Goal: Task Accomplishment & Management: Manage account settings

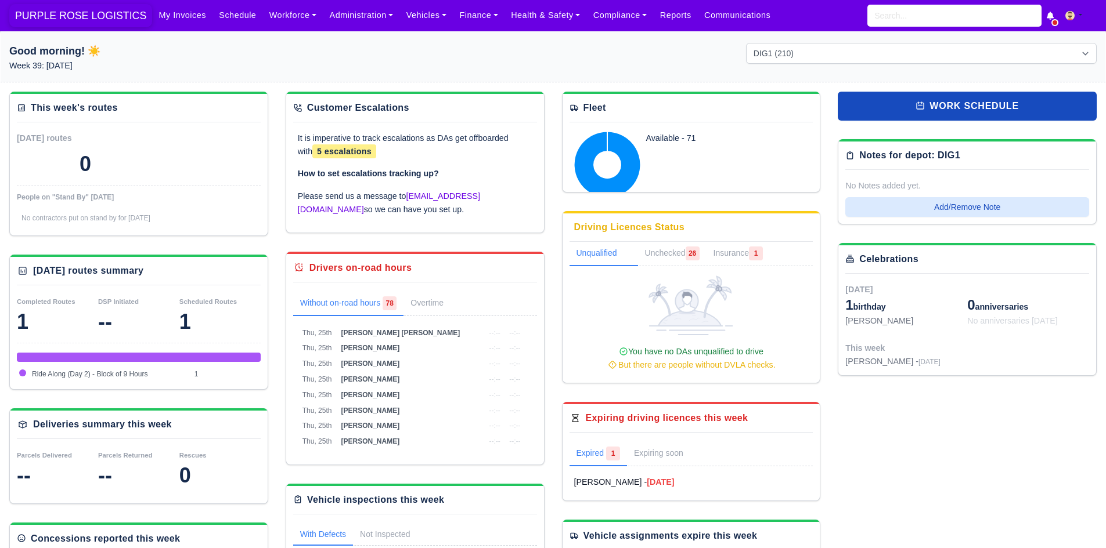
click at [93, 13] on span "PURPLE ROSE LOGISTICS" at bounding box center [80, 15] width 143 height 23
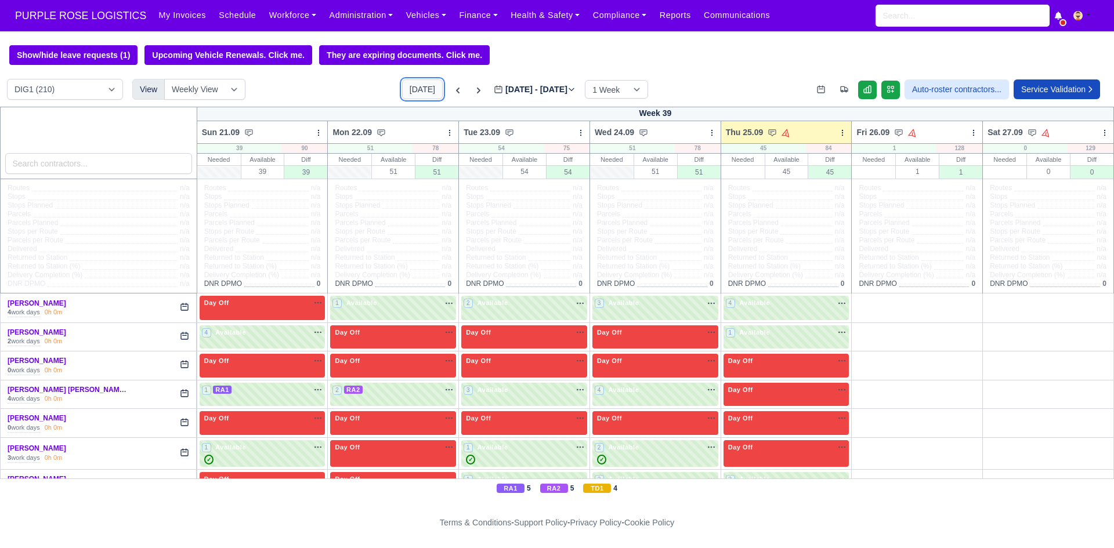
click at [411, 92] on button "[DATE]" at bounding box center [422, 90] width 41 height 20
click at [129, 170] on input "search" at bounding box center [98, 163] width 187 height 21
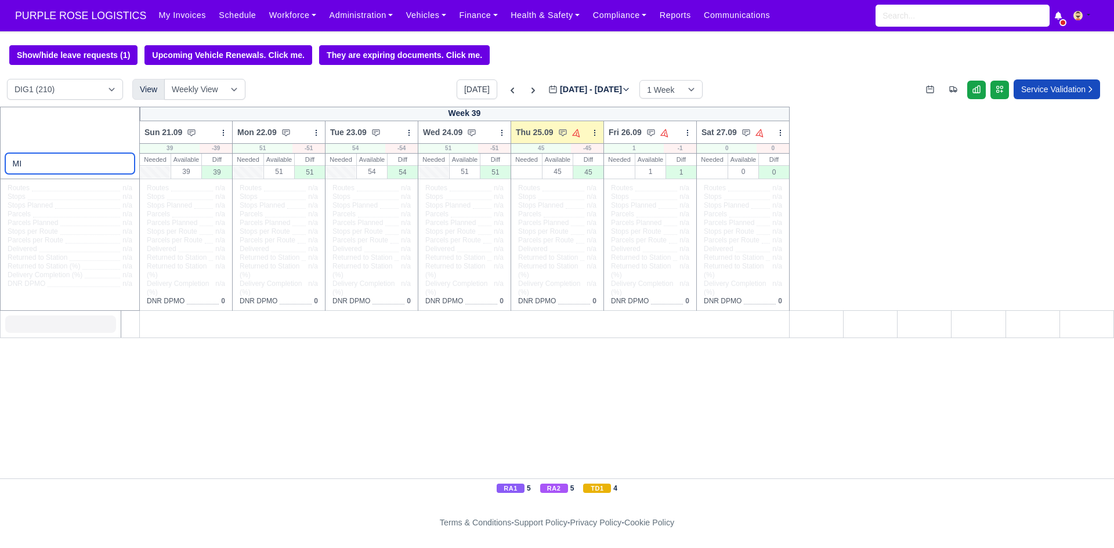
type input "M"
click at [95, 93] on select "DIG1 (210) DAK1 (1) GIMD (65)" at bounding box center [65, 89] width 116 height 21
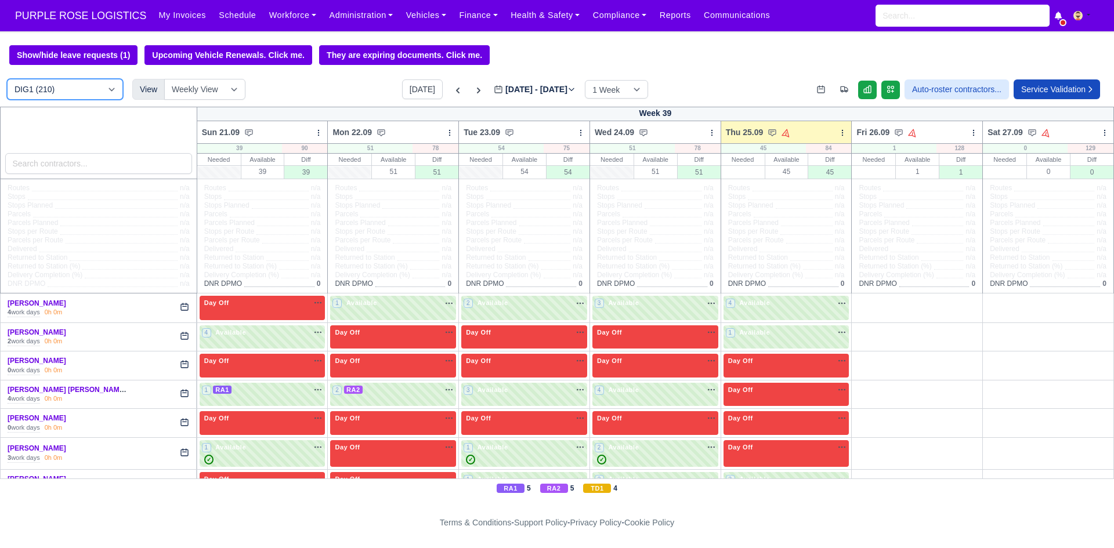
select select "5"
click at [7, 81] on select "DIG1 (210) DAK1 (1) GIMD (65)" at bounding box center [65, 89] width 116 height 21
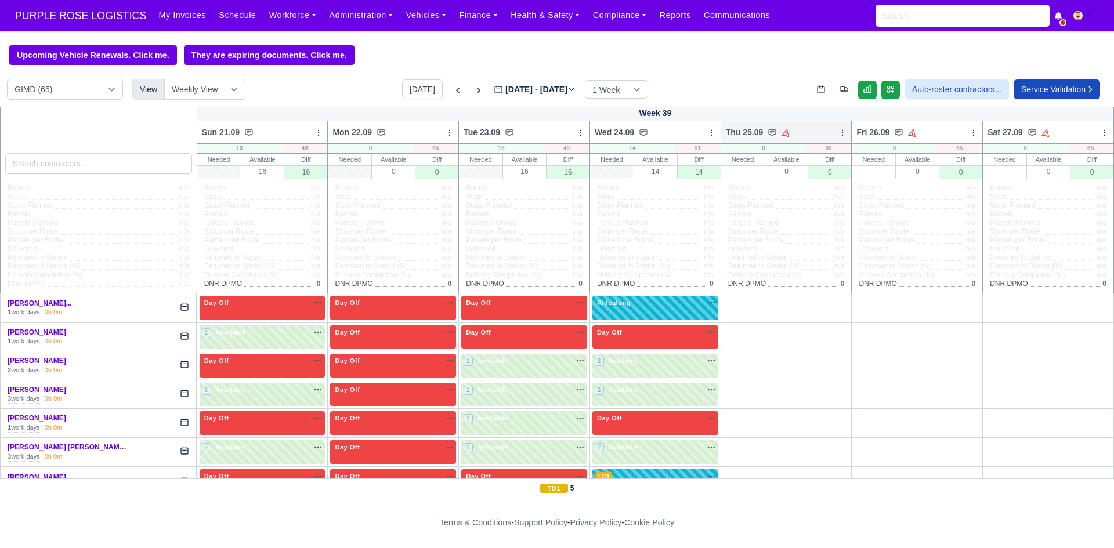
click at [839, 137] on icon at bounding box center [843, 133] width 8 height 8
click at [788, 179] on link "Bulk Status Change" at bounding box center [782, 174] width 130 height 21
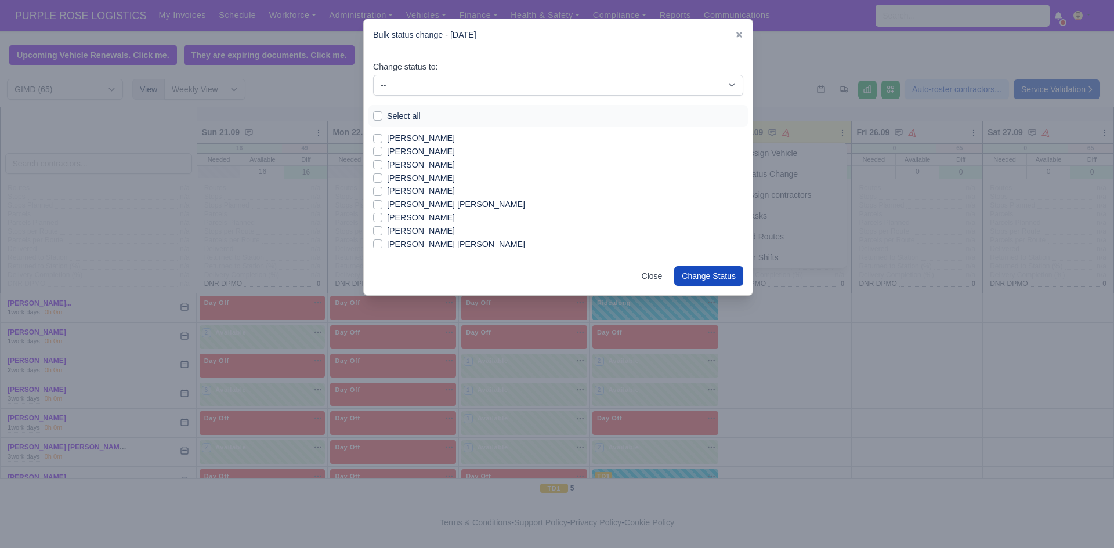
click at [387, 114] on label "Select all" at bounding box center [404, 116] width 34 height 13
click at [382, 114] on input "Select all" at bounding box center [377, 114] width 9 height 9
checkbox input "true"
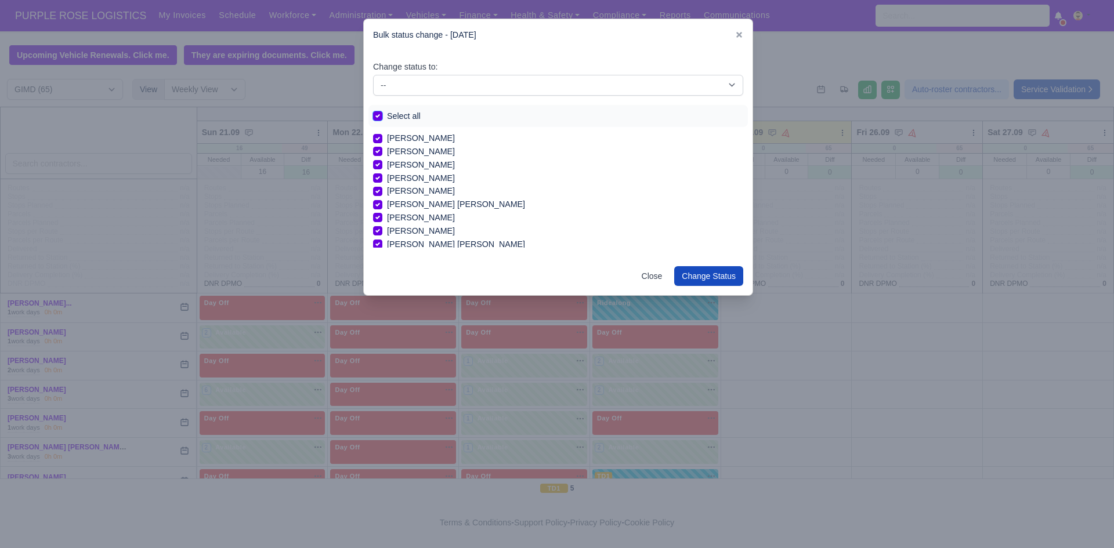
checkbox input "true"
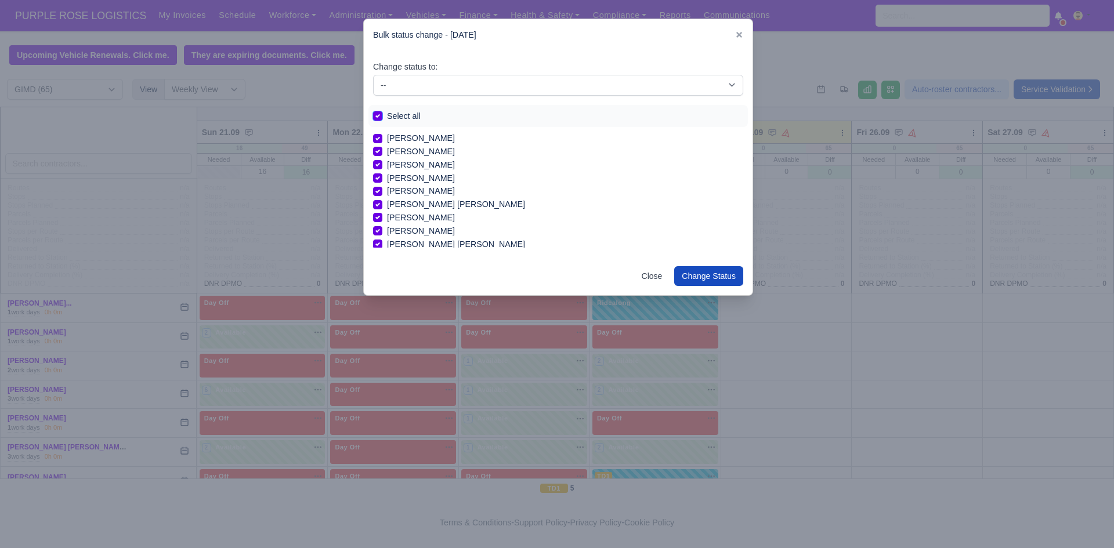
checkbox input "true"
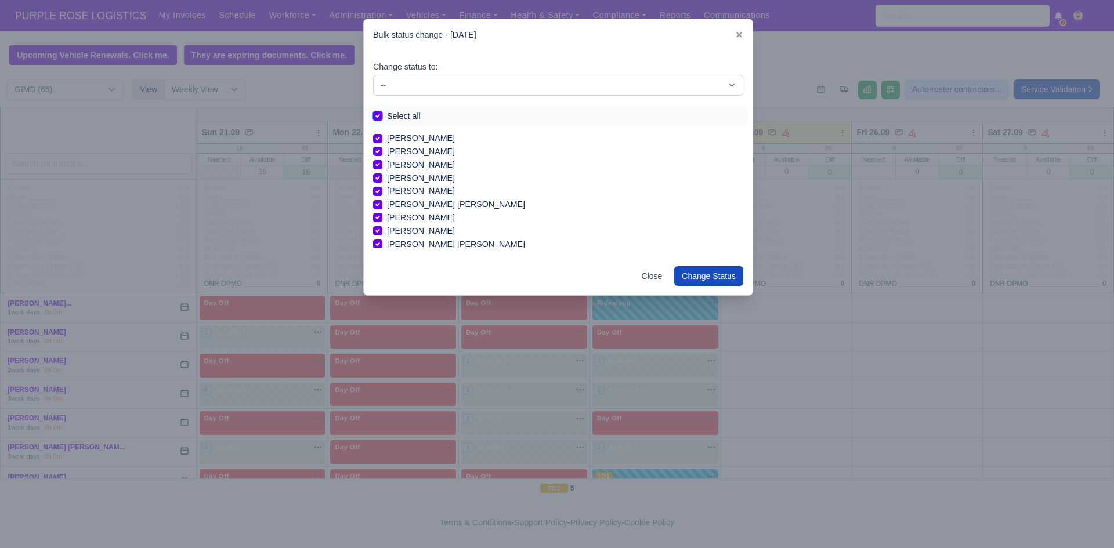
checkbox input "true"
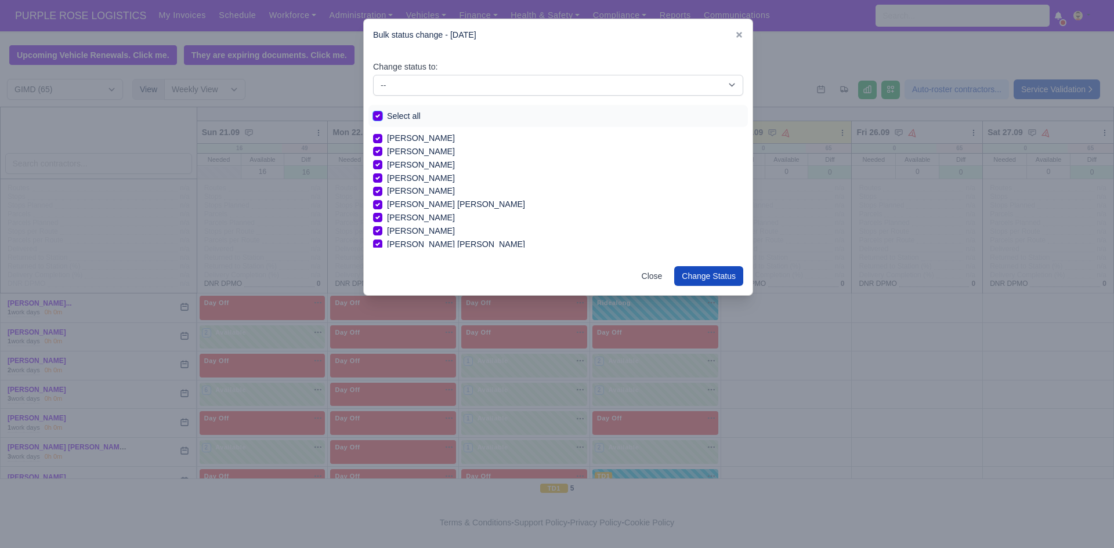
checkbox input "true"
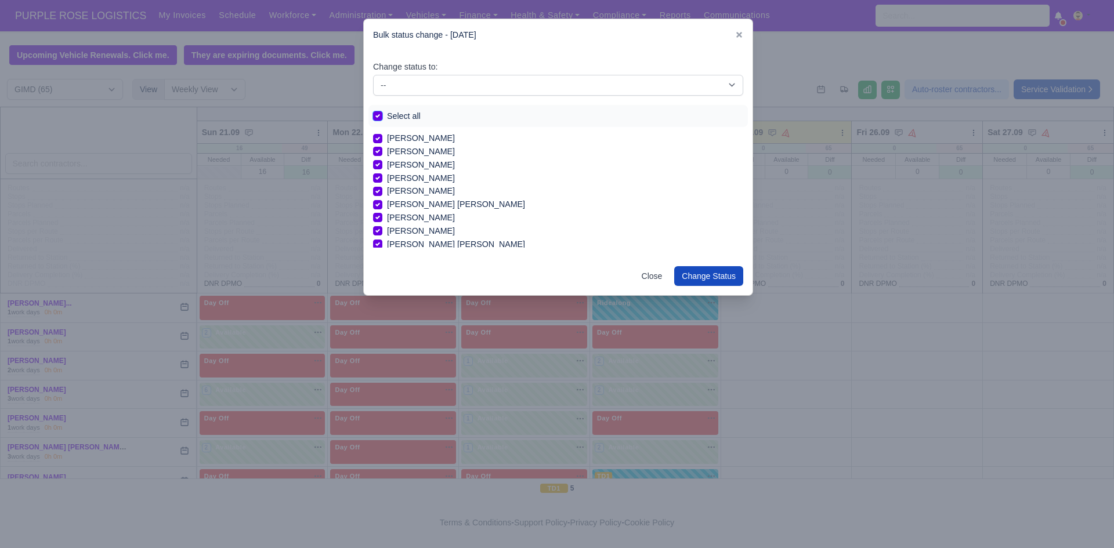
checkbox input "true"
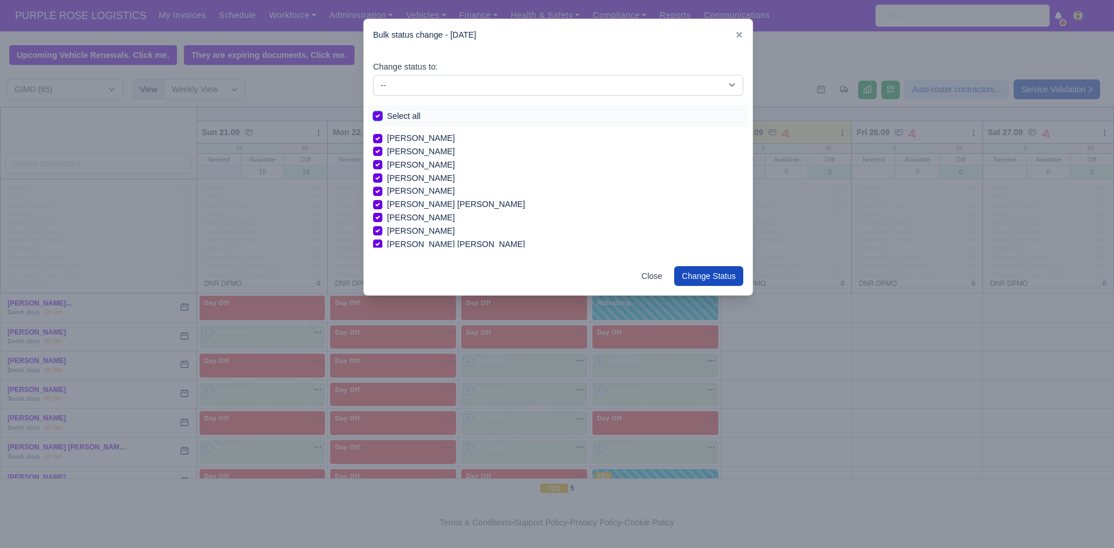
checkbox input "true"
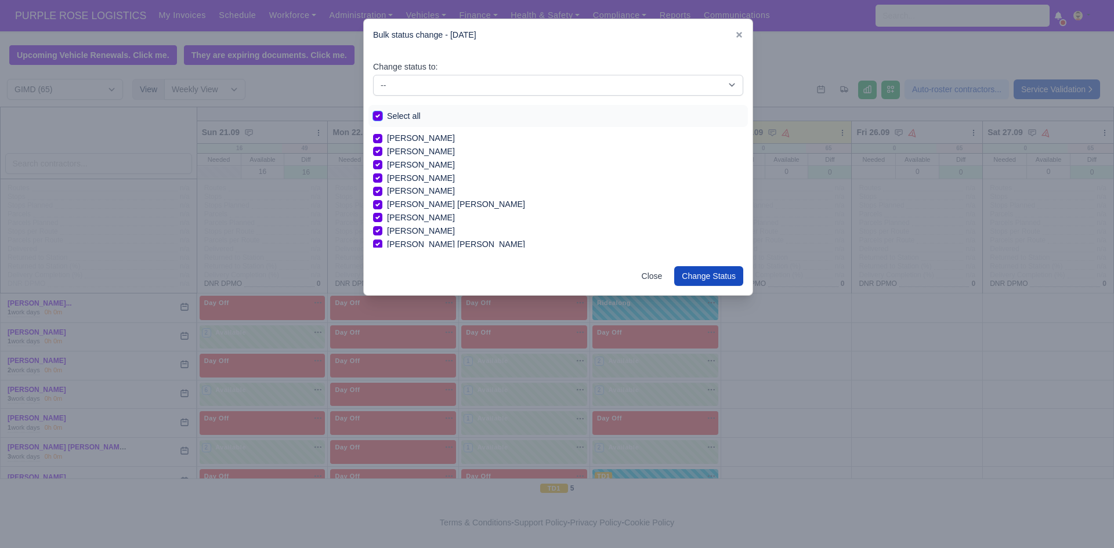
checkbox input "true"
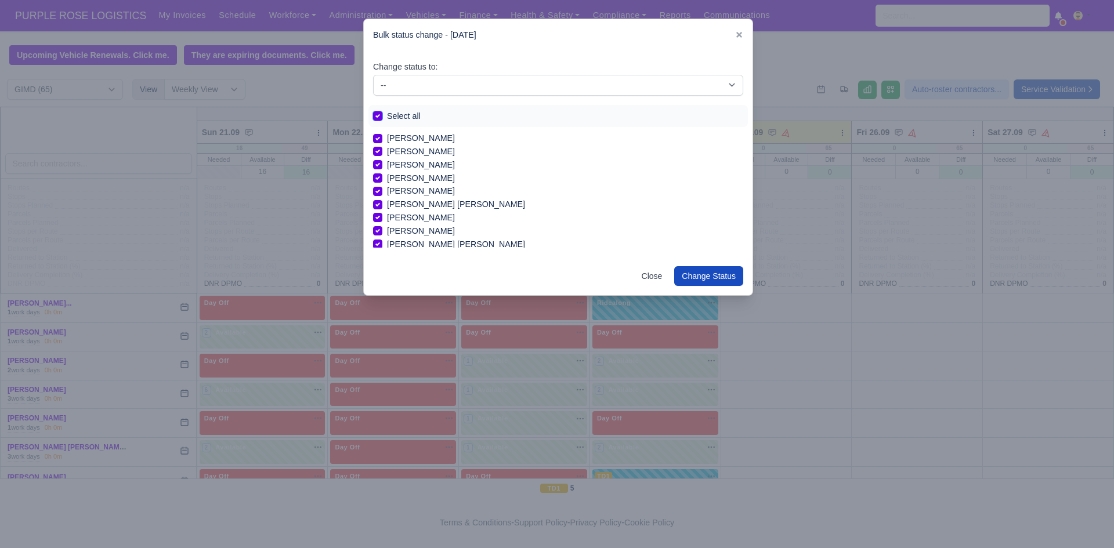
checkbox input "true"
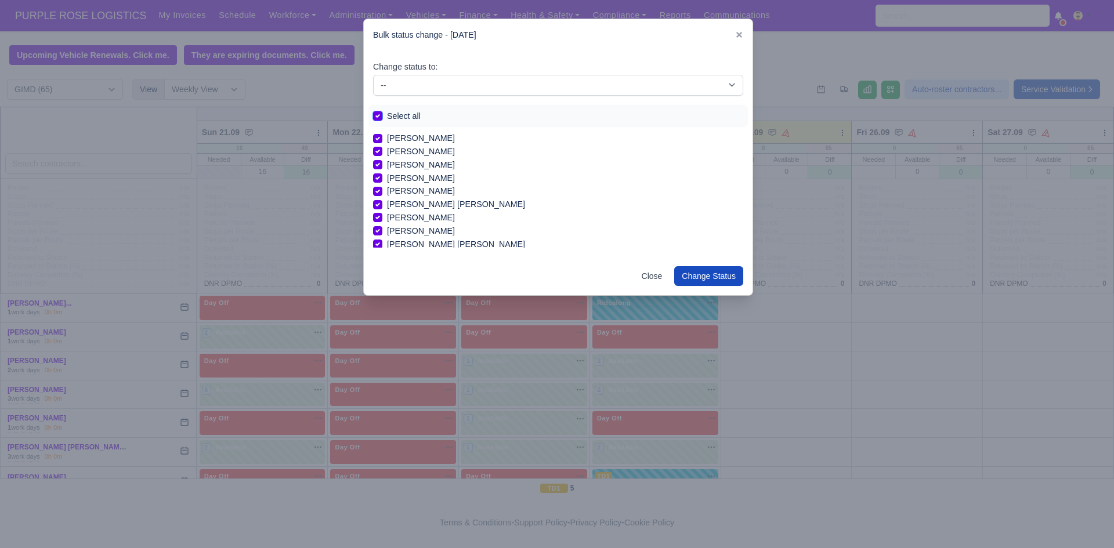
checkbox input "true"
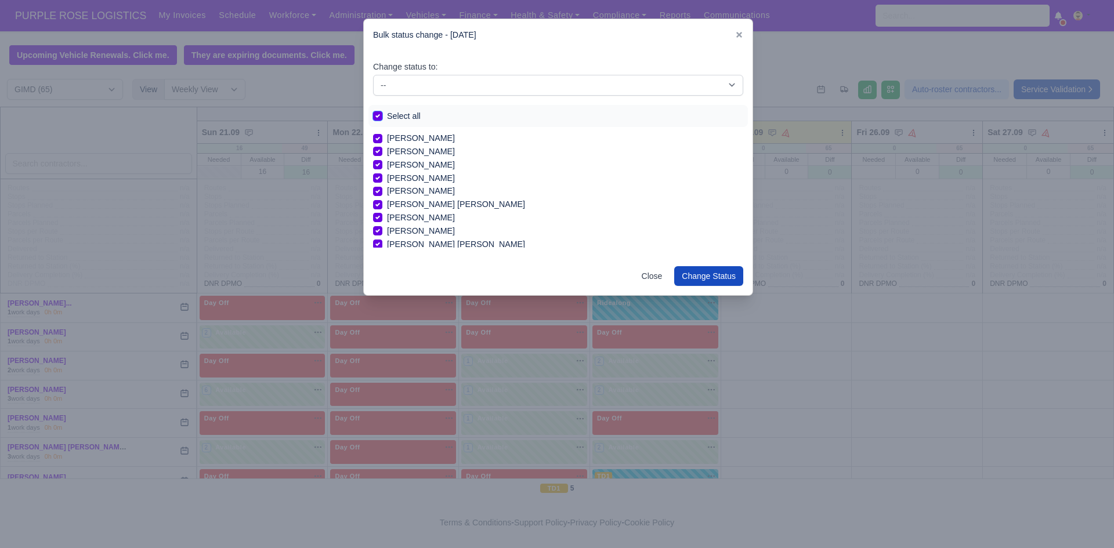
checkbox input "true"
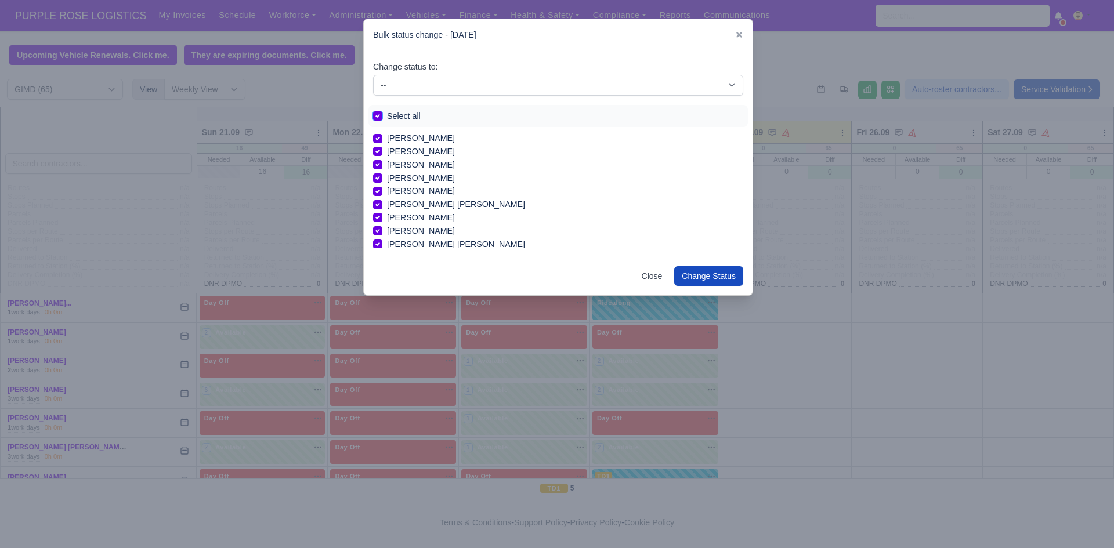
checkbox input "true"
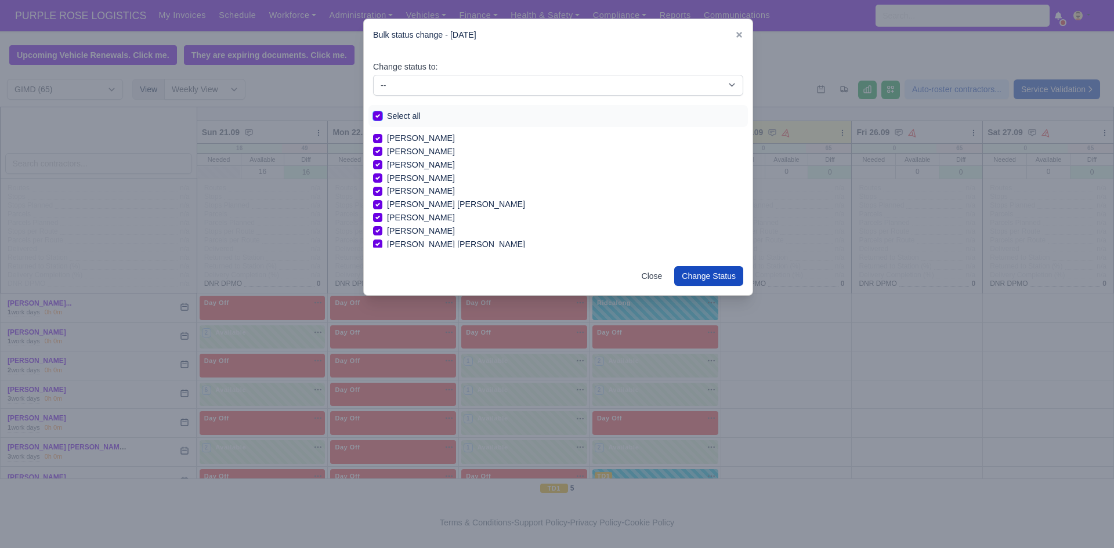
checkbox input "true"
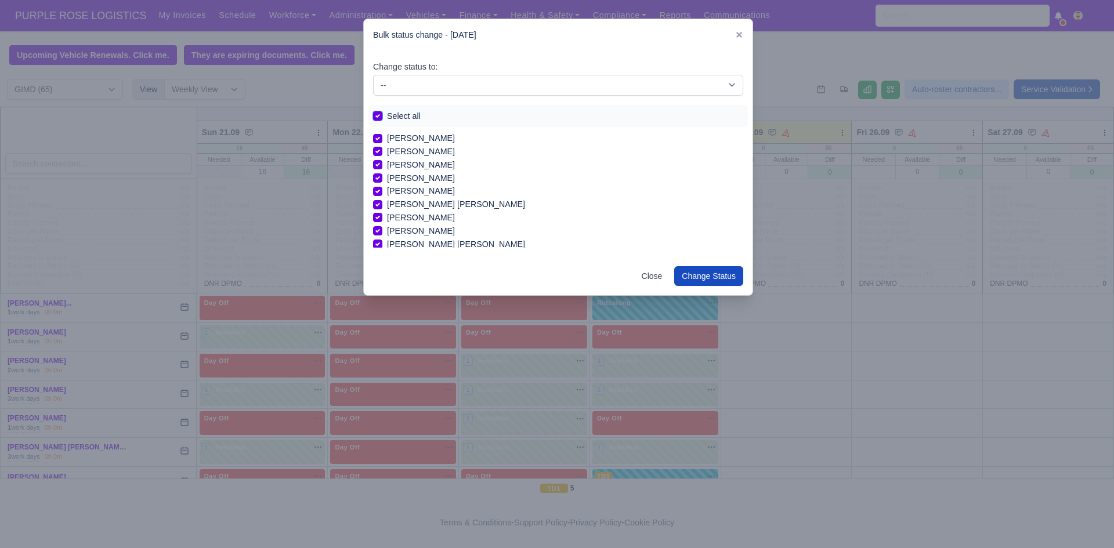
checkbox input "true"
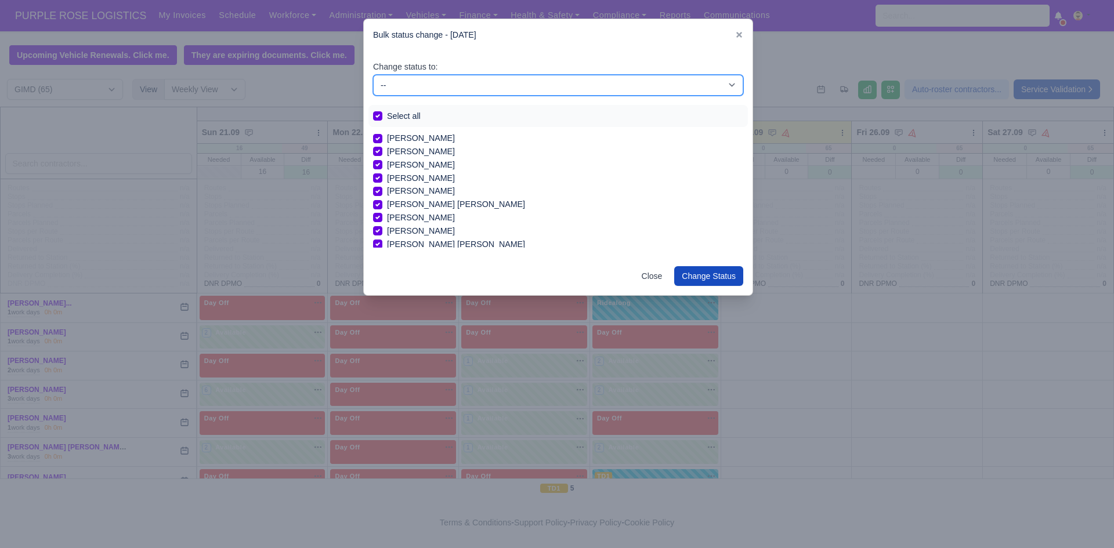
click at [407, 89] on select "-- Available Day Off Stand By Holiday In Office OSM Ridealong Nursery 1 Nursery…" at bounding box center [558, 85] width 370 height 21
select select "Day Off"
click at [373, 75] on select "-- Available Day Off Stand By Holiday In Office OSM Ridealong Nursery 1 Nursery…" at bounding box center [558, 85] width 370 height 21
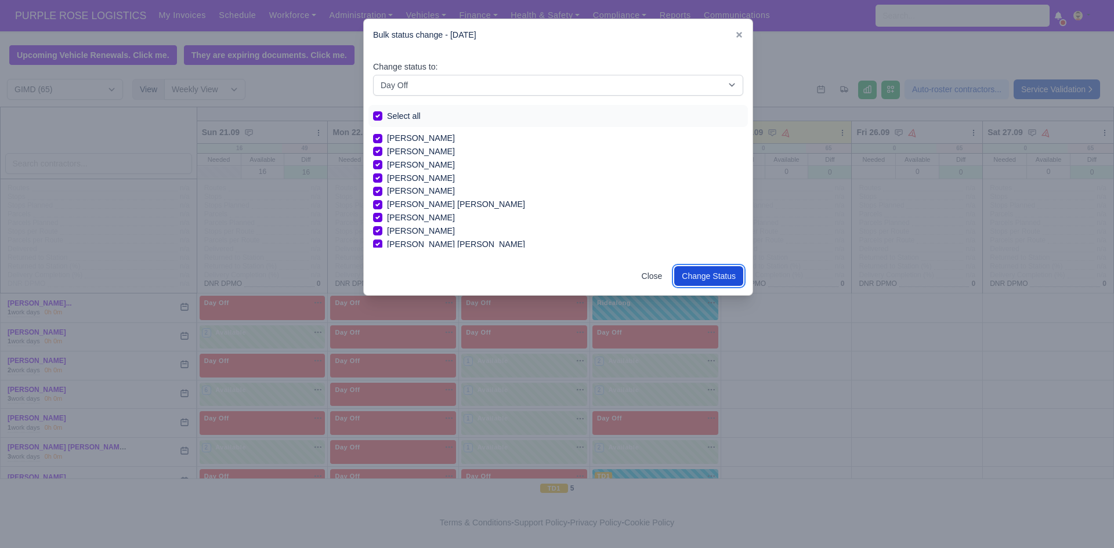
click at [714, 275] on button "Change Status" at bounding box center [708, 276] width 69 height 20
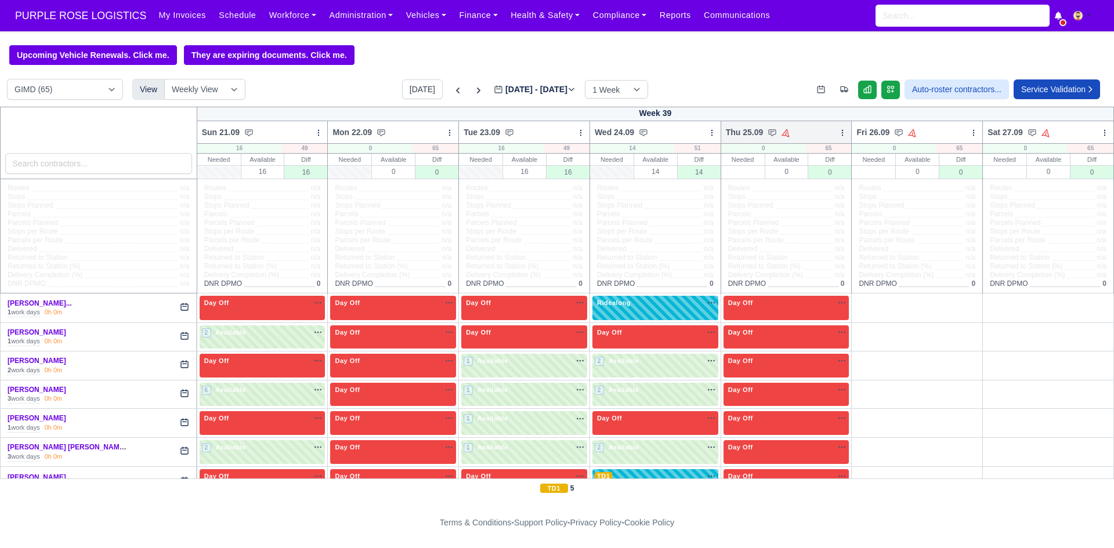
click at [843, 135] on icon at bounding box center [843, 132] width 1 height 5
click at [794, 178] on link "Bulk Status Change" at bounding box center [782, 174] width 130 height 21
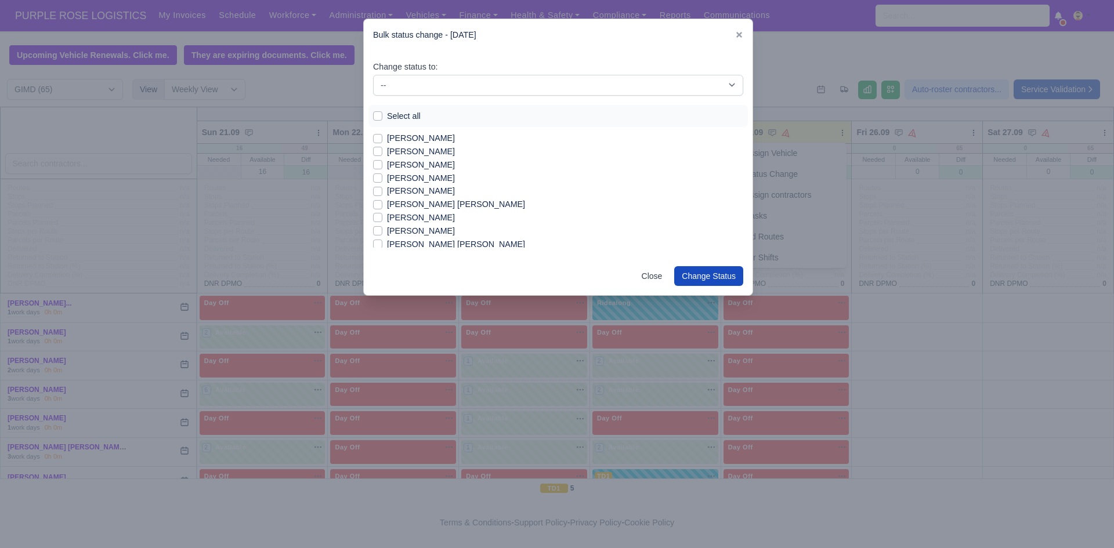
click at [397, 169] on label "[PERSON_NAME]" at bounding box center [421, 164] width 68 height 13
click at [382, 168] on input "[PERSON_NAME]" at bounding box center [377, 162] width 9 height 9
checkbox input "true"
click at [398, 177] on label "[PERSON_NAME]" at bounding box center [421, 178] width 68 height 13
click at [382, 177] on input "[PERSON_NAME]" at bounding box center [377, 176] width 9 height 9
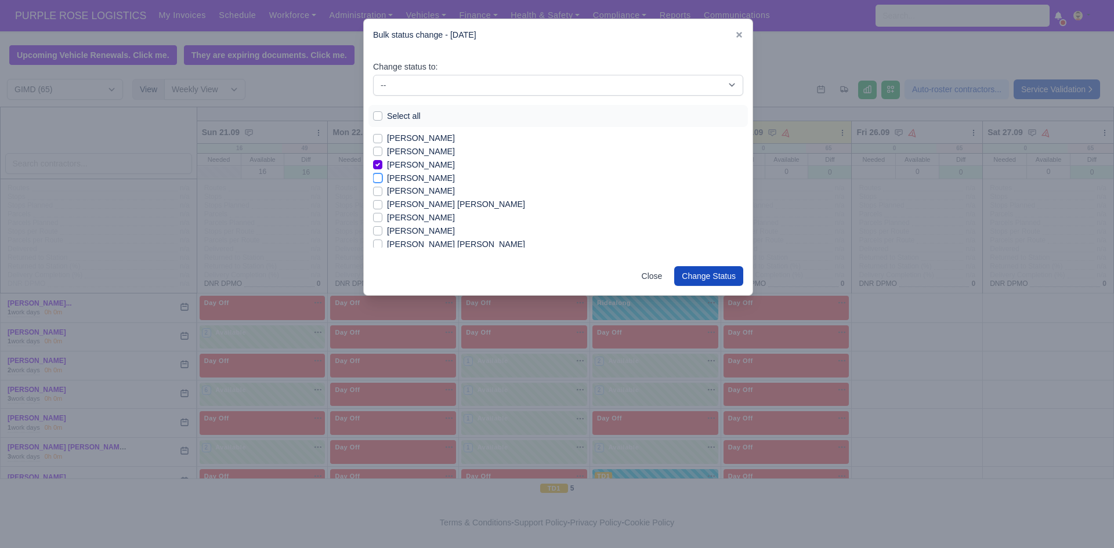
checkbox input "true"
click at [410, 234] on label "[PERSON_NAME]" at bounding box center [421, 231] width 68 height 13
click at [382, 234] on input "[PERSON_NAME]" at bounding box center [377, 229] width 9 height 9
checkbox input "true"
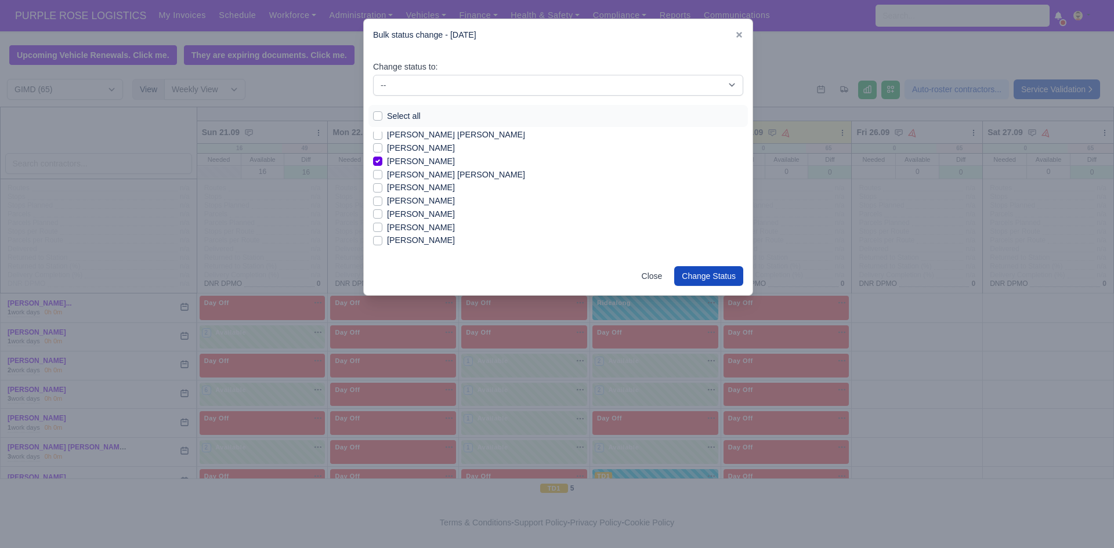
click at [422, 183] on label "[PERSON_NAME]" at bounding box center [421, 187] width 68 height 13
click at [382, 183] on input "[PERSON_NAME]" at bounding box center [377, 185] width 9 height 9
checkbox input "true"
click at [440, 153] on label "[PERSON_NAME]" at bounding box center [421, 151] width 68 height 13
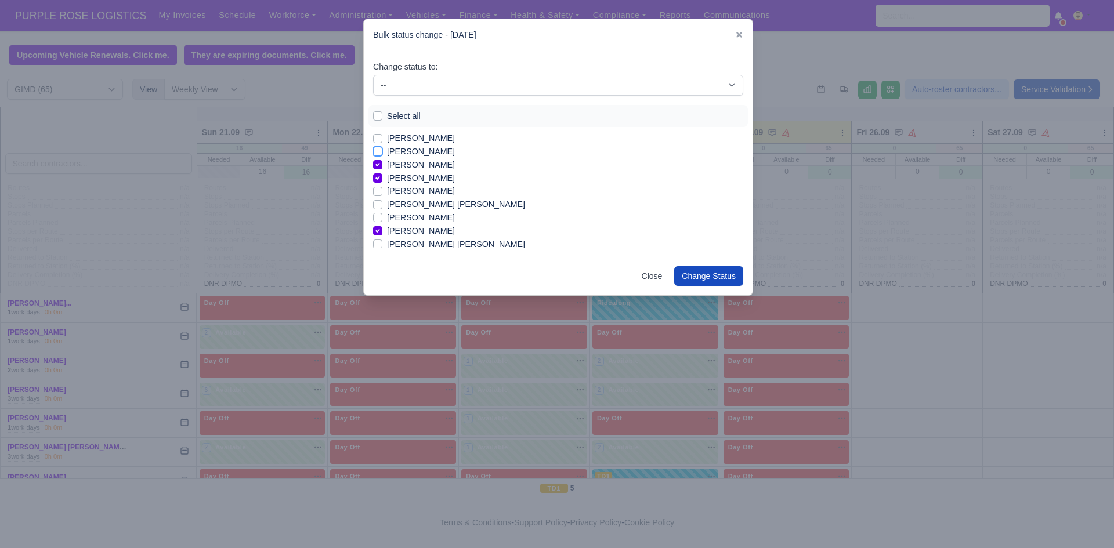
click at [382, 153] on input "[PERSON_NAME]" at bounding box center [377, 149] width 9 height 9
checkbox input "true"
click at [393, 139] on label "[PERSON_NAME]" at bounding box center [421, 140] width 68 height 13
click at [382, 139] on input "[PERSON_NAME]" at bounding box center [377, 138] width 9 height 9
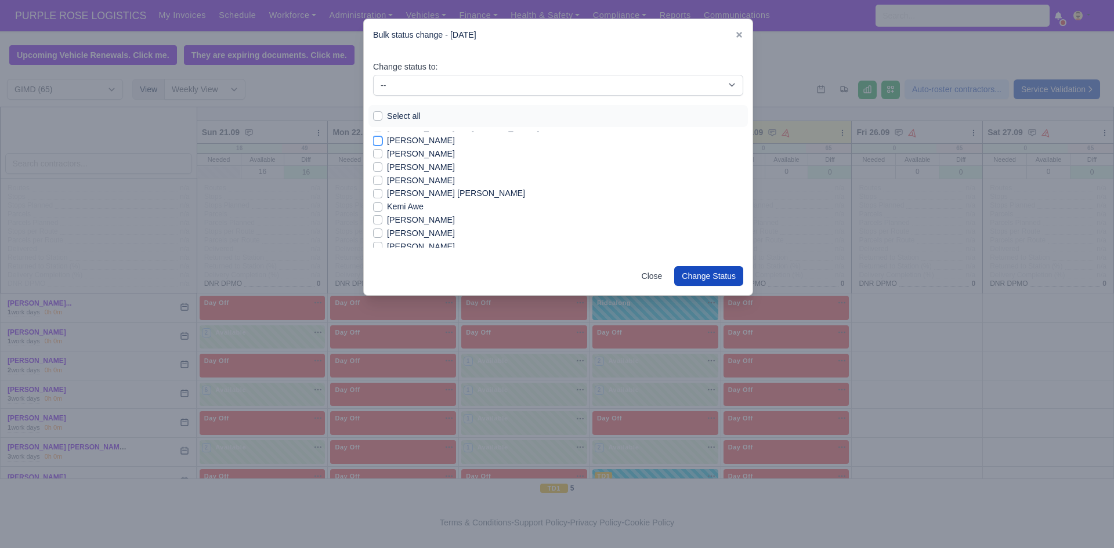
checkbox input "true"
click at [421, 218] on label "[PERSON_NAME]" at bounding box center [421, 218] width 68 height 13
click at [382, 218] on input "[PERSON_NAME]" at bounding box center [377, 216] width 9 height 9
checkbox input "true"
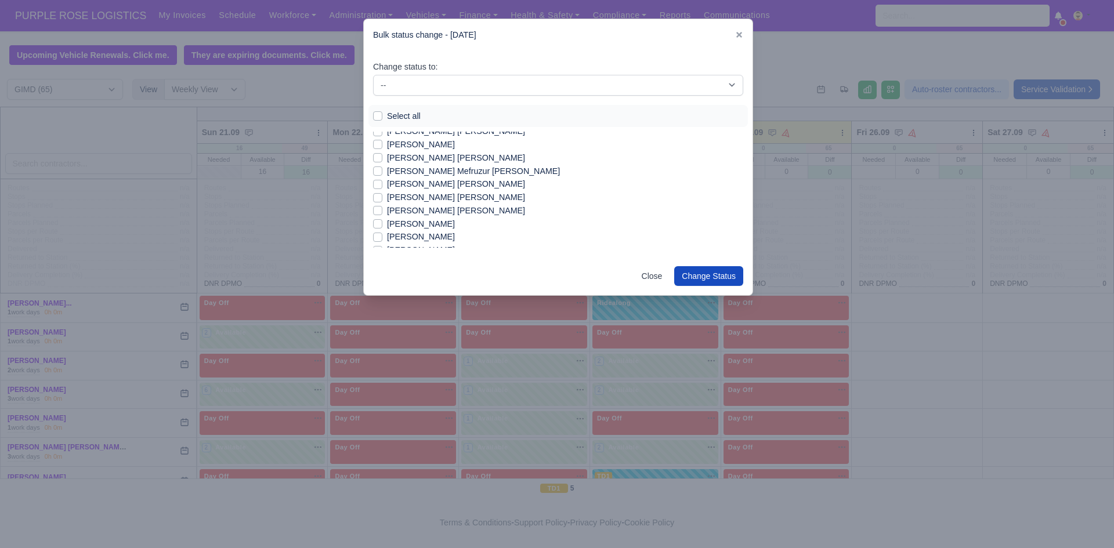
scroll to position [487, 0]
click at [450, 222] on label "[PERSON_NAME] [PERSON_NAME]" at bounding box center [456, 219] width 138 height 13
click at [382, 222] on input "[PERSON_NAME] [PERSON_NAME]" at bounding box center [377, 217] width 9 height 9
checkbox input "true"
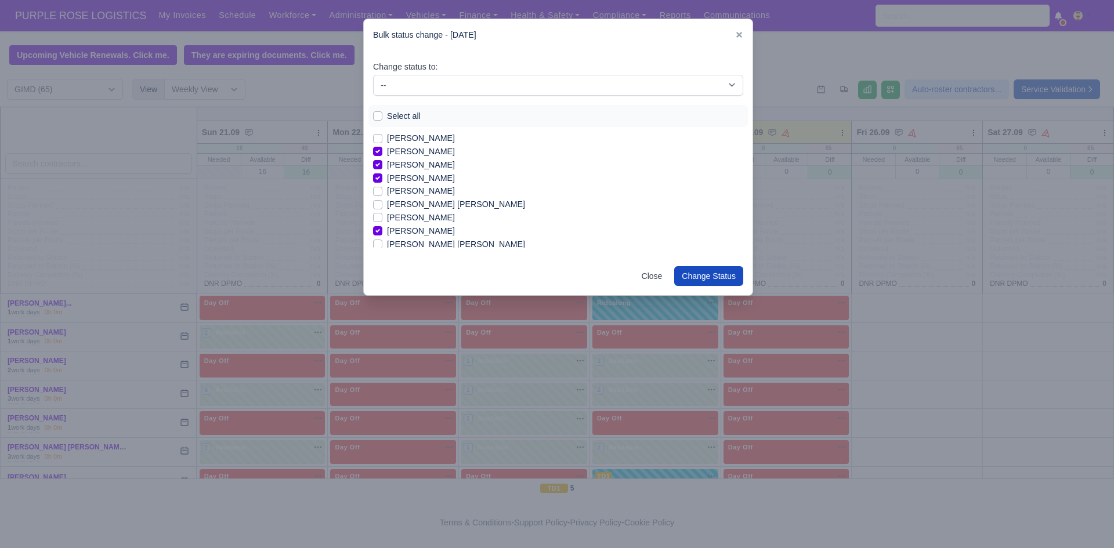
click at [413, 209] on label "[PERSON_NAME] [PERSON_NAME]" at bounding box center [456, 204] width 138 height 13
click at [382, 207] on input "[PERSON_NAME] [PERSON_NAME]" at bounding box center [377, 202] width 9 height 9
checkbox input "true"
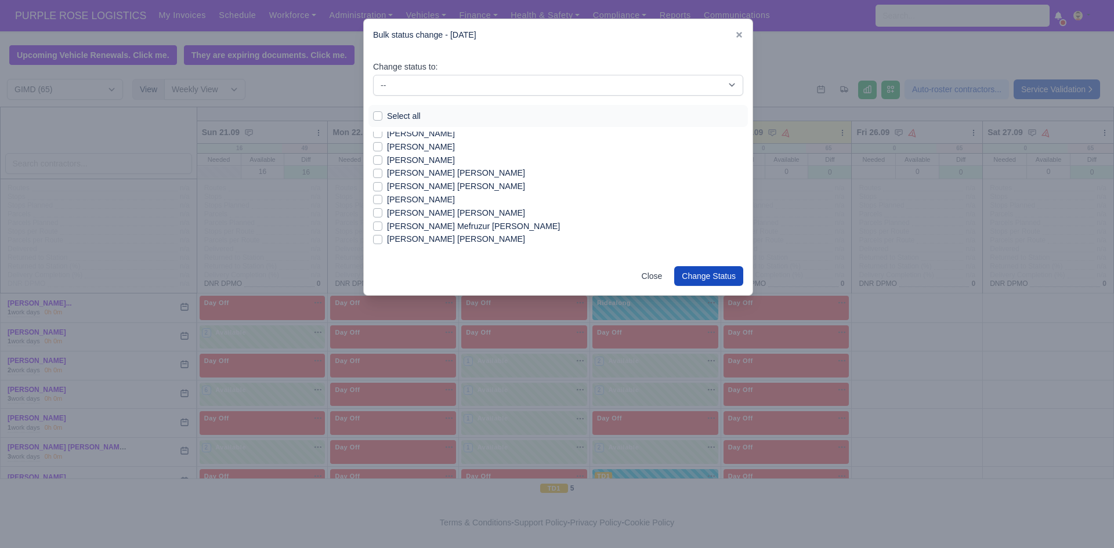
click at [473, 218] on label "[PERSON_NAME] [PERSON_NAME]" at bounding box center [456, 213] width 138 height 13
click at [382, 216] on input "[PERSON_NAME] [PERSON_NAME]" at bounding box center [377, 211] width 9 height 9
checkbox input "true"
click at [475, 159] on label "[PERSON_NAME] [PERSON_NAME]" at bounding box center [456, 159] width 138 height 13
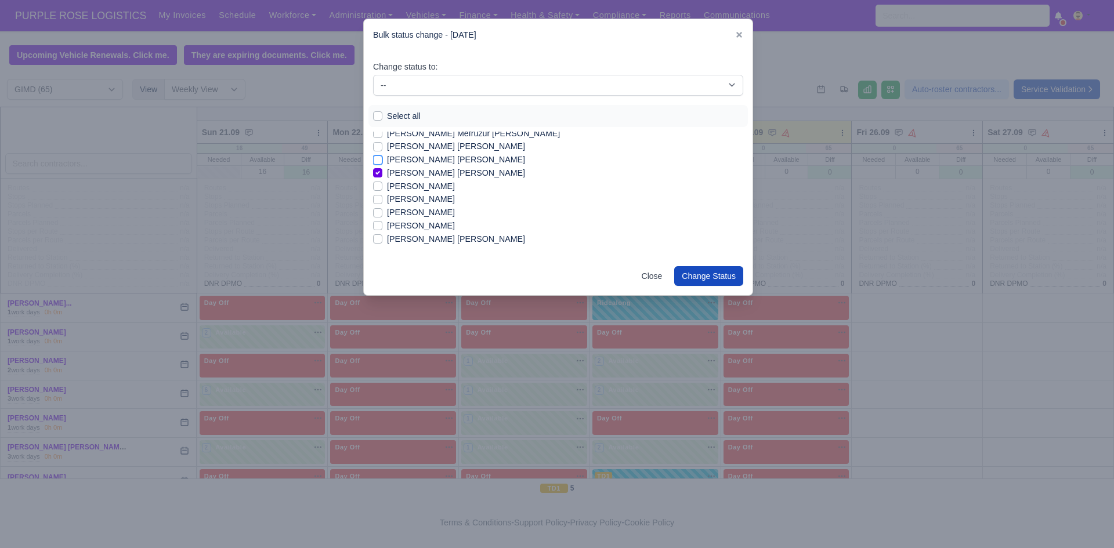
click at [382, 159] on input "[PERSON_NAME] [PERSON_NAME]" at bounding box center [377, 157] width 9 height 9
checkbox input "true"
click at [398, 205] on label "[PERSON_NAME]" at bounding box center [421, 202] width 68 height 13
click at [382, 205] on input "[PERSON_NAME]" at bounding box center [377, 200] width 9 height 9
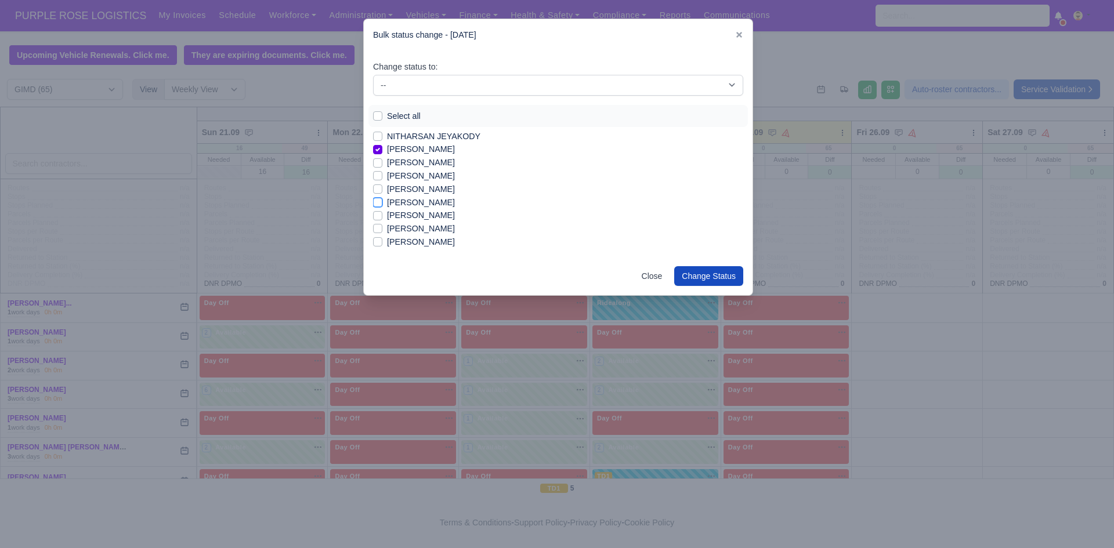
checkbox input "true"
click at [405, 189] on label "[PERSON_NAME]" at bounding box center [421, 189] width 68 height 13
click at [382, 189] on input "[PERSON_NAME]" at bounding box center [377, 187] width 9 height 9
checkbox input "true"
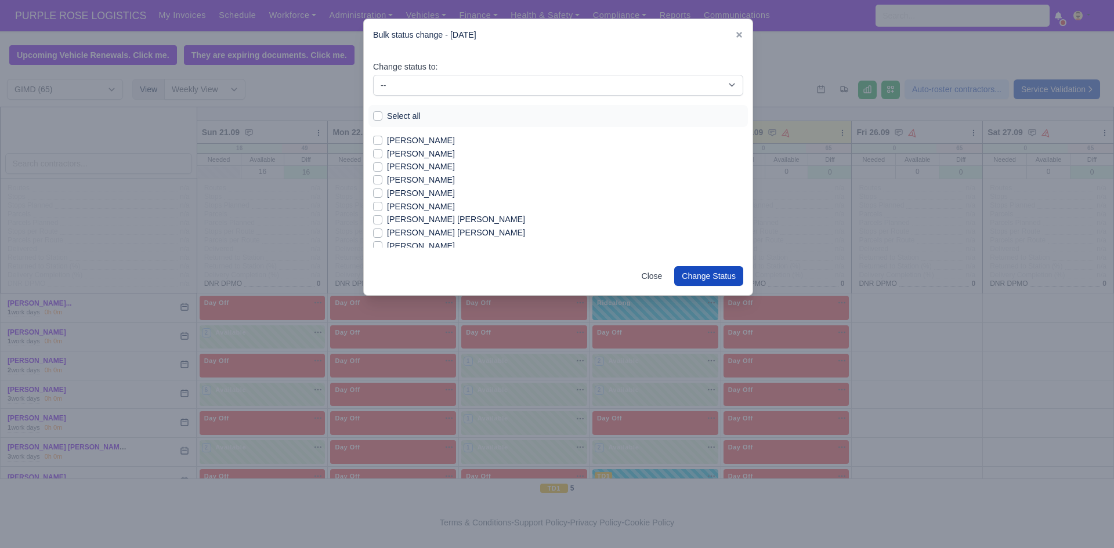
click at [428, 164] on label "[PERSON_NAME]" at bounding box center [421, 166] width 68 height 13
click at [382, 164] on input "[PERSON_NAME]" at bounding box center [377, 164] width 9 height 9
checkbox input "true"
click at [387, 161] on label "[PERSON_NAME]" at bounding box center [421, 165] width 68 height 13
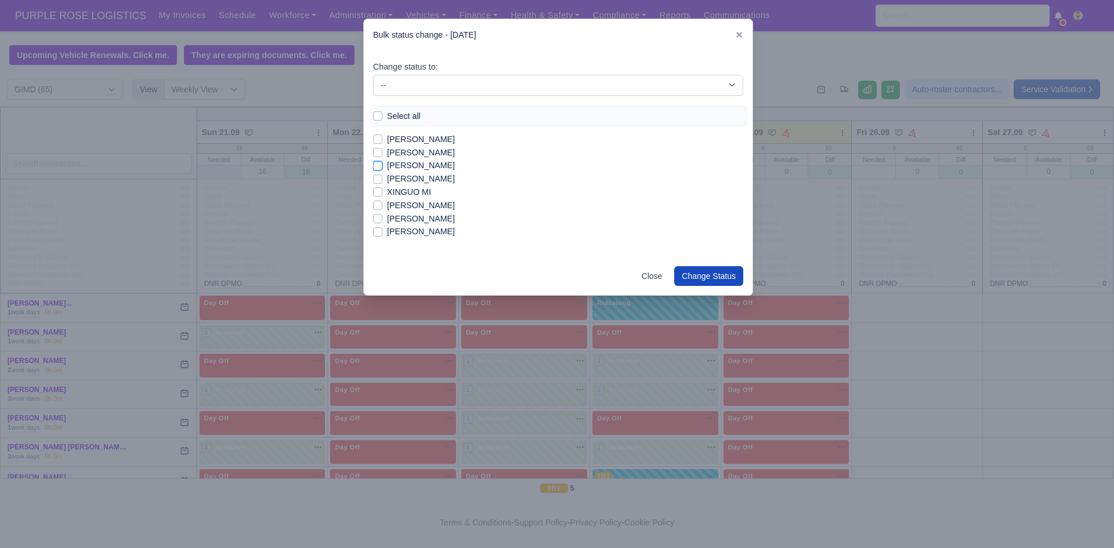
click at [382, 161] on input "[PERSON_NAME]" at bounding box center [377, 163] width 9 height 9
checkbox input "true"
click at [410, 241] on label "[PERSON_NAME]" at bounding box center [421, 242] width 68 height 13
click at [382, 241] on input "[PERSON_NAME]" at bounding box center [377, 240] width 9 height 9
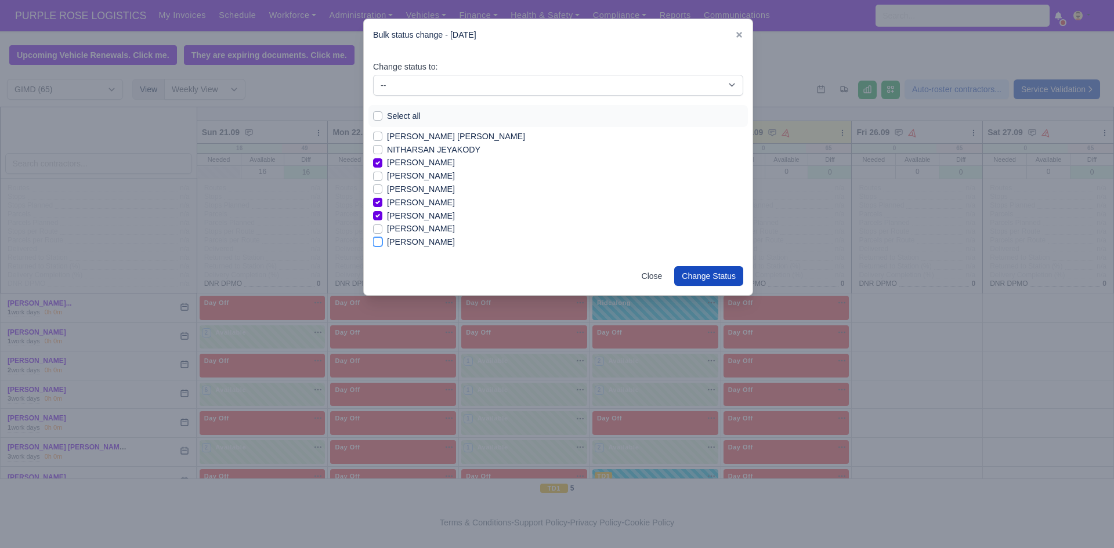
checkbox input "true"
click at [421, 183] on label "[PERSON_NAME]" at bounding box center [421, 183] width 68 height 13
click at [382, 183] on input "[PERSON_NAME]" at bounding box center [377, 181] width 9 height 9
checkbox input "true"
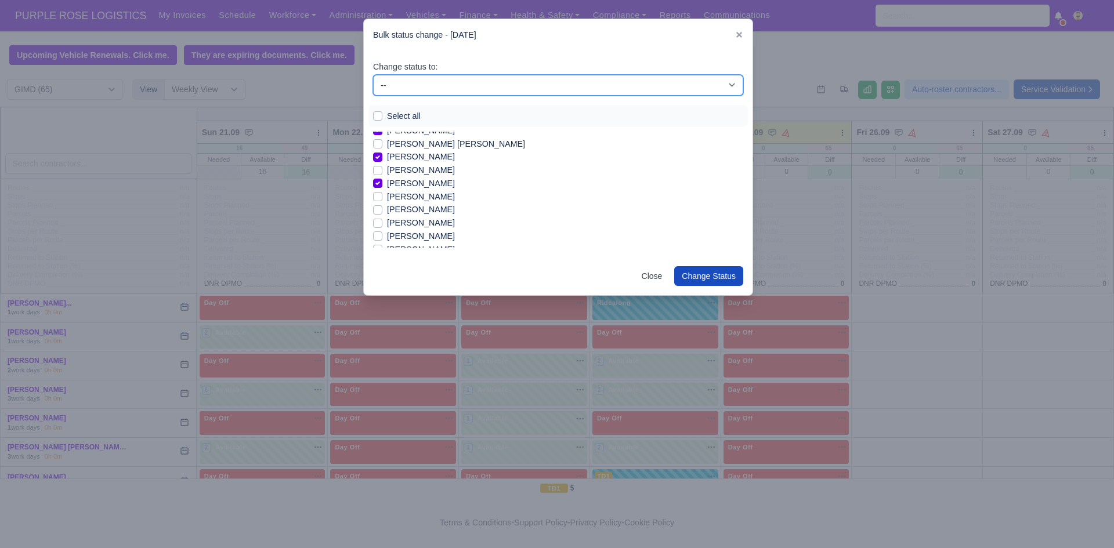
click at [469, 81] on select "-- Available Day Off Stand By Holiday In Office OSM Ridealong Nursery 1 Nursery…" at bounding box center [558, 85] width 370 height 21
select select "Available"
click at [373, 75] on select "-- Available Day Off Stand By Holiday In Office OSM Ridealong Nursery 1 Nursery…" at bounding box center [558, 85] width 370 height 21
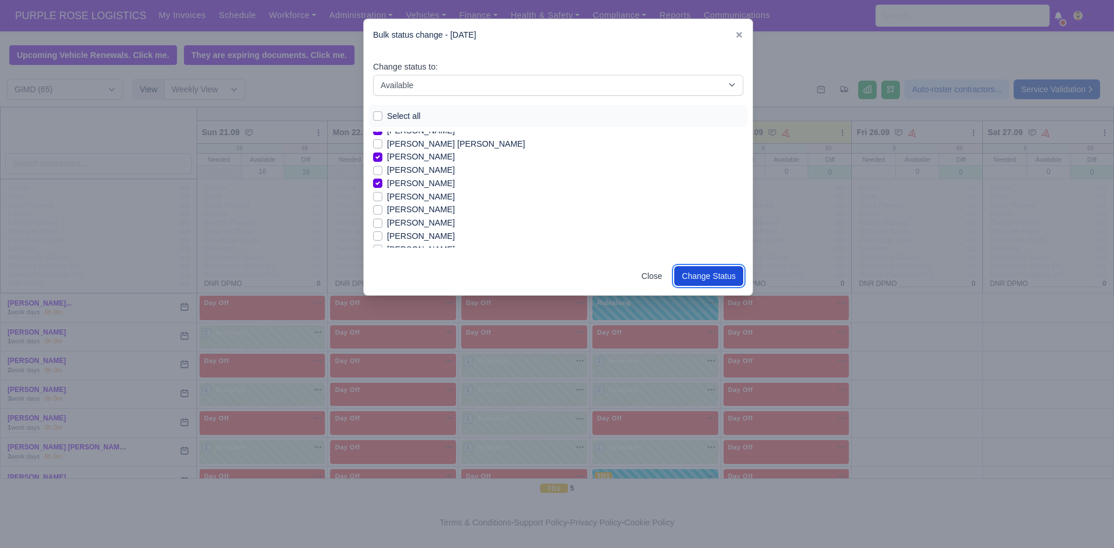
click at [722, 279] on button "Change Status" at bounding box center [708, 276] width 69 height 20
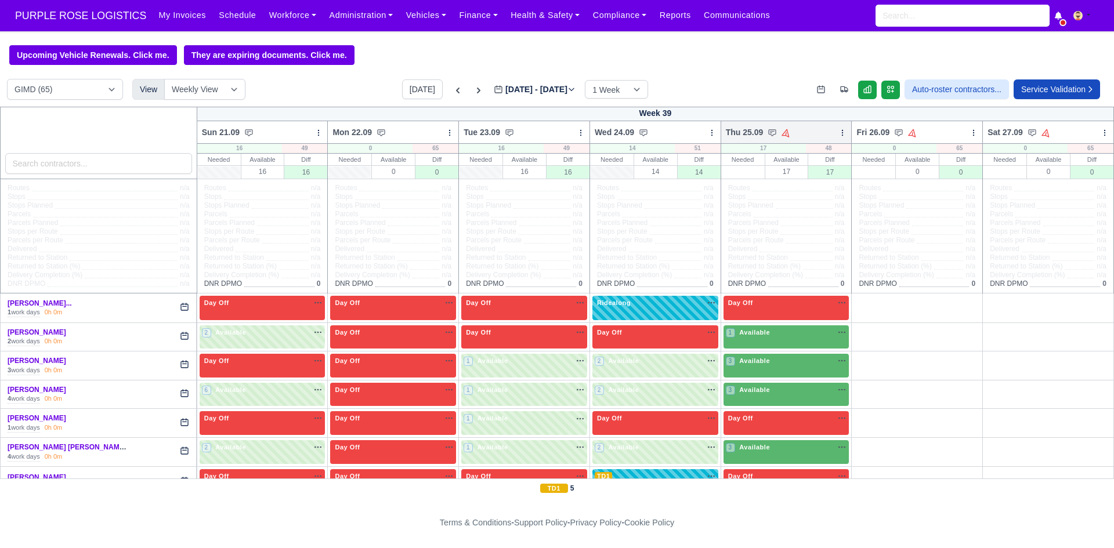
click at [839, 133] on icon at bounding box center [843, 133] width 8 height 8
click at [803, 172] on link "Bulk Status Change" at bounding box center [782, 174] width 130 height 21
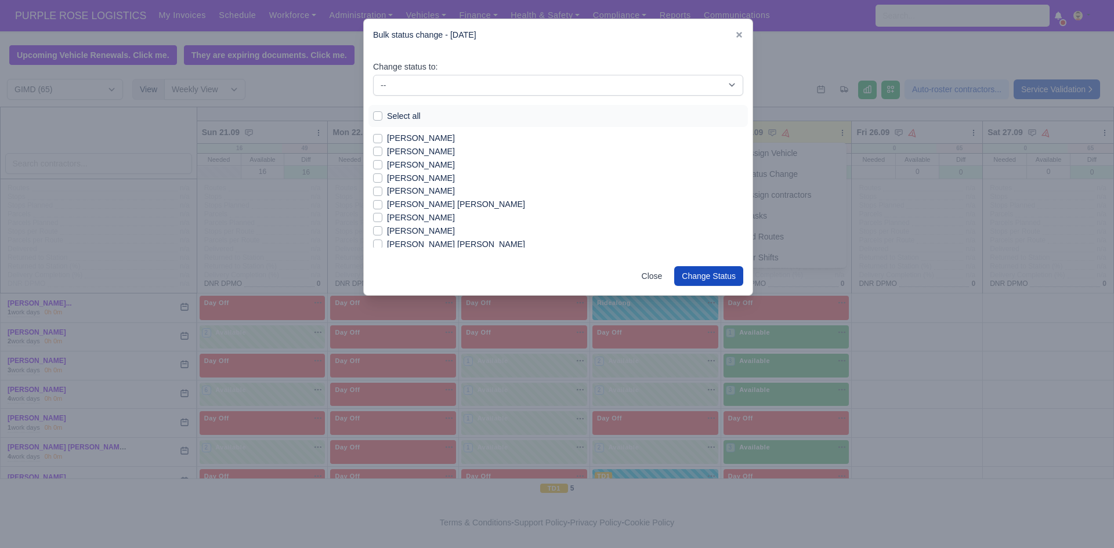
click at [416, 139] on label "[PERSON_NAME]" at bounding box center [421, 138] width 68 height 13
click at [382, 139] on input "[PERSON_NAME]" at bounding box center [377, 136] width 9 height 9
checkbox input "true"
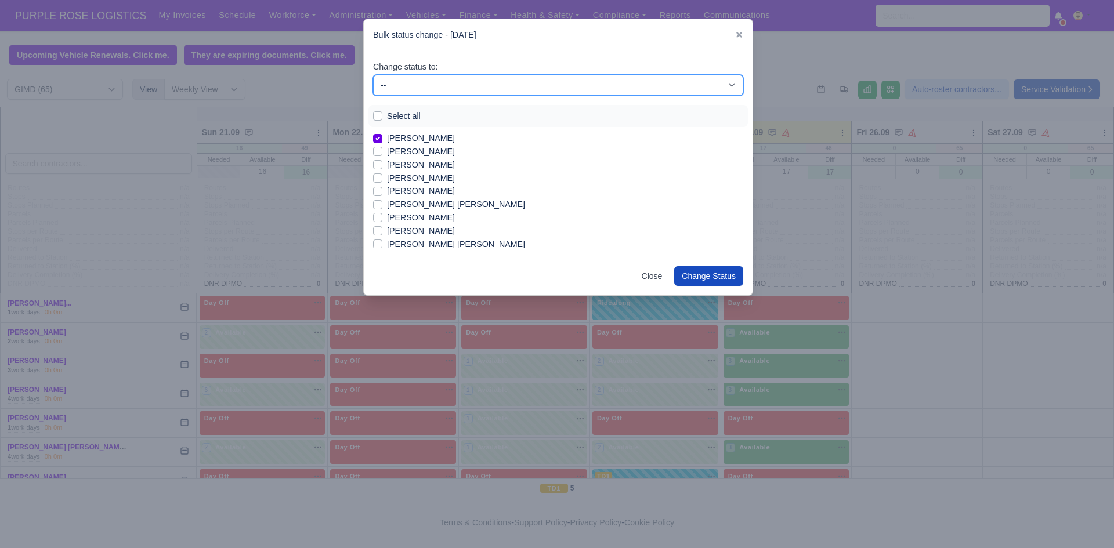
click at [506, 81] on select "-- Available Day Off Stand By Holiday In Office OSM Ridealong Nursery 1 Nursery…" at bounding box center [558, 85] width 370 height 21
select select "Available"
click at [373, 75] on select "-- Available Day Off Stand By Holiday In Office OSM Ridealong Nursery 1 Nursery…" at bounding box center [558, 85] width 370 height 21
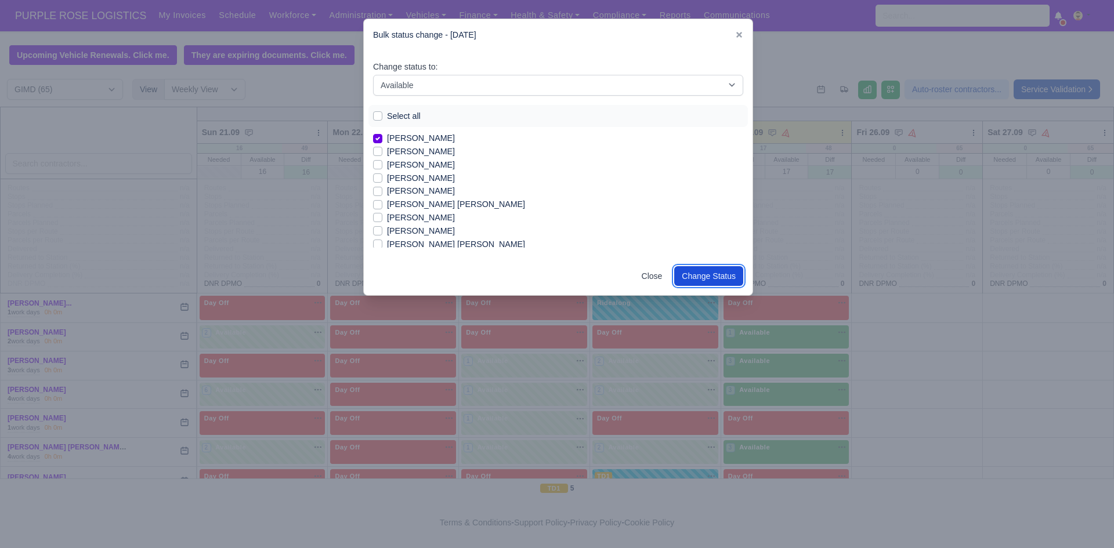
click at [714, 276] on button "Change Status" at bounding box center [708, 276] width 69 height 20
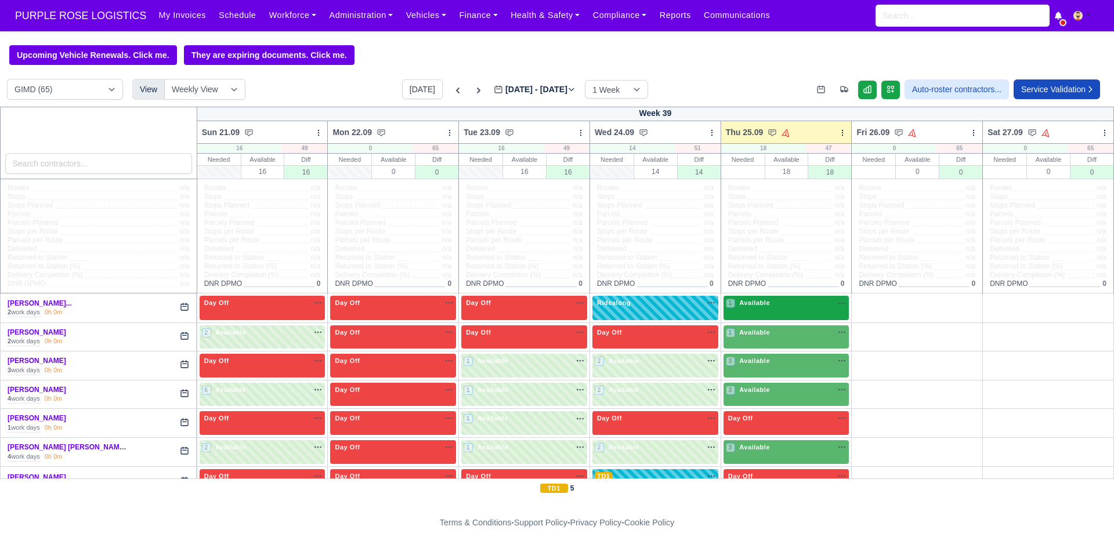
click at [799, 310] on div "1 Available na" at bounding box center [786, 304] width 121 height 12
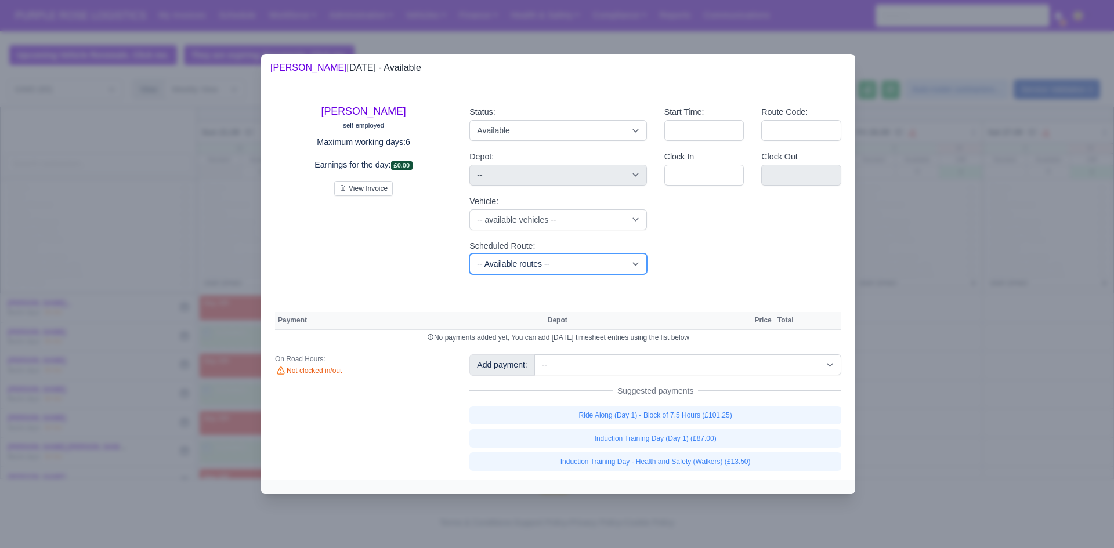
click at [610, 266] on select "-- Available routes -- Standard Parcel - Block of 6 Hours - (SD6) AmFlex RTS Ve…" at bounding box center [557, 264] width 177 height 21
select select "3"
click at [469, 254] on select "-- Available routes -- Standard Parcel - Block of 6 Hours - (SD6) AmFlex RTS Ve…" at bounding box center [557, 264] width 177 height 21
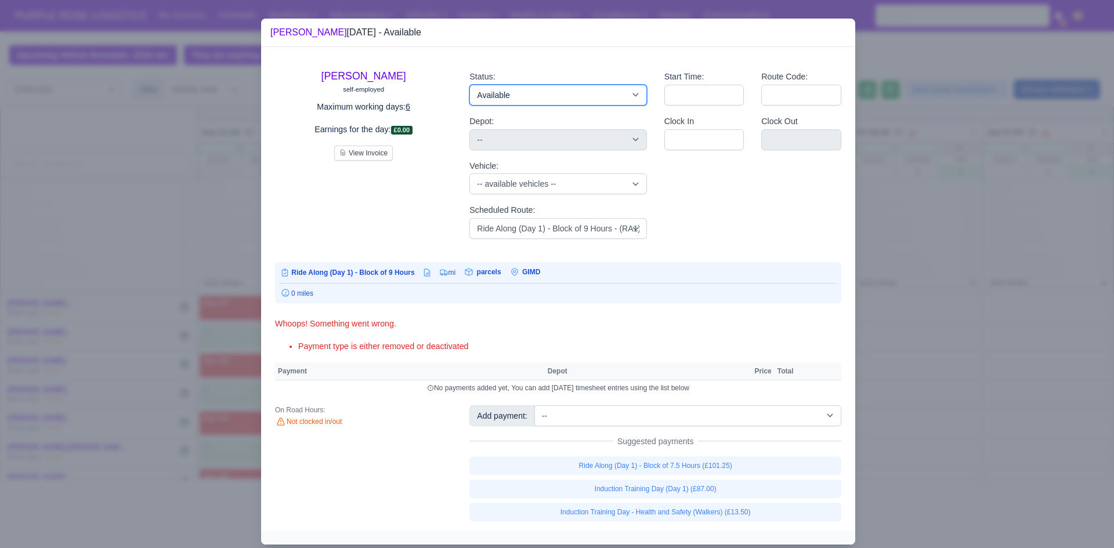
click at [623, 97] on select "Available Day Off Stand By Holiday Other Depot In Office OSM Ridealong Nursery …" at bounding box center [557, 95] width 177 height 21
select select "Ridealong"
click at [469, 85] on select "Available Day Off Stand By Holiday Other Depot In Office OSM Ridealong Nursery …" at bounding box center [557, 95] width 177 height 21
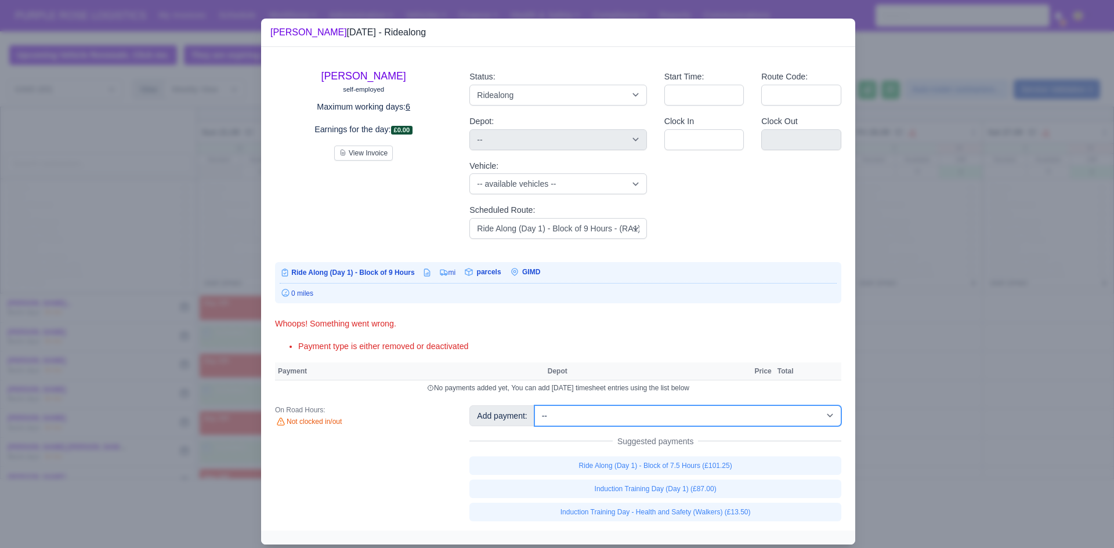
click at [656, 416] on select "-- Additional Hour Support (£14.50) Additional Hour Support (Walkers) (£13.50) …" at bounding box center [687, 416] width 307 height 21
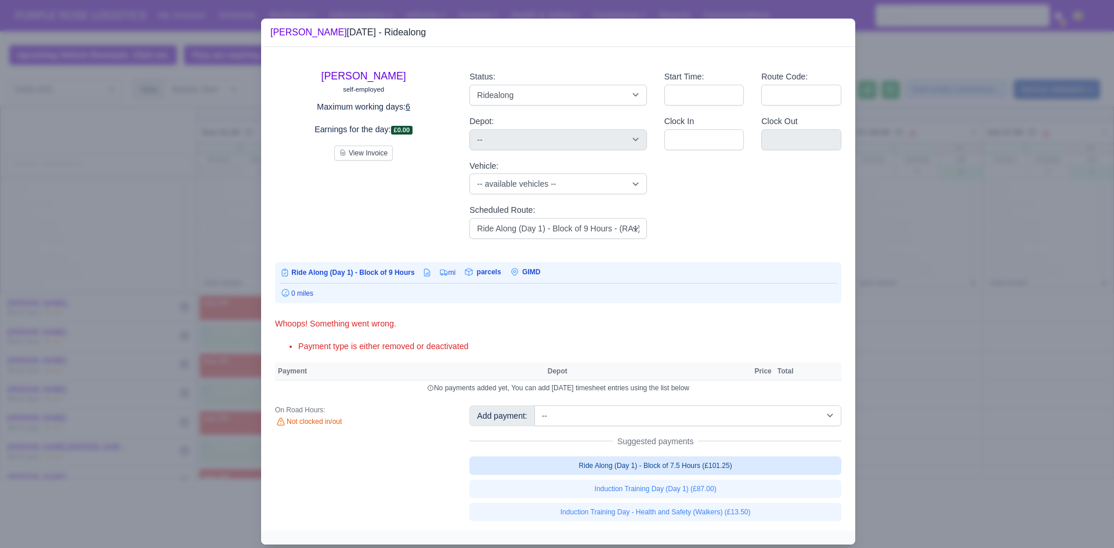
click at [659, 471] on link "Ride Along (Day 1) - Block of 7.5 Hours (£101.25)" at bounding box center [655, 466] width 372 height 19
select select "5"
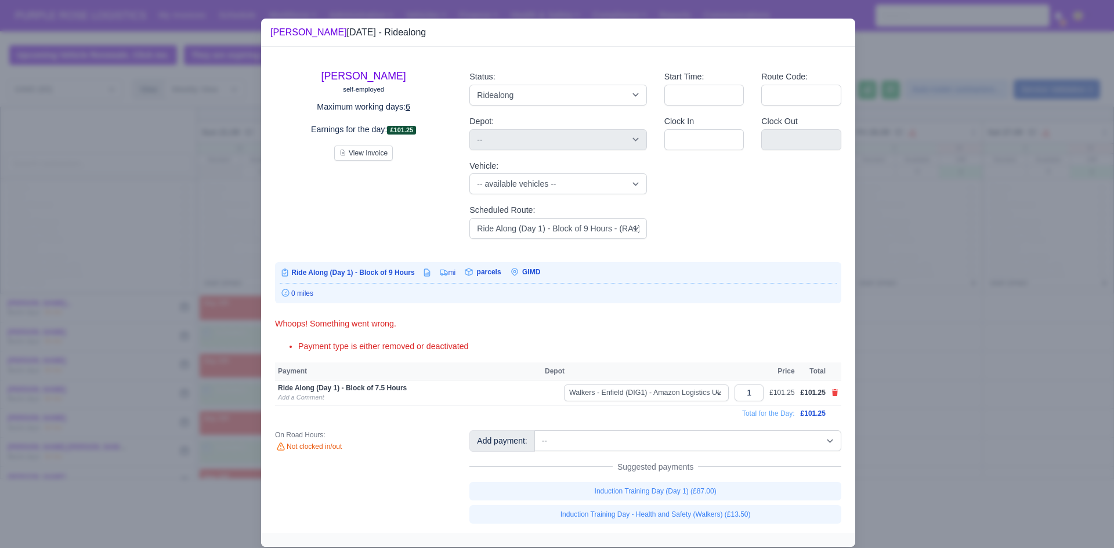
click at [915, 356] on div at bounding box center [557, 274] width 1114 height 548
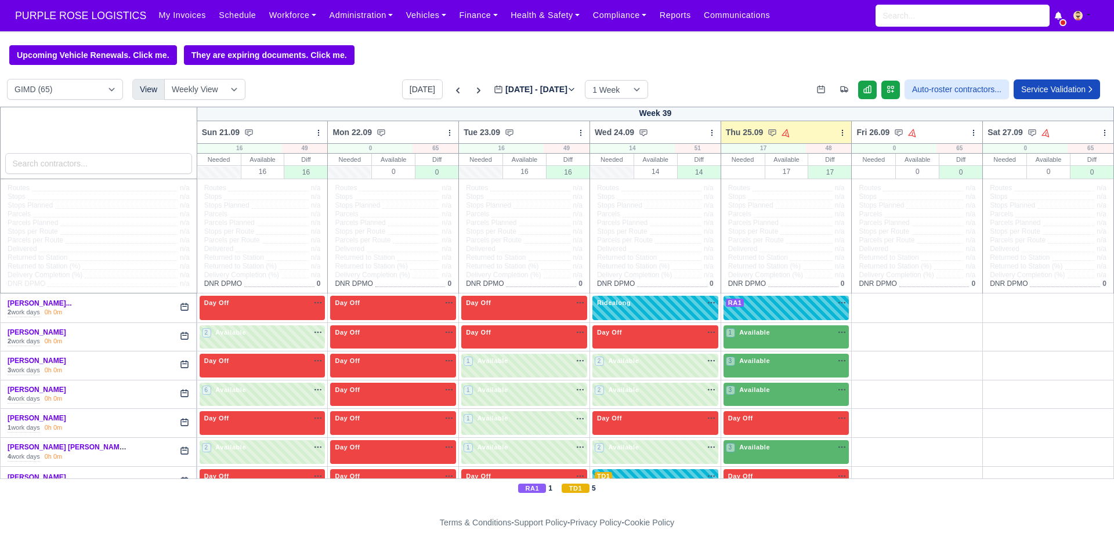
click at [915, 356] on div at bounding box center [557, 274] width 1114 height 548
click at [769, 310] on div "RA1 na" at bounding box center [786, 304] width 121 height 12
select select "Ridealong"
select select "3"
select select "5"
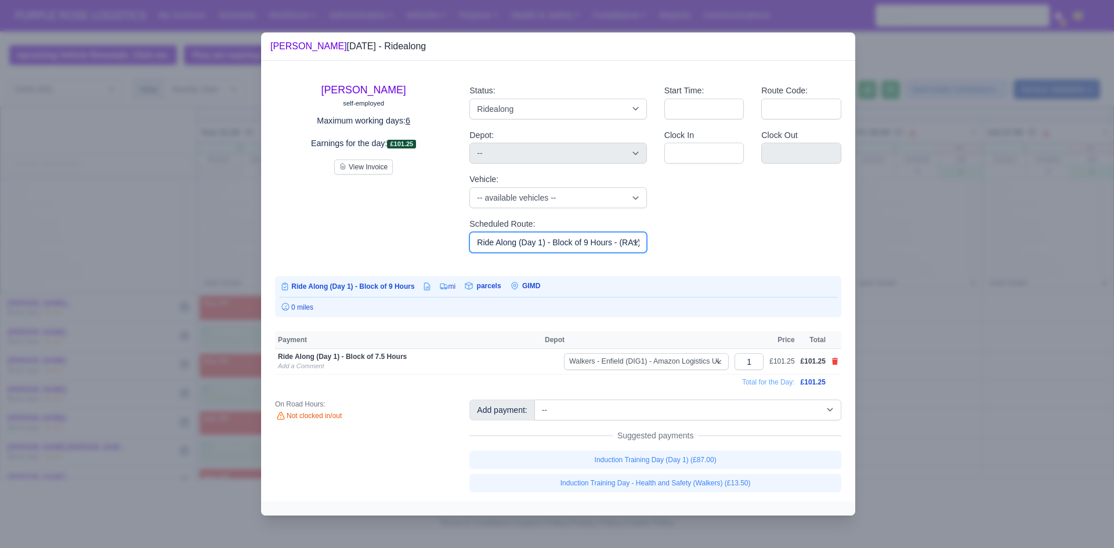
click at [627, 246] on select "-- Available routes -- Standard Parcel - Block of 6 Hours - (SD6) AmFlex RTS Ve…" at bounding box center [557, 242] width 177 height 21
select select "8"
click at [469, 232] on select "-- Available routes -- Standard Parcel - Block of 6 Hours - (SD6) AmFlex RTS Ve…" at bounding box center [557, 242] width 177 height 21
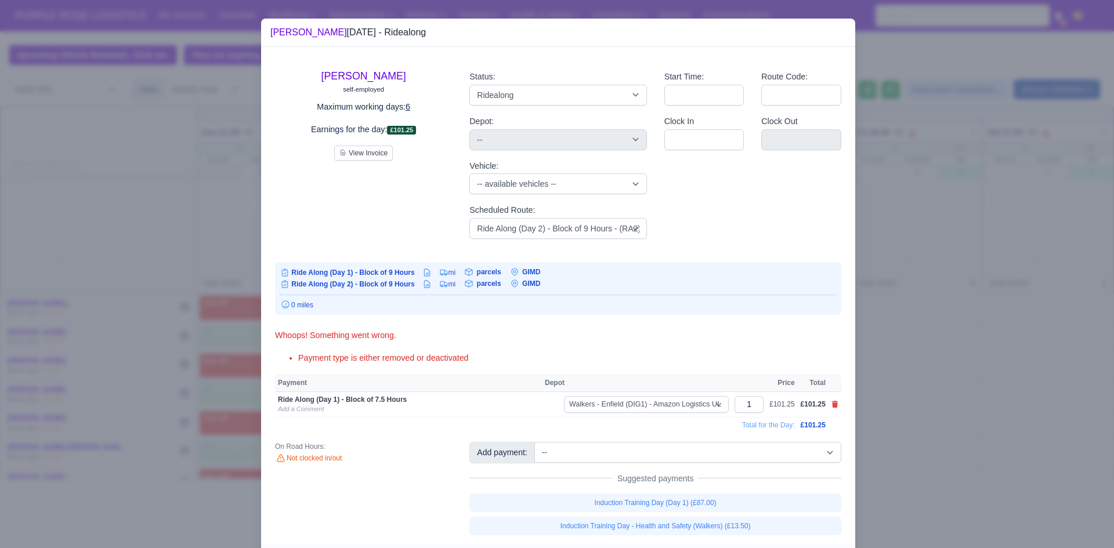
click at [883, 337] on div at bounding box center [557, 274] width 1114 height 548
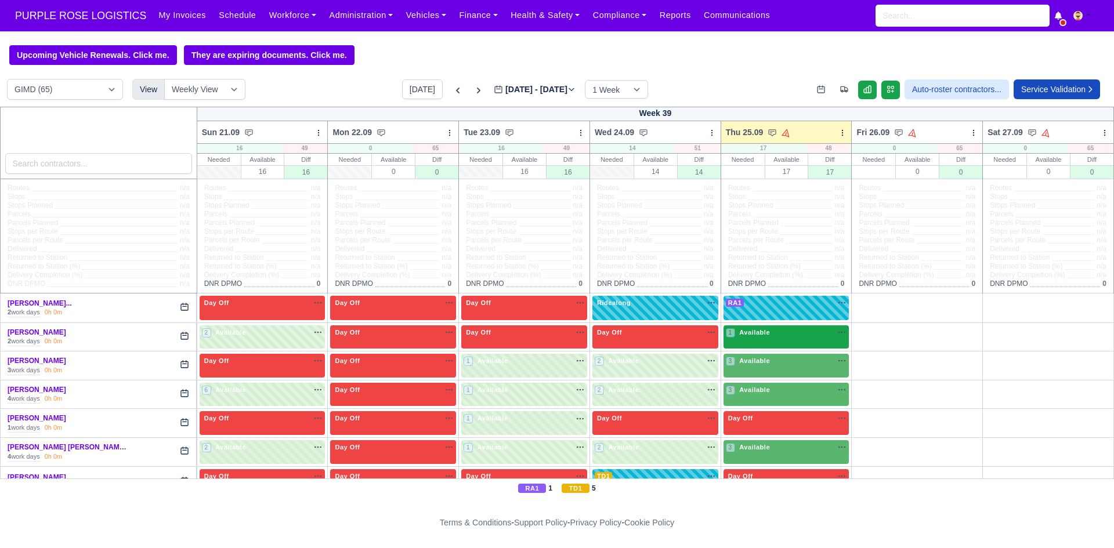
click at [747, 334] on span "Available" at bounding box center [754, 332] width 35 height 8
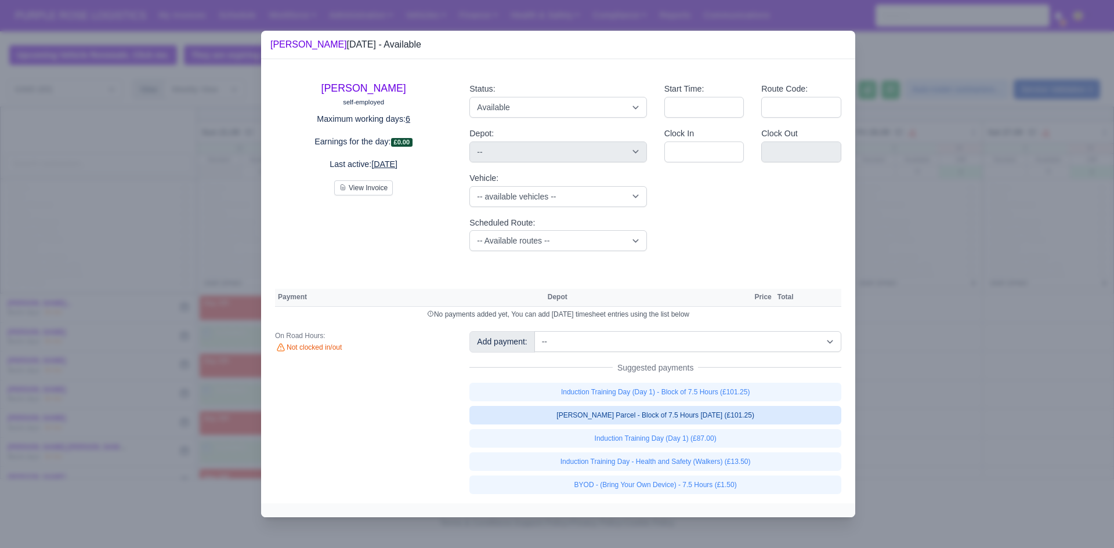
click at [740, 419] on link "[PERSON_NAME] Parcel - Block of 7.5 Hours [DATE] (£101.25)" at bounding box center [655, 415] width 372 height 19
select select "5"
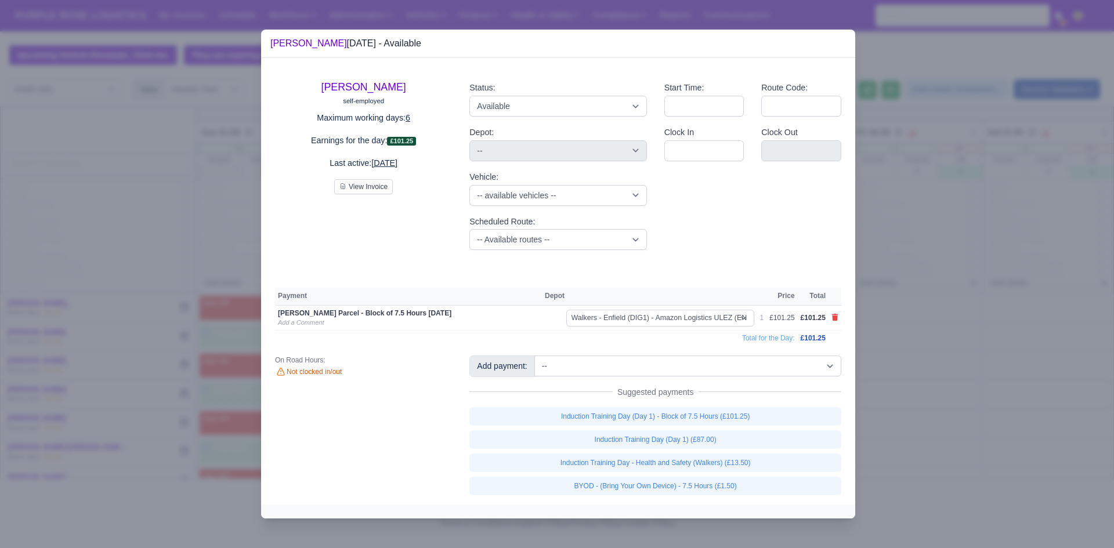
drag, startPoint x: 901, startPoint y: 373, endPoint x: 868, endPoint y: 378, distance: 33.6
click at [901, 373] on div at bounding box center [557, 274] width 1114 height 548
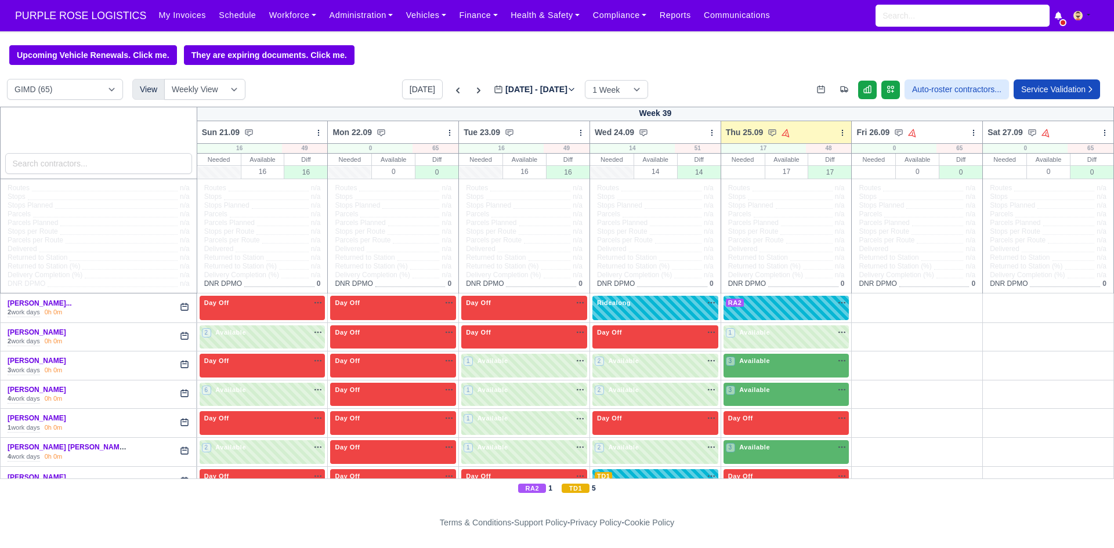
click at [868, 378] on div "​ [PERSON_NAME] [DATE] - Available [PERSON_NAME] self-employed Maximum working …" at bounding box center [557, 274] width 1114 height 548
click at [772, 344] on div "1 Available" at bounding box center [787, 338] width 126 height 24
select select "5"
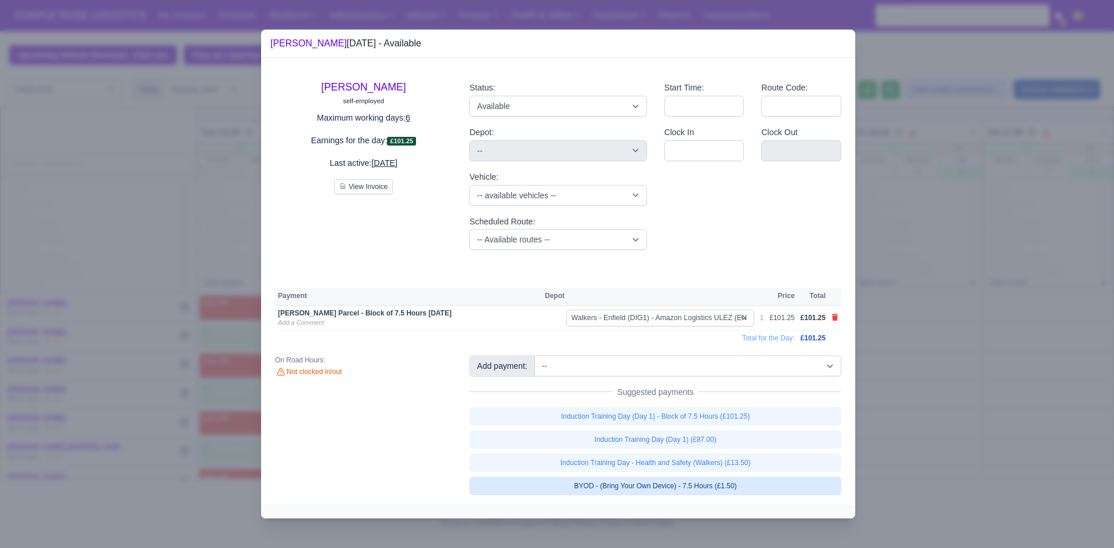
click at [721, 481] on link "BYOD - (Bring Your Own Device) - 7.5 Hours (£1.50)" at bounding box center [655, 486] width 372 height 19
select select "5"
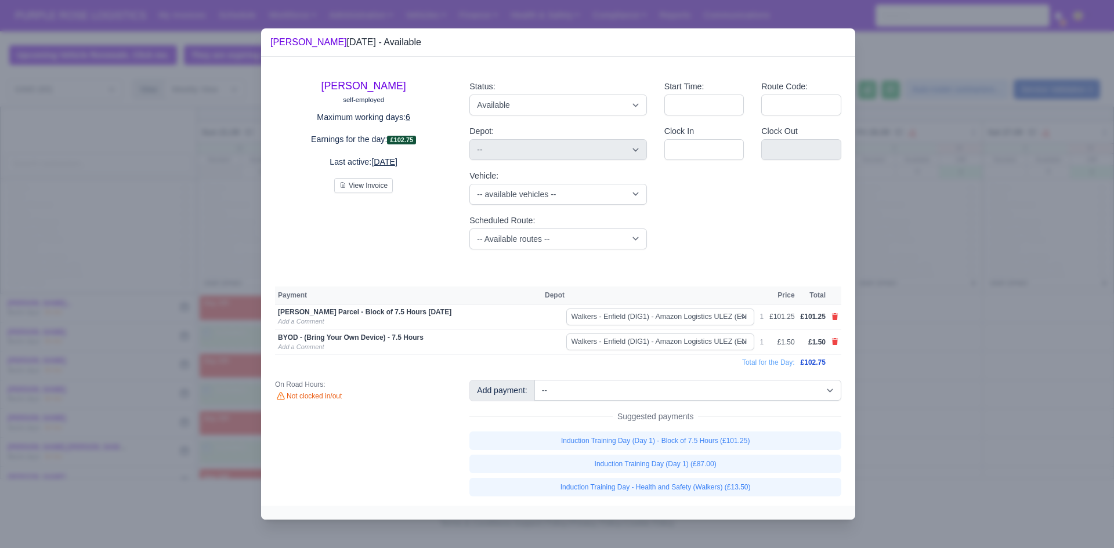
click at [890, 335] on div at bounding box center [557, 274] width 1114 height 548
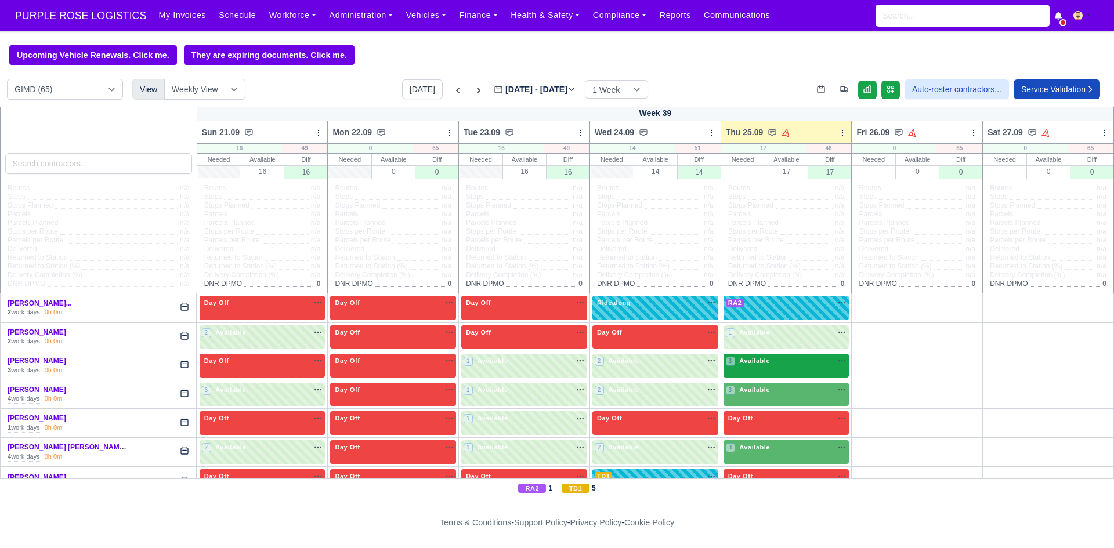
click at [751, 363] on span "Available" at bounding box center [754, 361] width 35 height 8
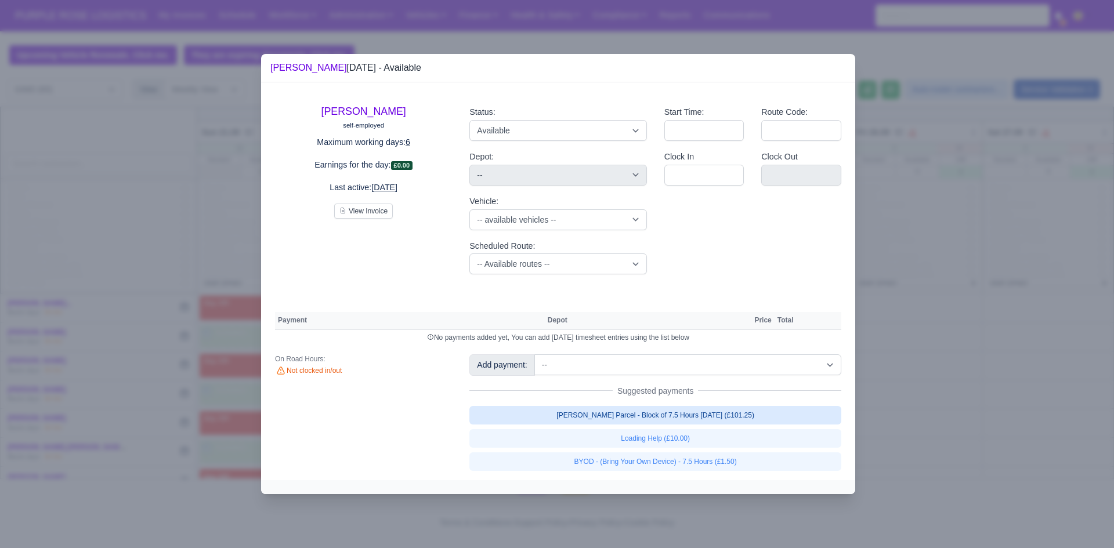
click at [693, 413] on link "[PERSON_NAME] Parcel - Block of 7.5 Hours [DATE] (£101.25)" at bounding box center [655, 415] width 372 height 19
select select "5"
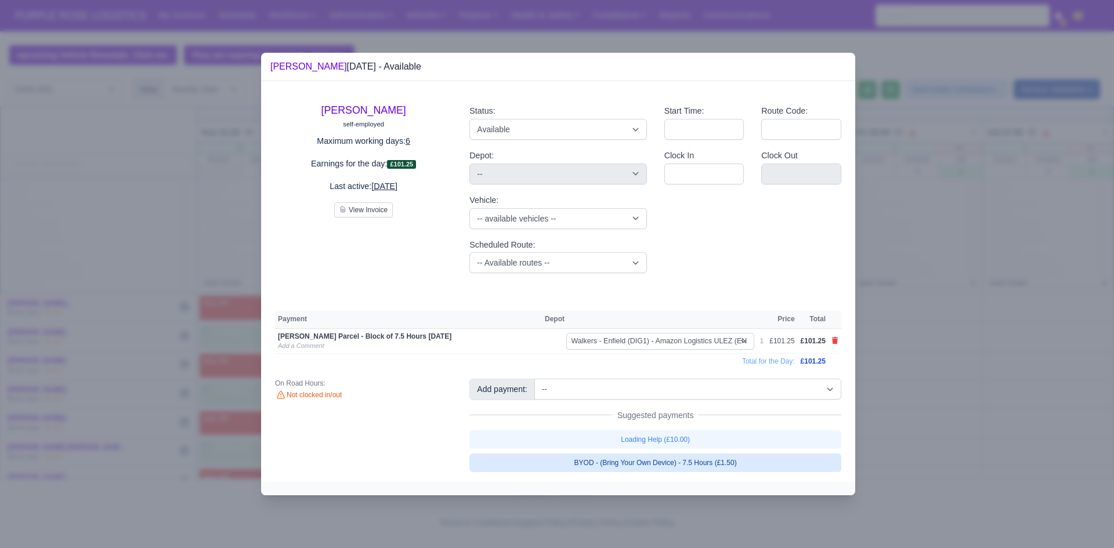
click at [695, 464] on link "BYOD - (Bring Your Own Device) - 7.5 Hours (£1.50)" at bounding box center [655, 463] width 372 height 19
select select "5"
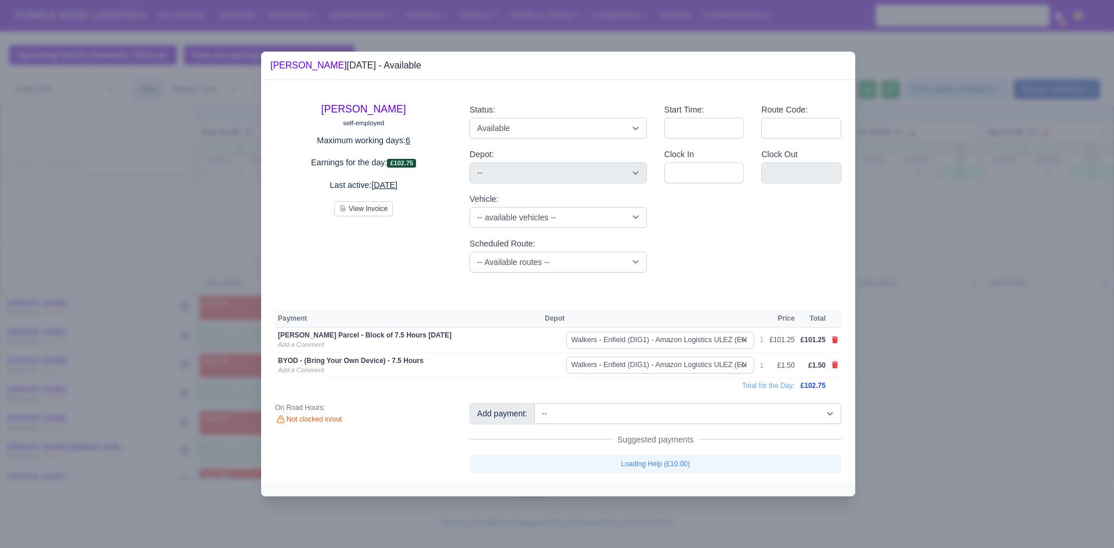
click at [890, 366] on div at bounding box center [557, 274] width 1114 height 548
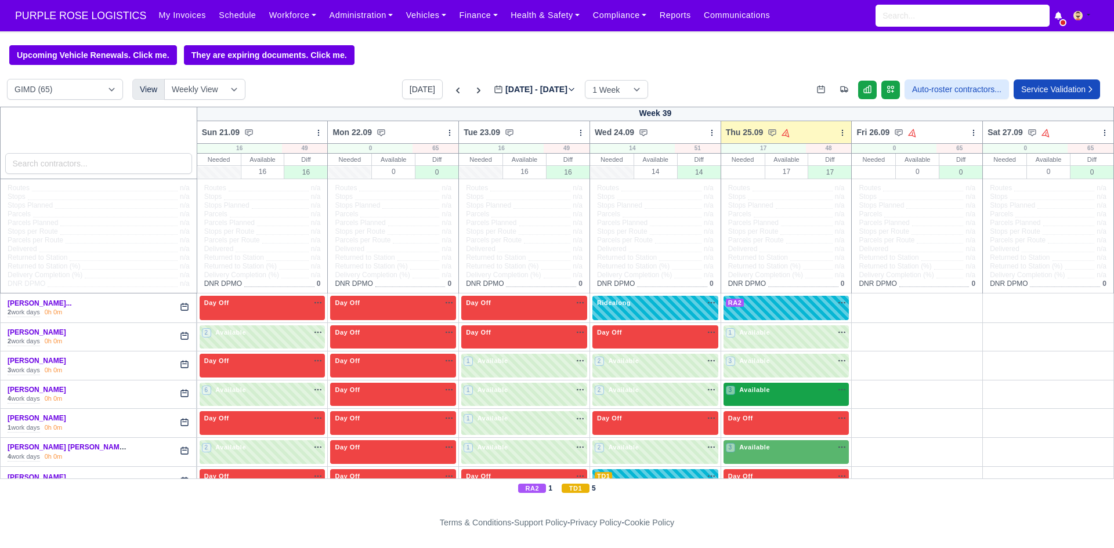
click at [809, 391] on div "3 Available na" at bounding box center [786, 390] width 121 height 10
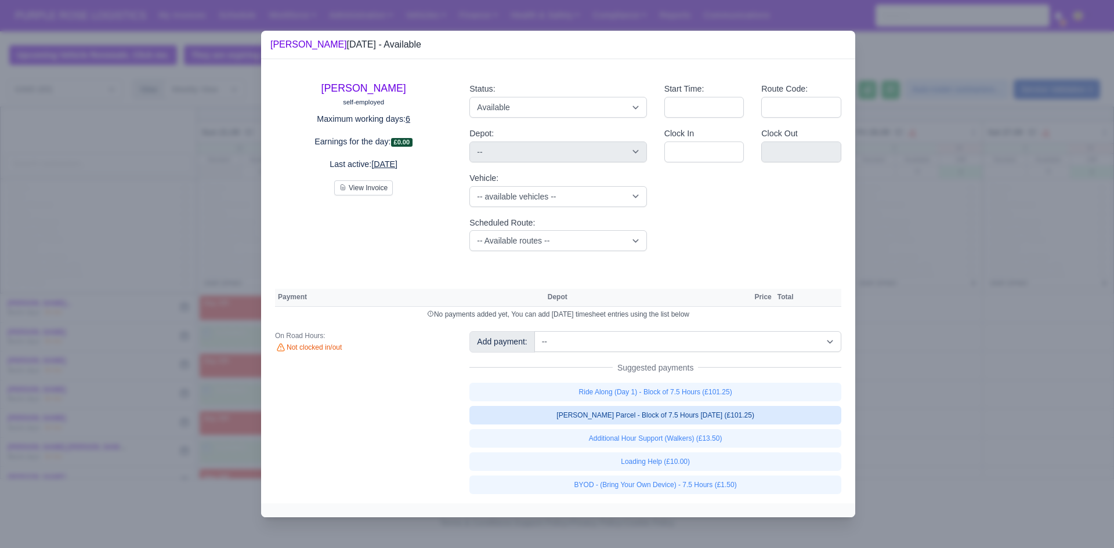
click at [756, 412] on link "[PERSON_NAME] Parcel - Block of 7.5 Hours [DATE] (£101.25)" at bounding box center [655, 415] width 372 height 19
select select "5"
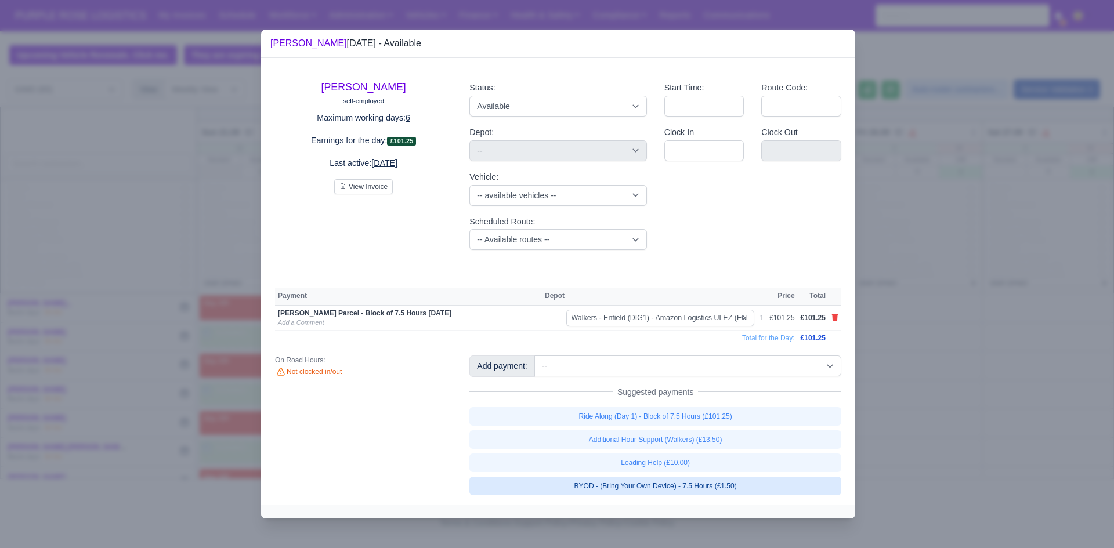
click at [722, 484] on link "BYOD - (Bring Your Own Device) - 7.5 Hours (£1.50)" at bounding box center [655, 486] width 372 height 19
select select "5"
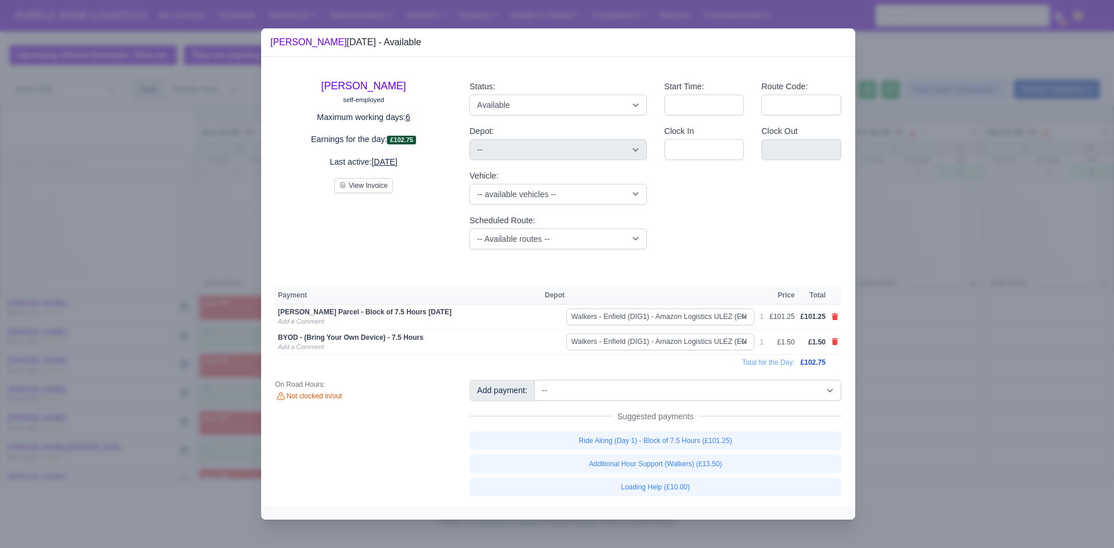
click at [886, 310] on div at bounding box center [557, 274] width 1114 height 548
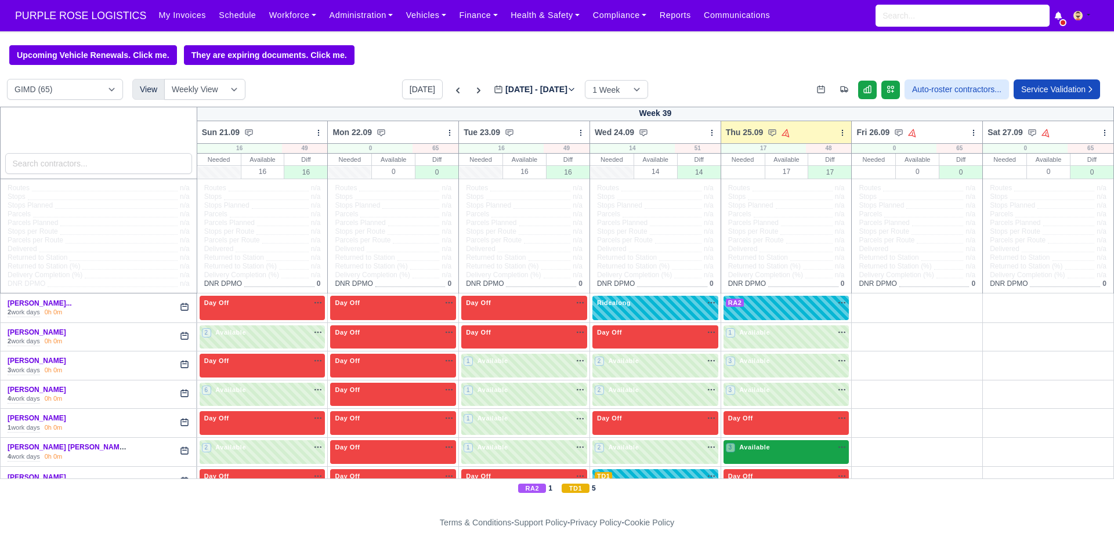
click at [751, 447] on span "Available" at bounding box center [754, 447] width 35 height 8
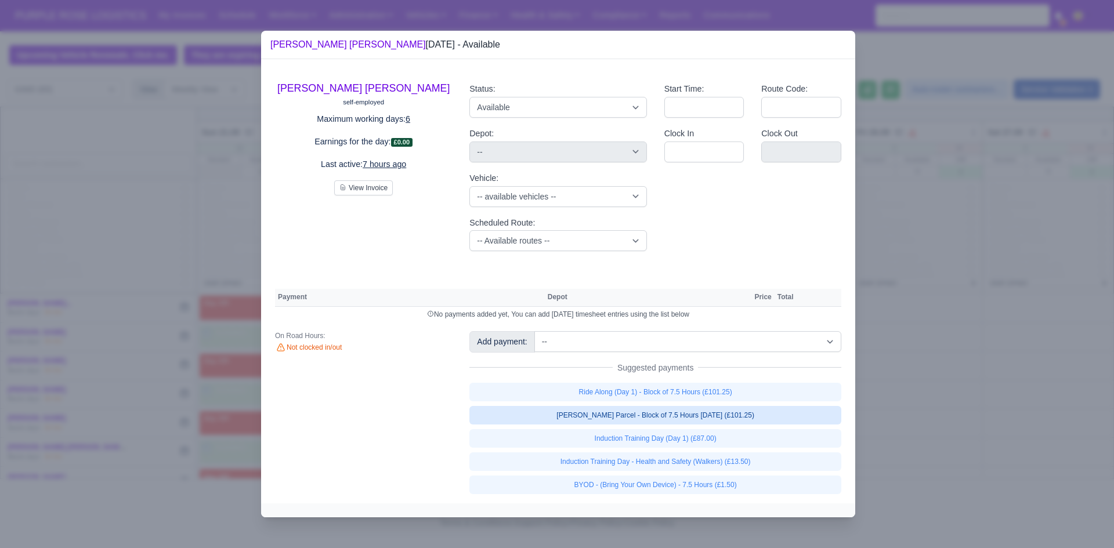
click at [736, 413] on link "[PERSON_NAME] Parcel - Block of 7.5 Hours [DATE] (£101.25)" at bounding box center [655, 415] width 372 height 19
select select "5"
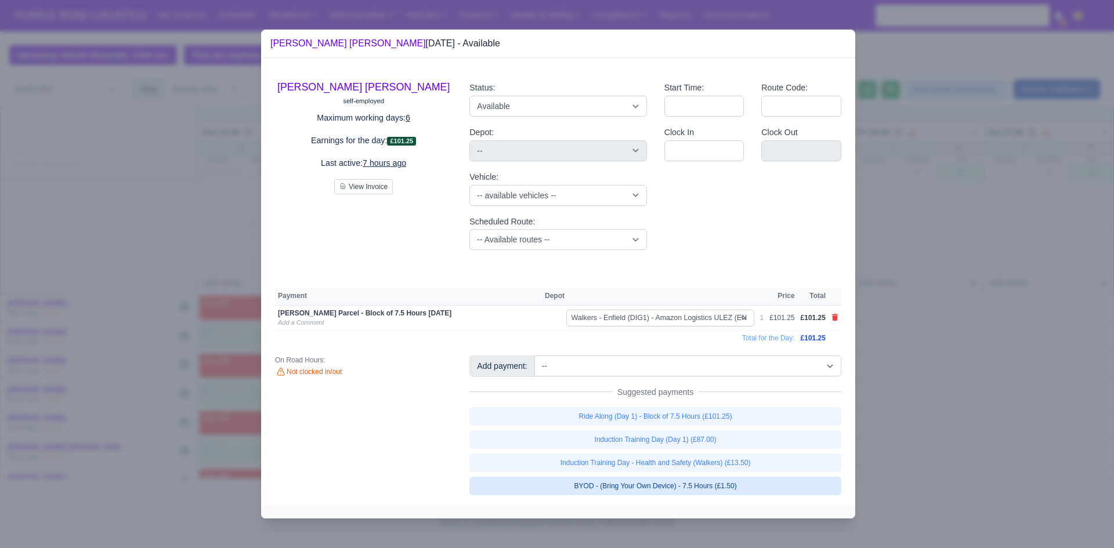
click at [731, 487] on link "BYOD - (Bring Your Own Device) - 7.5 Hours (£1.50)" at bounding box center [655, 486] width 372 height 19
select select "5"
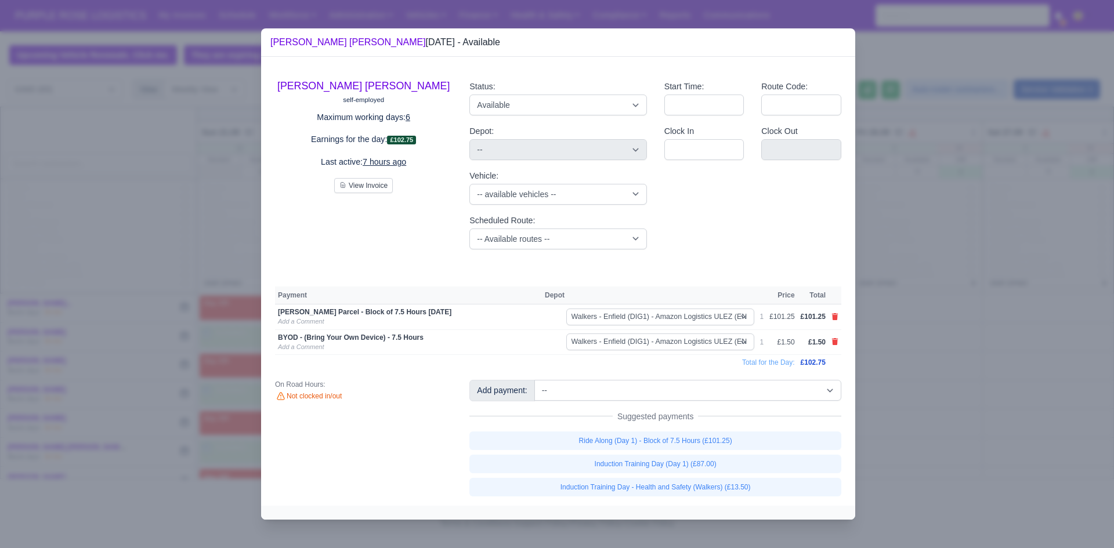
click at [981, 369] on div at bounding box center [557, 274] width 1114 height 548
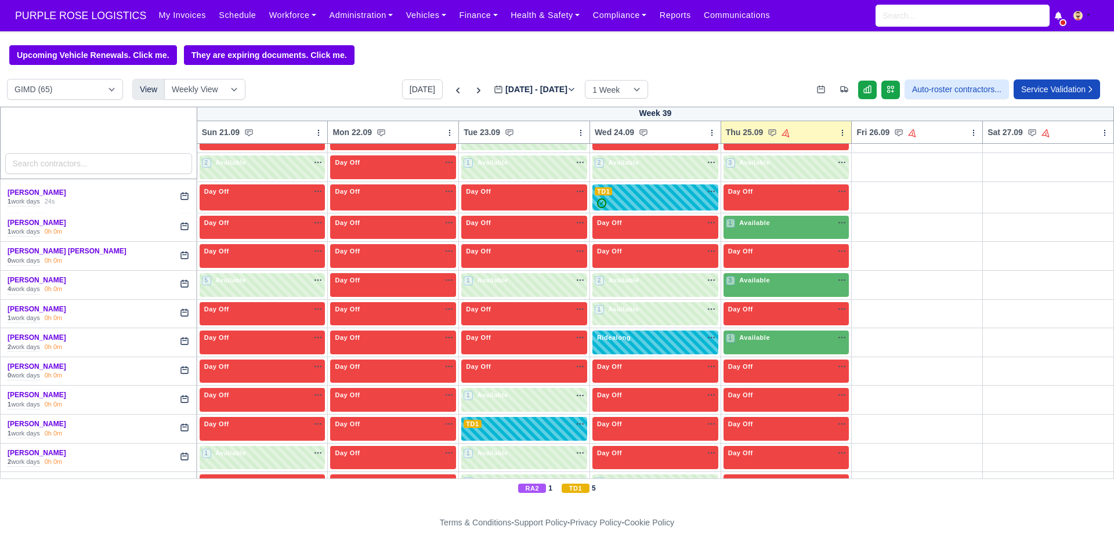
scroll to position [288, 0]
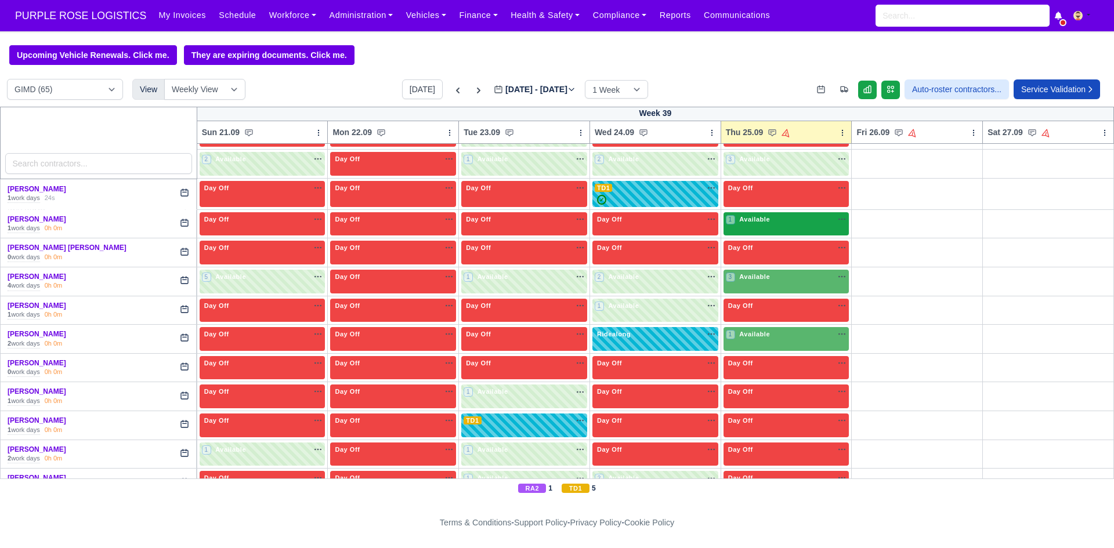
click at [780, 229] on div "1 Available" at bounding box center [787, 224] width 126 height 24
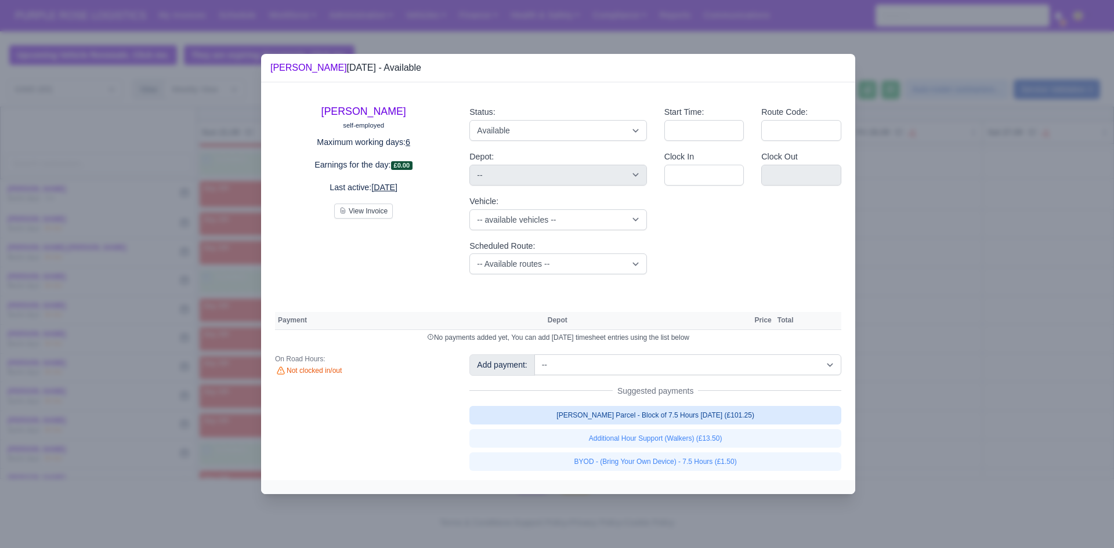
click at [734, 414] on link "[PERSON_NAME] Parcel - Block of 7.5 Hours [DATE] (£101.25)" at bounding box center [655, 415] width 372 height 19
select select "5"
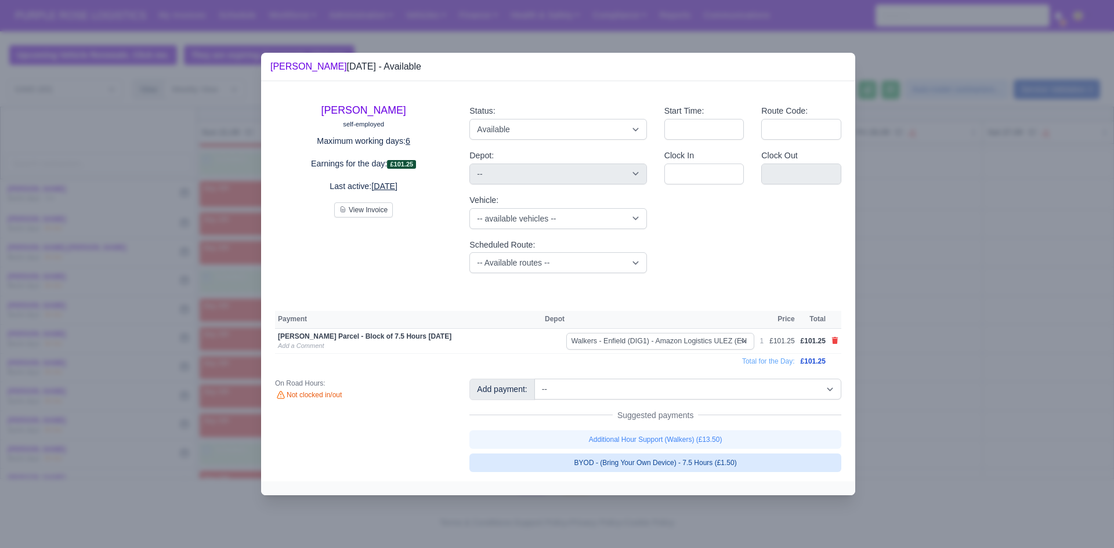
click at [722, 469] on link "BYOD - (Bring Your Own Device) - 7.5 Hours (£1.50)" at bounding box center [655, 463] width 372 height 19
select select "5"
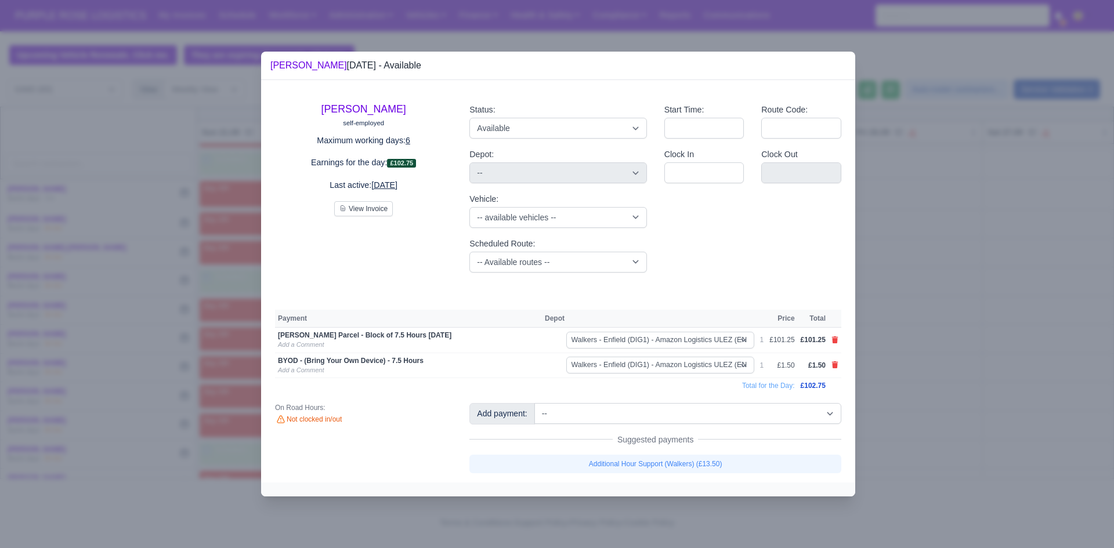
click at [1010, 437] on div at bounding box center [557, 274] width 1114 height 548
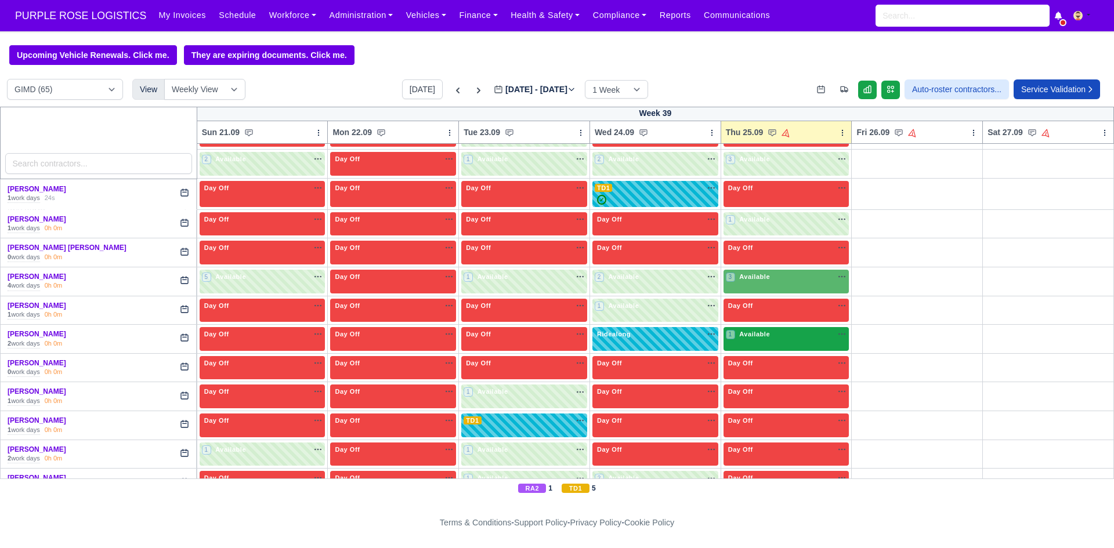
click at [793, 344] on div "1 Available" at bounding box center [787, 339] width 126 height 24
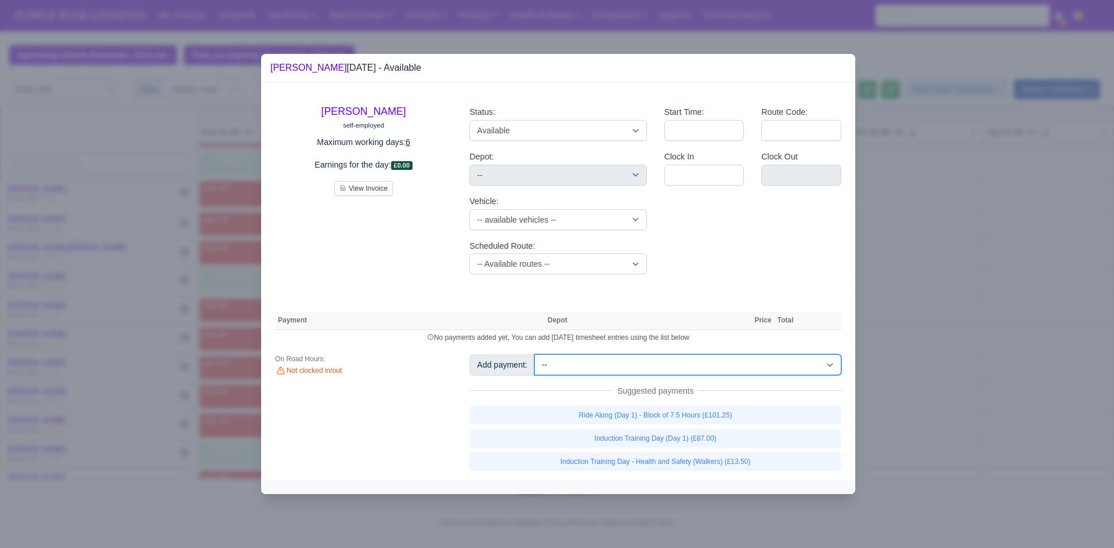
click at [792, 366] on select "-- Additional Hour Support (£14.50) Additional Hour Support (Walkers) (£13.50) …" at bounding box center [687, 365] width 307 height 21
select select "115"
click at [534, 355] on select "-- Additional Hour Support (£14.50) Additional Hour Support (Walkers) (£13.50) …" at bounding box center [687, 365] width 307 height 21
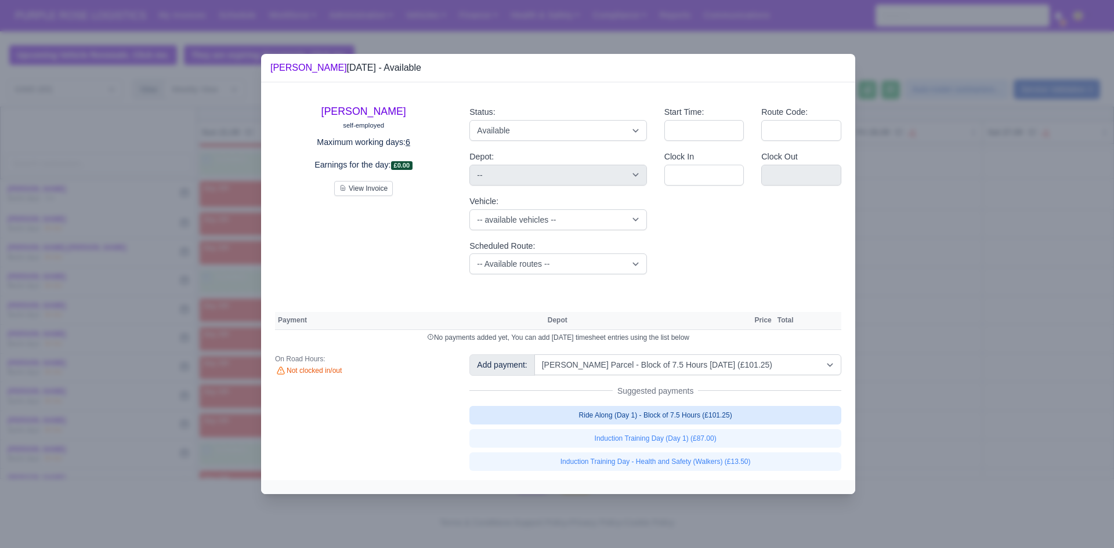
select select "5"
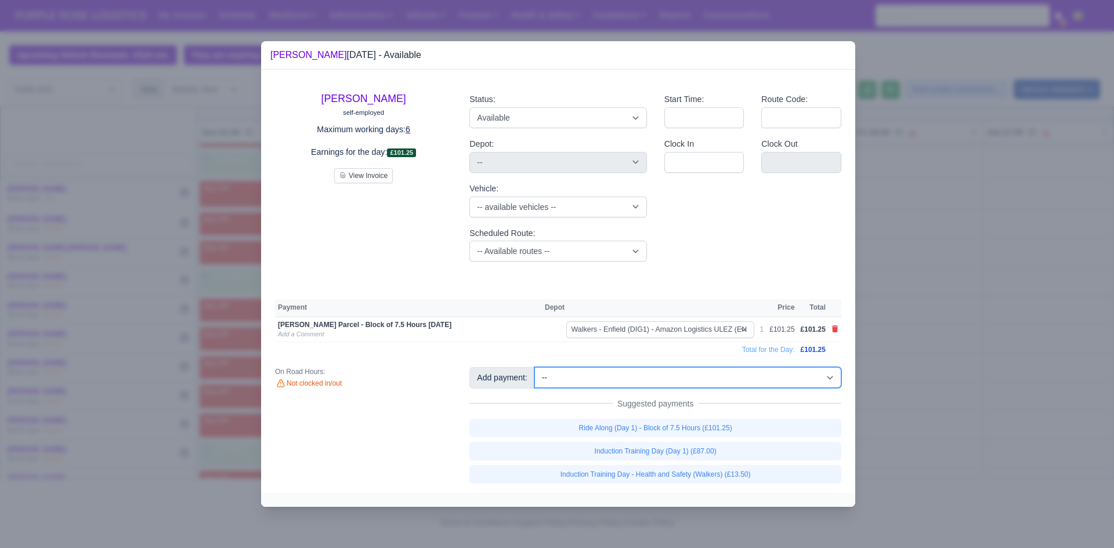
drag, startPoint x: 744, startPoint y: 375, endPoint x: 866, endPoint y: 323, distance: 133.1
click at [744, 375] on select "-- Additional Hour Support (£14.50) Additional Hour Support (Walkers) (£13.50) …" at bounding box center [687, 377] width 307 height 21
click at [436, 227] on div "[PERSON_NAME] self-employed Maximum working days: 6 Earnings for the day: £101.…" at bounding box center [363, 177] width 194 height 187
click at [521, 107] on select "Available Day Off Stand By Holiday Other Depot In Office OSM Ridealong Nursery …" at bounding box center [557, 117] width 177 height 21
select select "Ridealong"
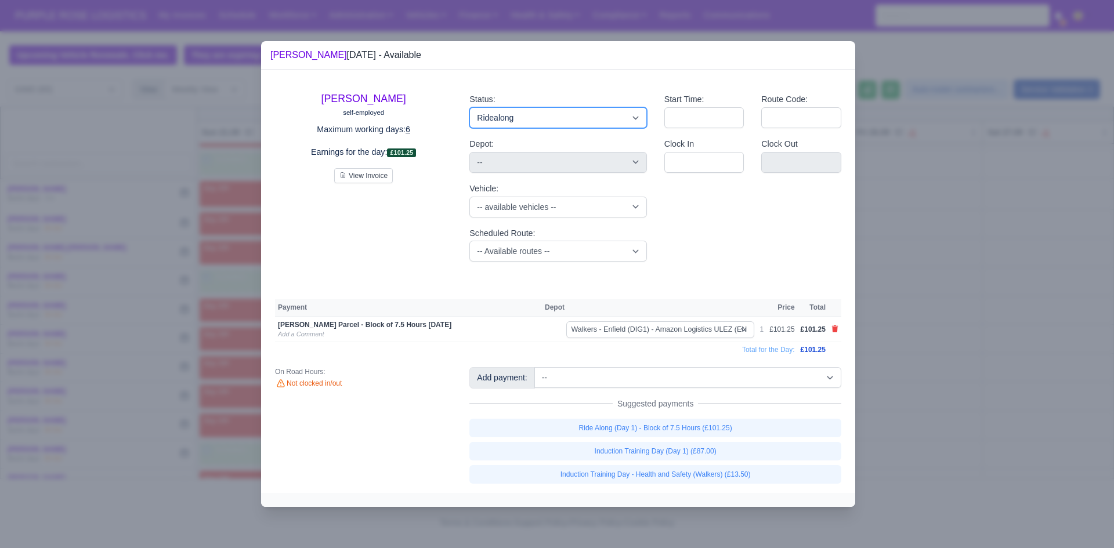
click at [469, 107] on select "Available Day Off Stand By Holiday Other Depot In Office OSM Ridealong Nursery …" at bounding box center [557, 117] width 177 height 21
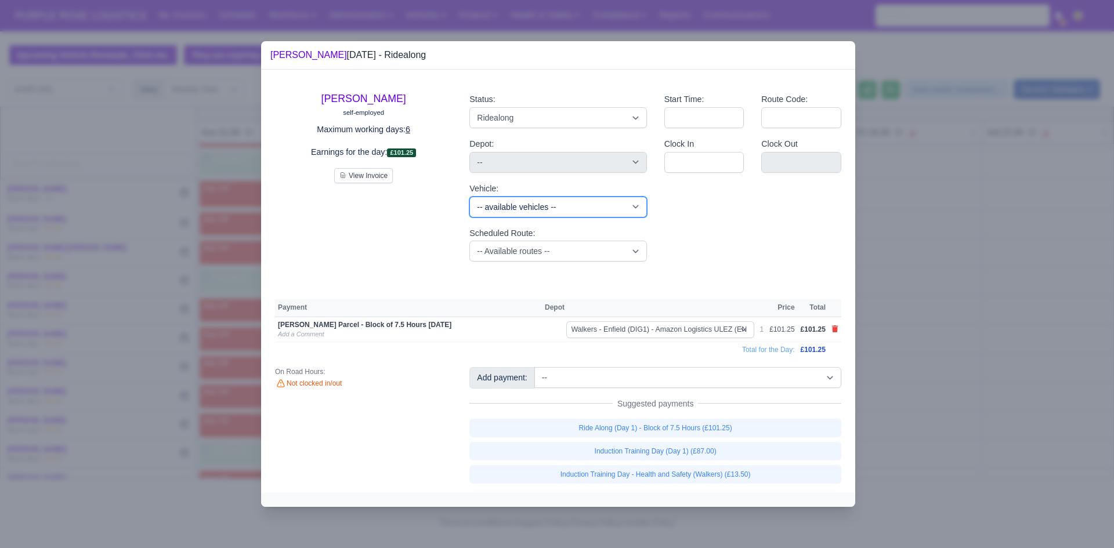
click at [564, 204] on select "-- available vehicles -- (KM70HNG) (KM70HXA) (KM70HYR) (KM70HYV) (KN70KJY) (KN7…" at bounding box center [557, 207] width 177 height 21
click at [496, 244] on div "[PERSON_NAME] self-employed Maximum working days: 6 Earnings for the day: £101.…" at bounding box center [558, 177] width 584 height 187
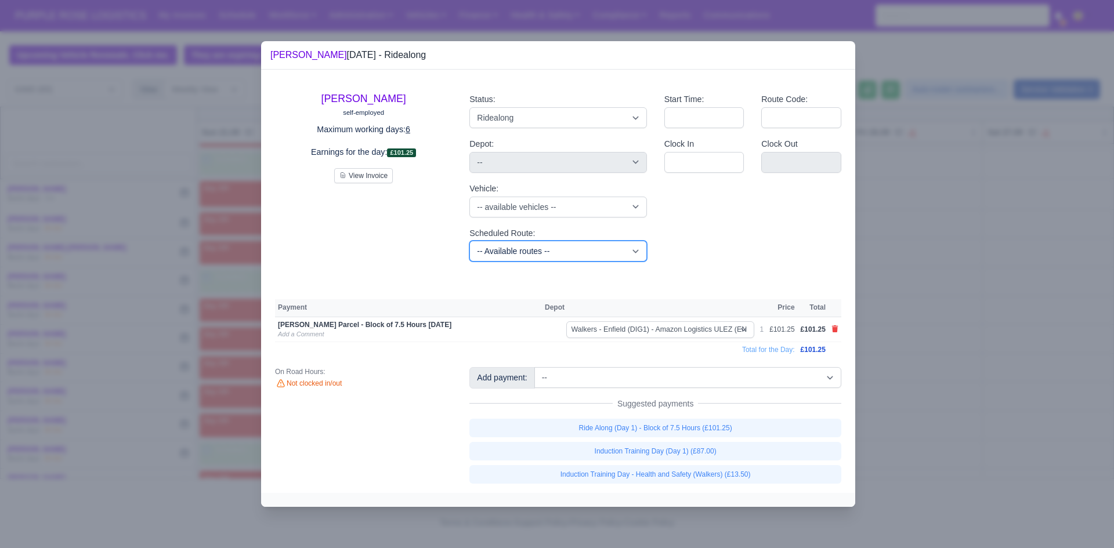
click at [496, 244] on select "-- Available routes -- Standard Parcel - Block of 6 Hours - (SD6) AmFlex RTS Ve…" at bounding box center [557, 251] width 177 height 21
select select "8"
click at [469, 241] on select "-- Available routes -- Standard Parcel - Block of 6 Hours - (SD6) AmFlex RTS Ve…" at bounding box center [557, 251] width 177 height 21
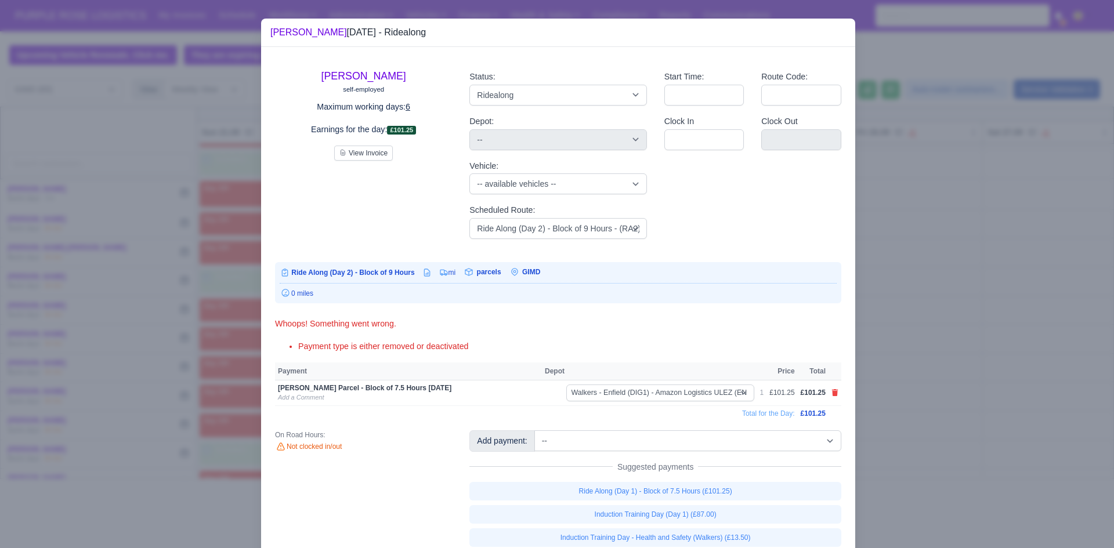
click at [759, 284] on div at bounding box center [558, 283] width 557 height 1
click at [916, 316] on div at bounding box center [557, 274] width 1114 height 548
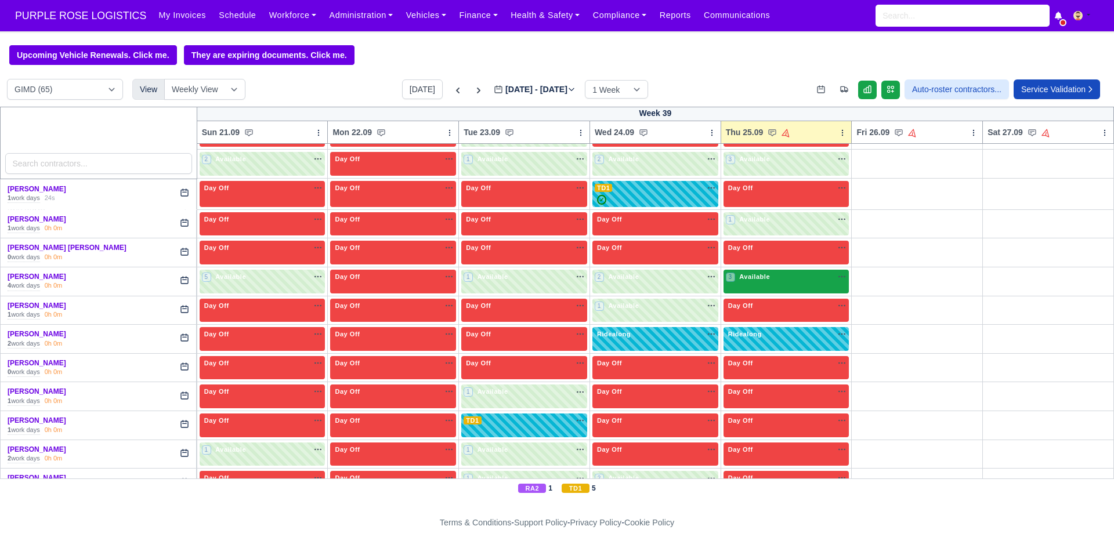
click at [787, 279] on div "3 Available na" at bounding box center [786, 277] width 121 height 10
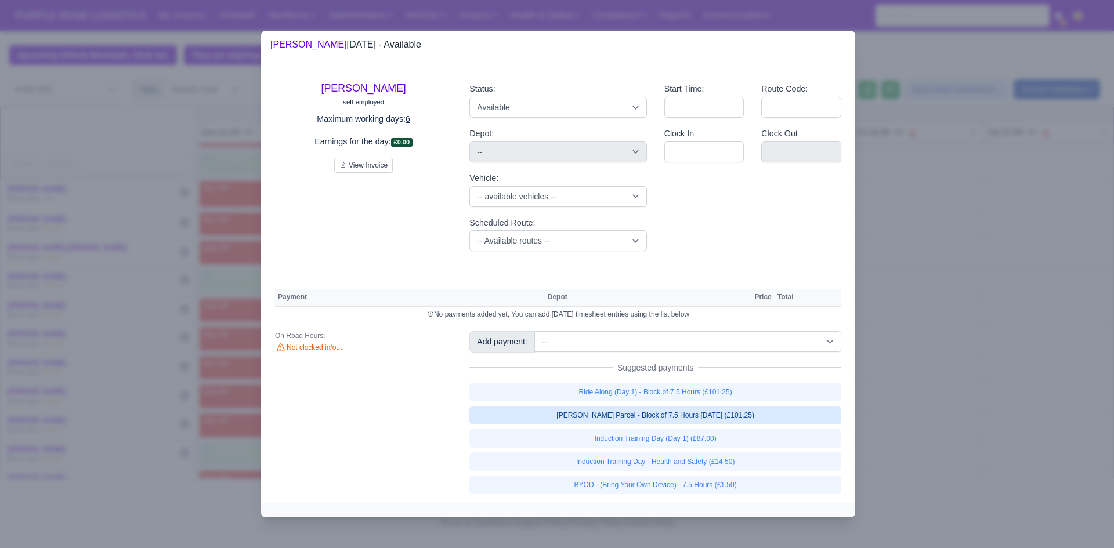
click at [686, 423] on link "[PERSON_NAME] Parcel - Block of 7.5 Hours [DATE] (£101.25)" at bounding box center [655, 415] width 372 height 19
select select "5"
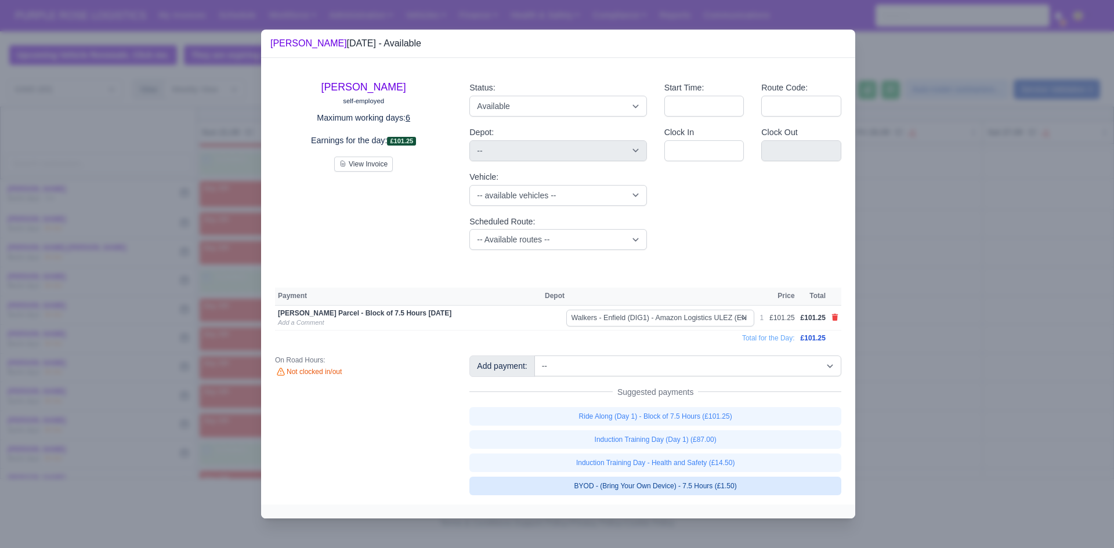
click at [705, 486] on link "BYOD - (Bring Your Own Device) - 7.5 Hours (£1.50)" at bounding box center [655, 486] width 372 height 19
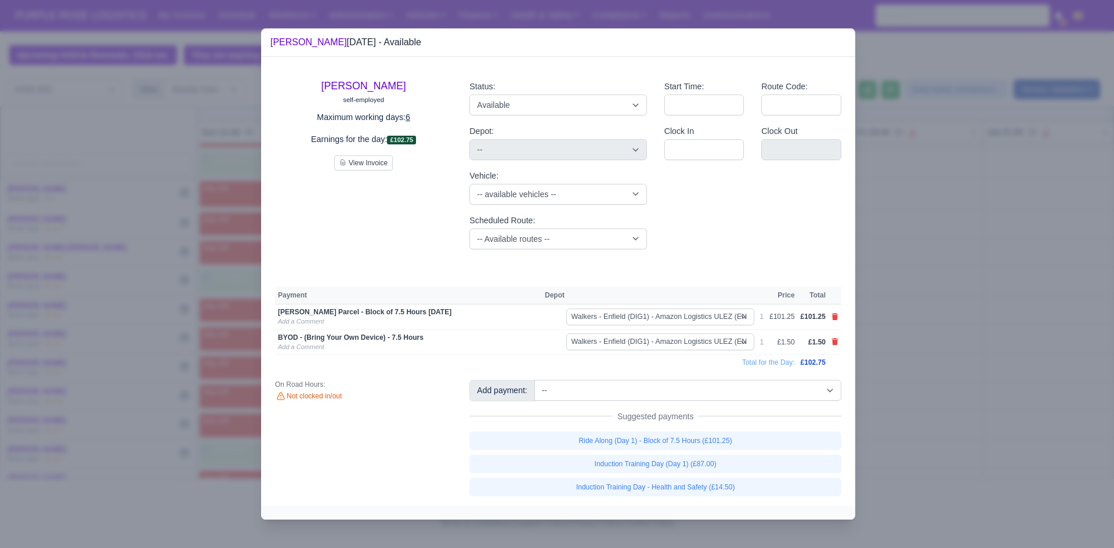
click at [897, 384] on div at bounding box center [557, 274] width 1114 height 548
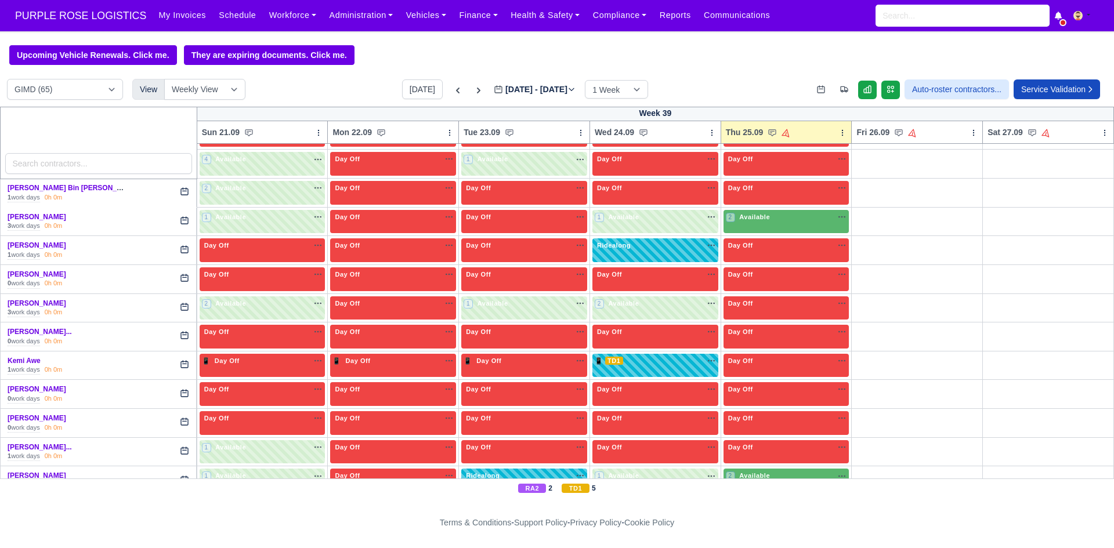
scroll to position [765, 0]
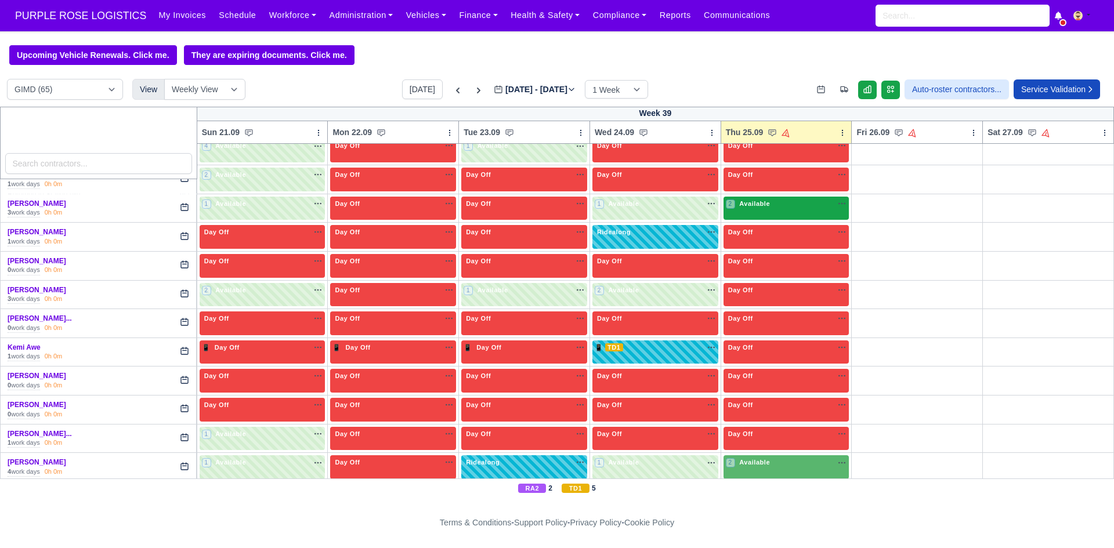
click at [803, 211] on div "2 Available na" at bounding box center [786, 205] width 121 height 12
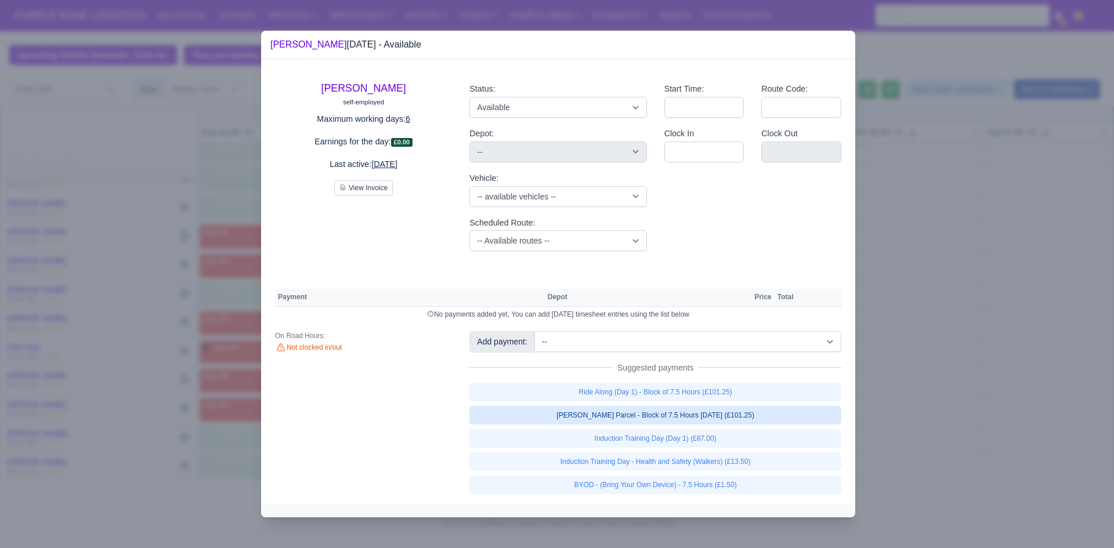
click at [705, 414] on link "[PERSON_NAME] Parcel - Block of 7.5 Hours [DATE] (£101.25)" at bounding box center [655, 415] width 372 height 19
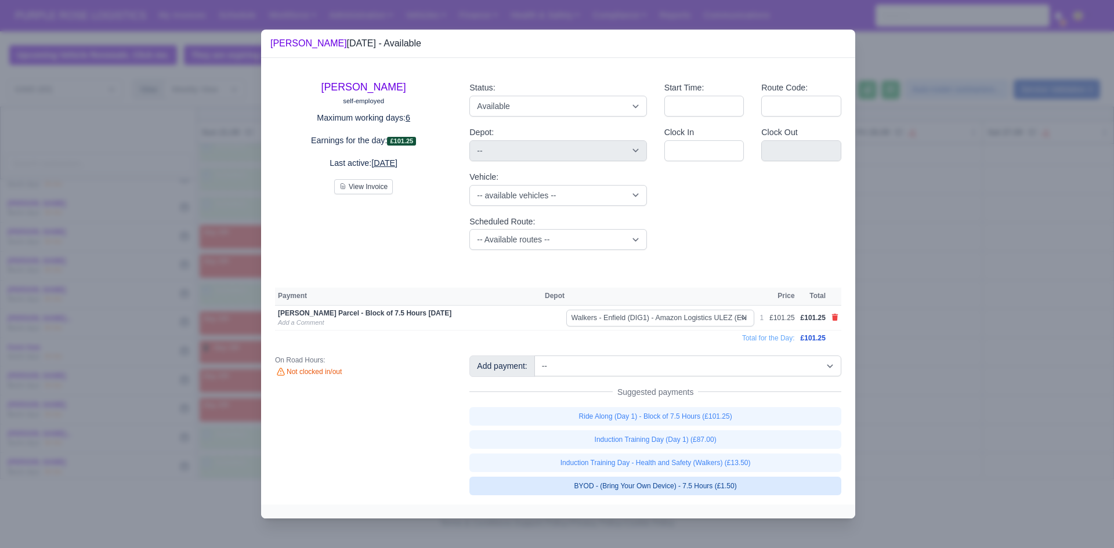
click at [708, 485] on link "BYOD - (Bring Your Own Device) - 7.5 Hours (£1.50)" at bounding box center [655, 486] width 372 height 19
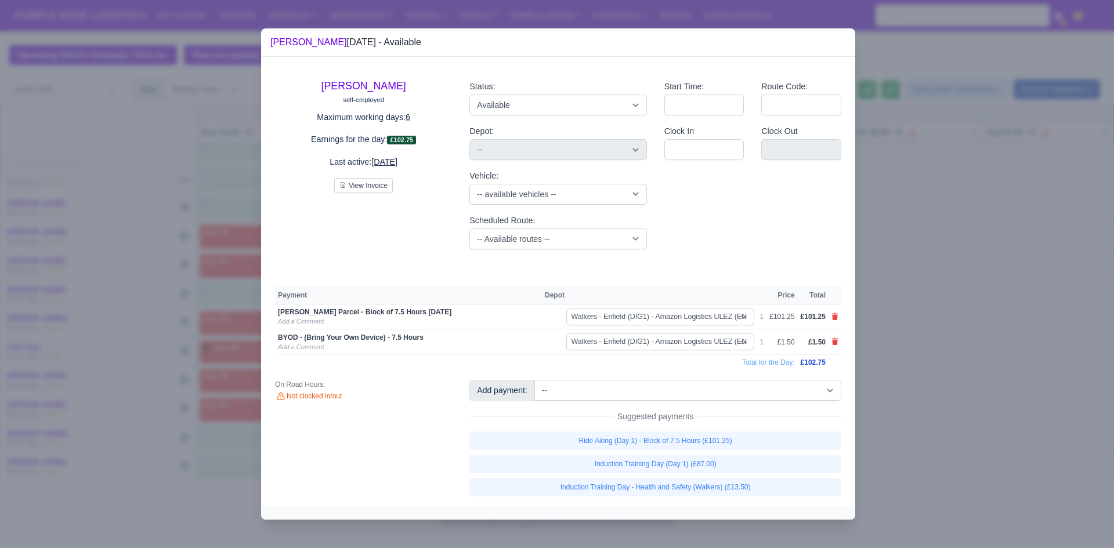
click at [927, 409] on div at bounding box center [557, 274] width 1114 height 548
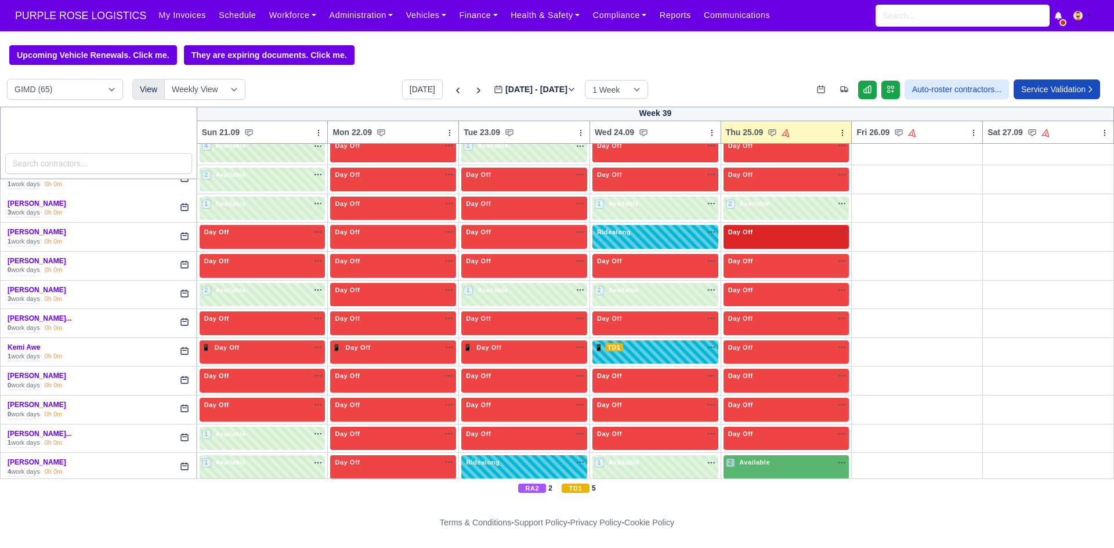
click at [761, 237] on div "Day Off Available" at bounding box center [786, 232] width 121 height 10
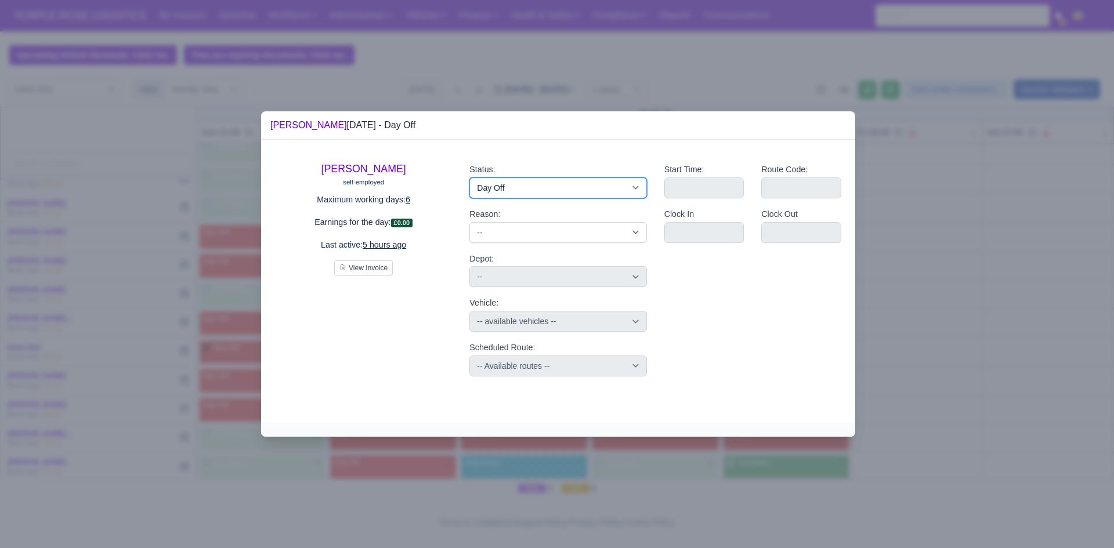
click at [601, 191] on select "Available Day Off Stand By Holiday Other Depot In Office OSM Ridealong Nursery …" at bounding box center [557, 188] width 177 height 21
click at [469, 178] on select "Available Day Off Stand By Holiday Other Depot In Office OSM Ridealong Nursery …" at bounding box center [557, 188] width 177 height 21
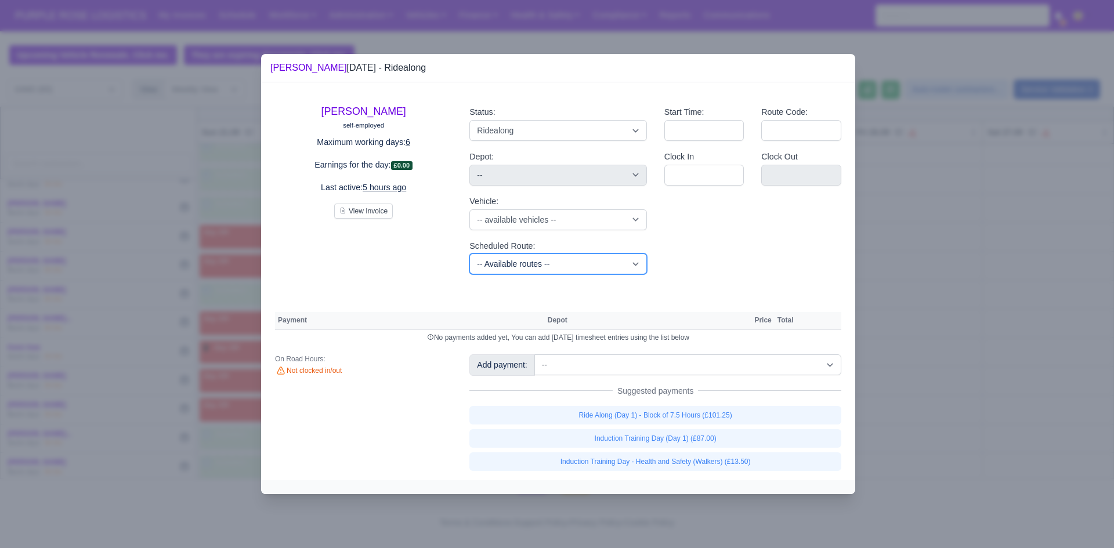
click at [570, 269] on select "-- Available routes -- Standard Parcel - Block of 6 Hours - (SD6) AmFlex RTS Ve…" at bounding box center [557, 264] width 177 height 21
click at [469, 254] on select "-- Available routes -- Standard Parcel - Block of 6 Hours - (SD6) AmFlex RTS Ve…" at bounding box center [557, 264] width 177 height 21
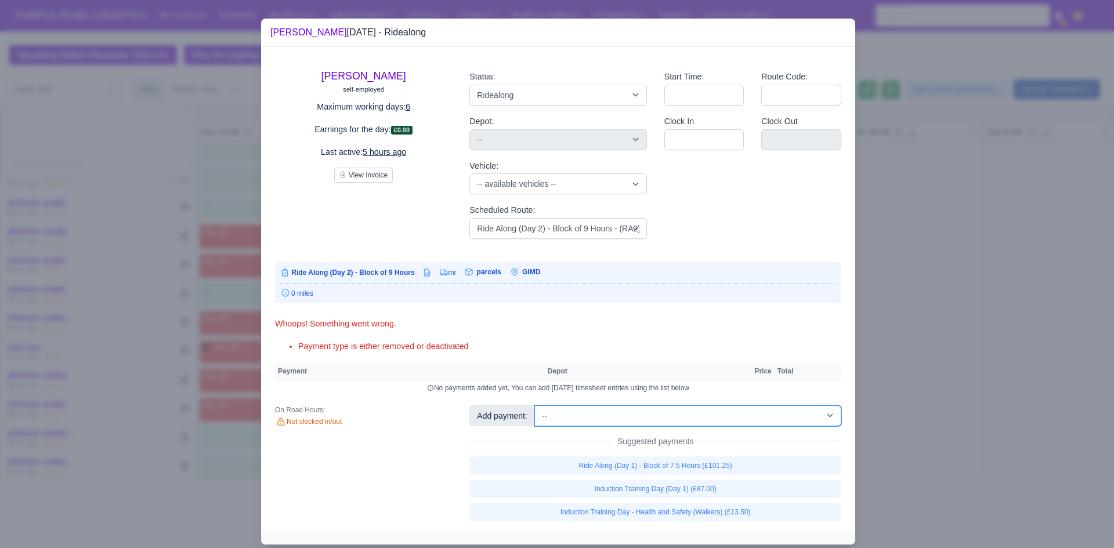
click at [721, 414] on select "-- Additional Hour Support (£14.50) Additional Hour Support (Walkers) (£13.50) …" at bounding box center [687, 416] width 307 height 21
click at [534, 406] on select "-- Additional Hour Support (£14.50) Additional Hour Support (Walkers) (£13.50) …" at bounding box center [687, 416] width 307 height 21
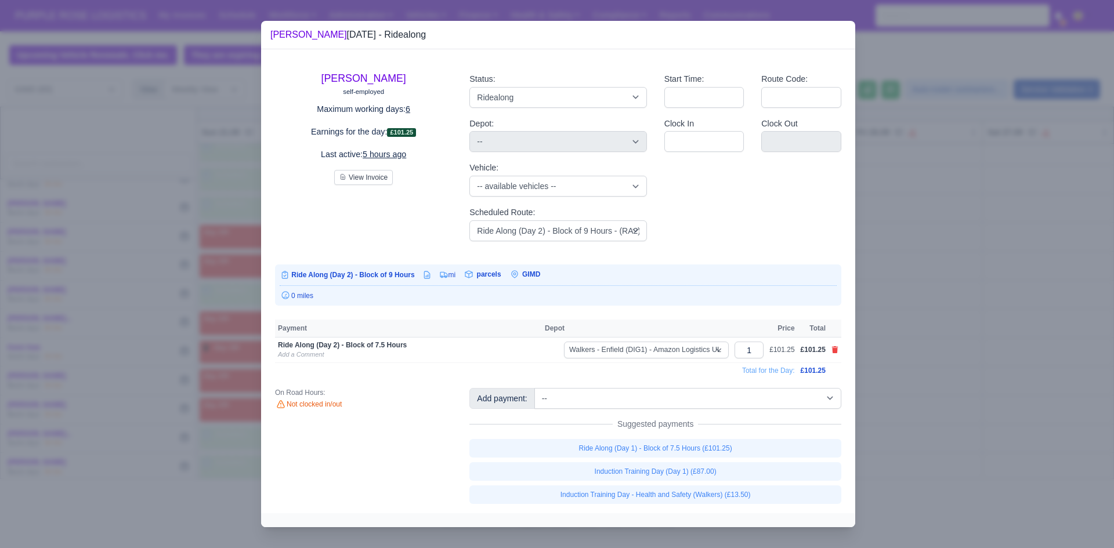
click at [937, 377] on div at bounding box center [557, 274] width 1114 height 548
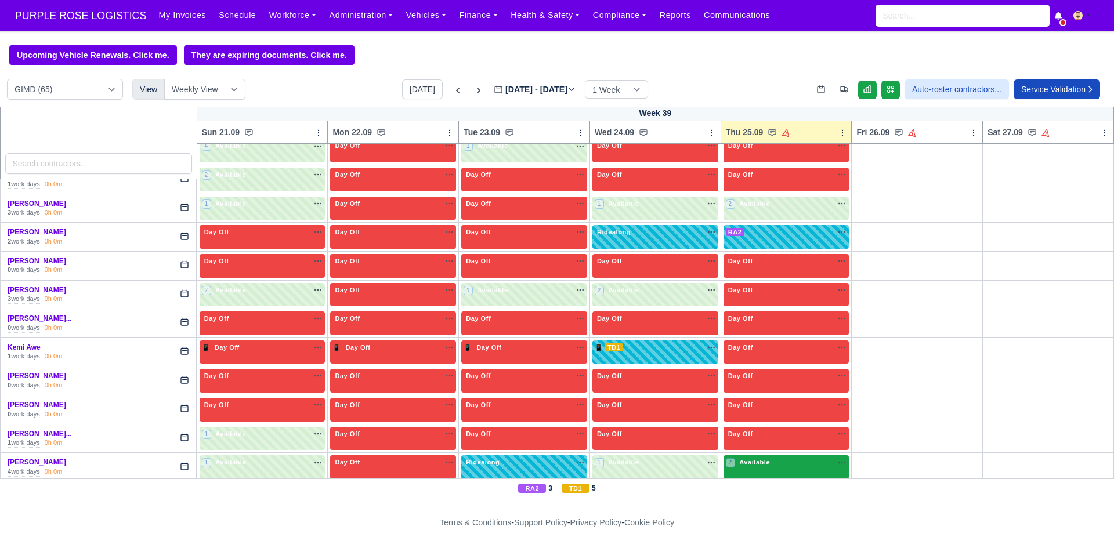
click at [782, 465] on div "2 Available na" at bounding box center [786, 463] width 121 height 10
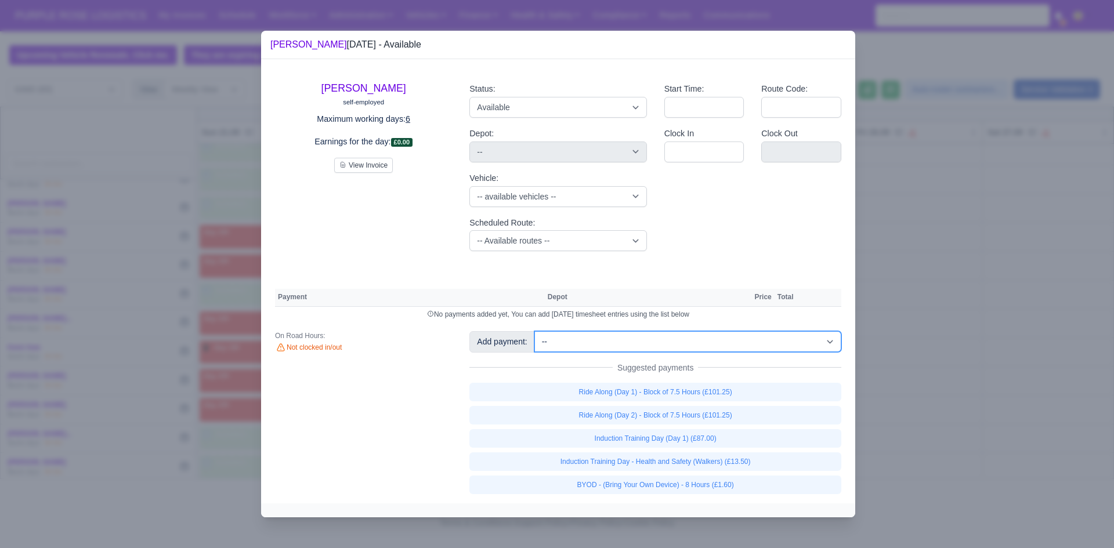
click at [762, 341] on select "-- Additional Hour Support (£14.50) Additional Hour Support (Walkers) (£13.50) …" at bounding box center [687, 341] width 307 height 21
click at [534, 331] on select "-- Additional Hour Support (£14.50) Additional Hour Support (Walkers) (£13.50) …" at bounding box center [687, 341] width 307 height 21
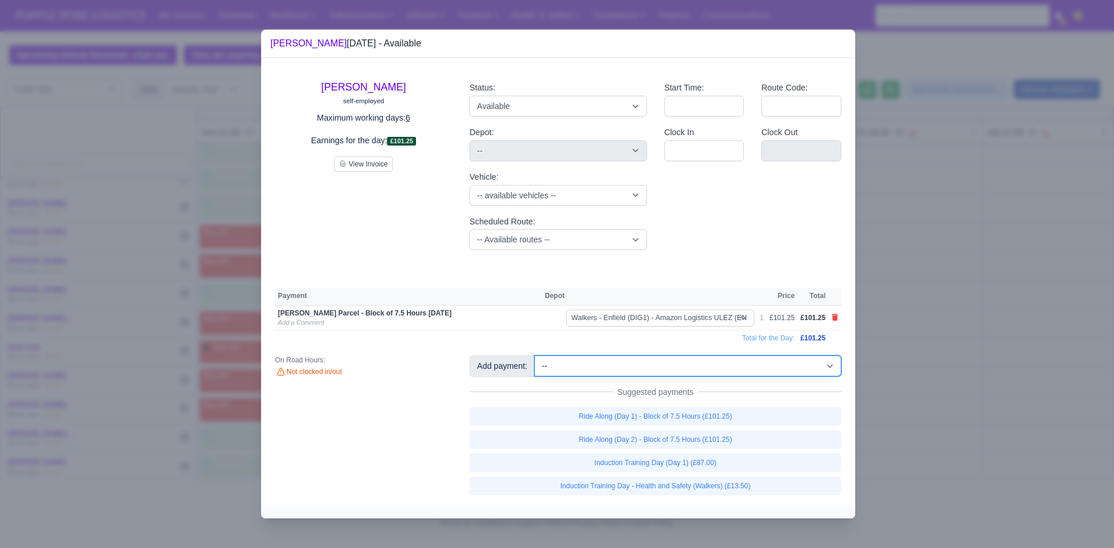
click at [745, 368] on select "-- Additional Hour Support (£14.50) Additional Hour Support (Walkers) (£13.50) …" at bounding box center [687, 366] width 307 height 21
click at [534, 356] on select "-- Additional Hour Support (£14.50) Additional Hour Support (Walkers) (£13.50) …" at bounding box center [687, 366] width 307 height 21
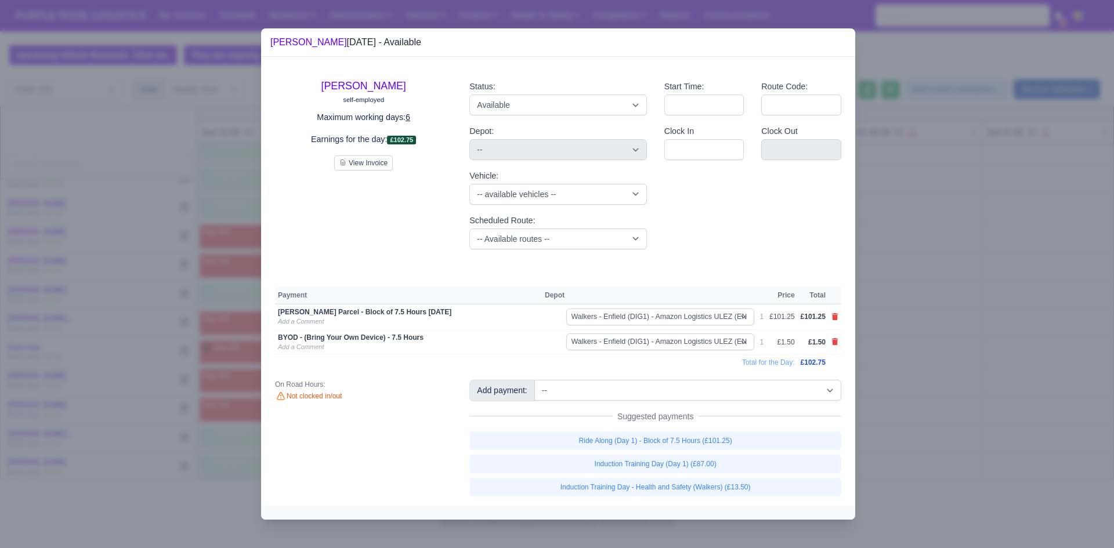
click at [974, 290] on div at bounding box center [557, 274] width 1114 height 548
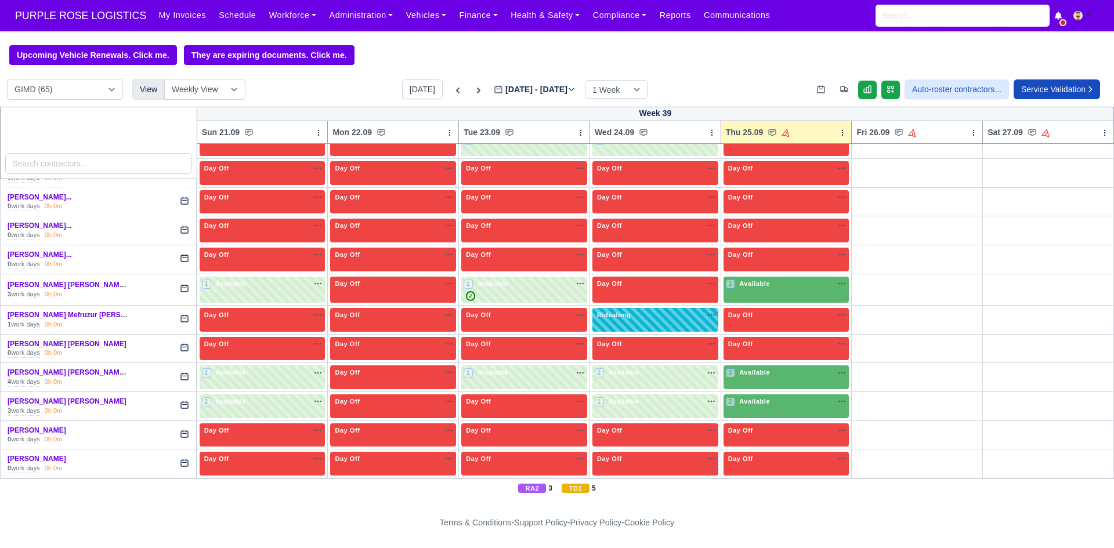
scroll to position [1163, 0]
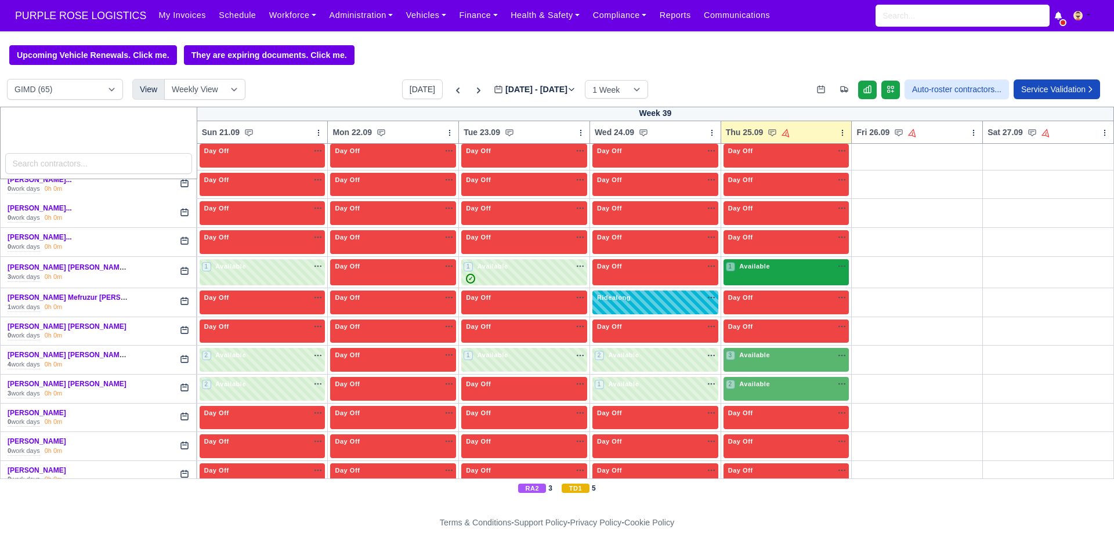
click at [790, 277] on div "1 Available" at bounding box center [787, 272] width 126 height 27
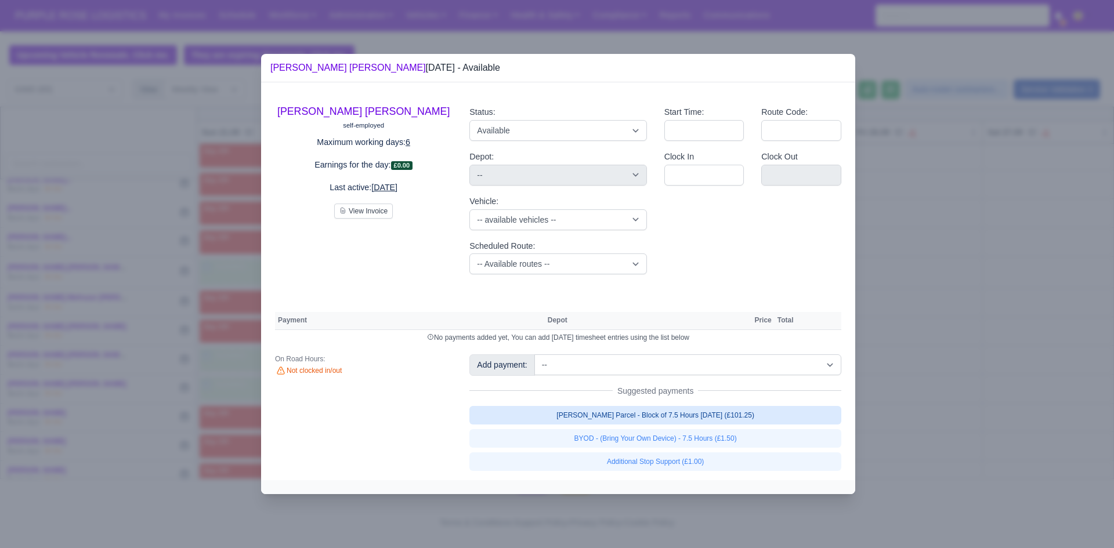
click at [696, 413] on link "[PERSON_NAME] Parcel - Block of 7.5 Hours [DATE] (£101.25)" at bounding box center [655, 415] width 372 height 19
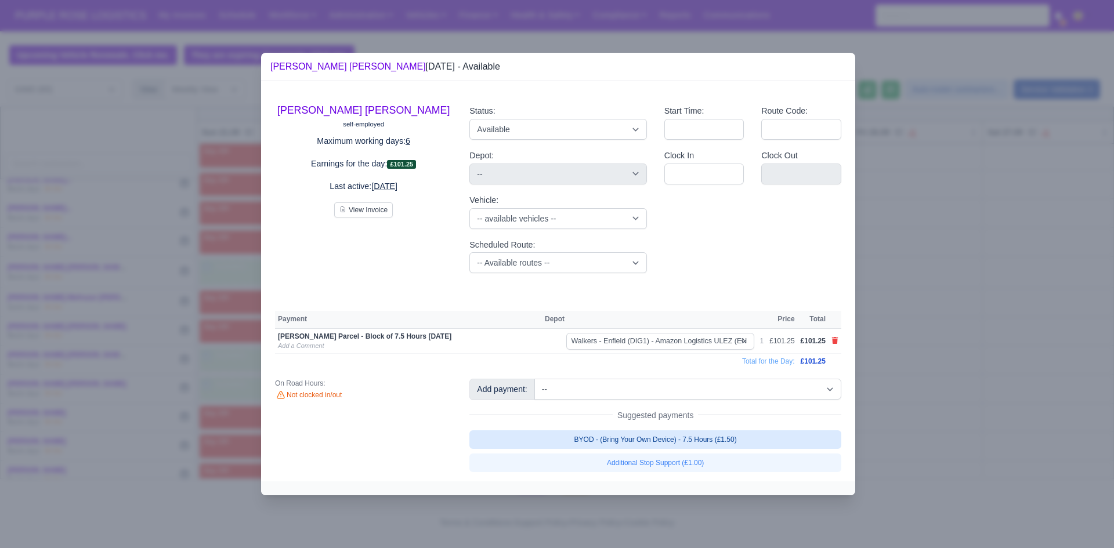
click at [723, 435] on link "BYOD - (Bring Your Own Device) - 7.5 Hours (£1.50)" at bounding box center [655, 440] width 372 height 19
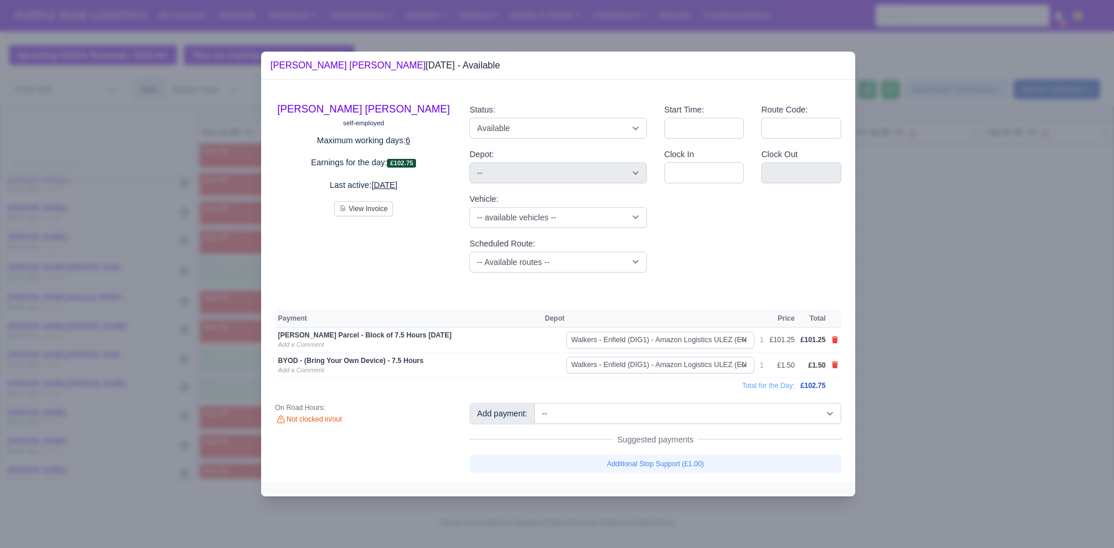
click at [994, 323] on div at bounding box center [557, 274] width 1114 height 548
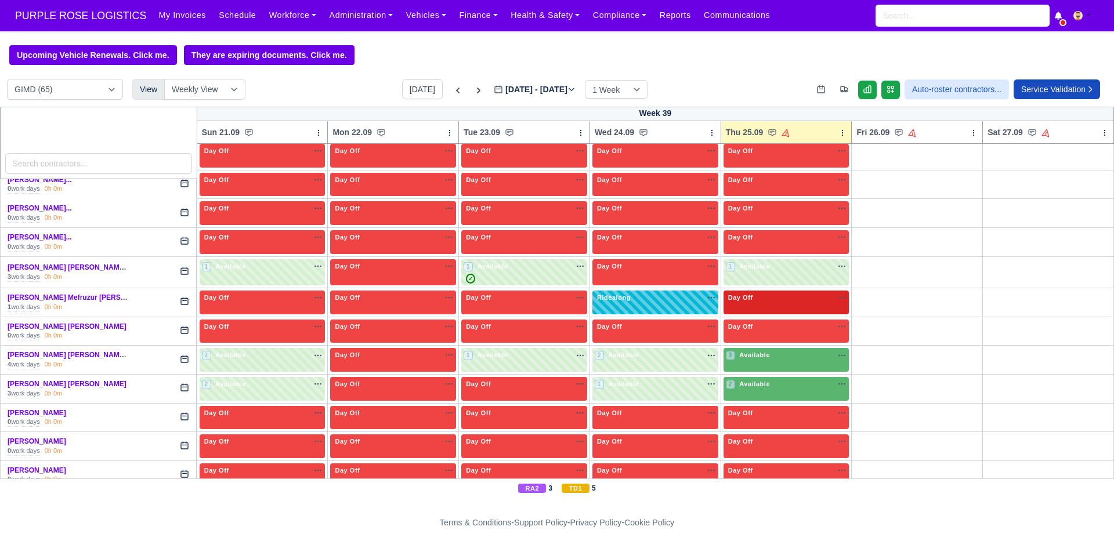
click at [767, 303] on div "Day Off Available" at bounding box center [786, 298] width 121 height 10
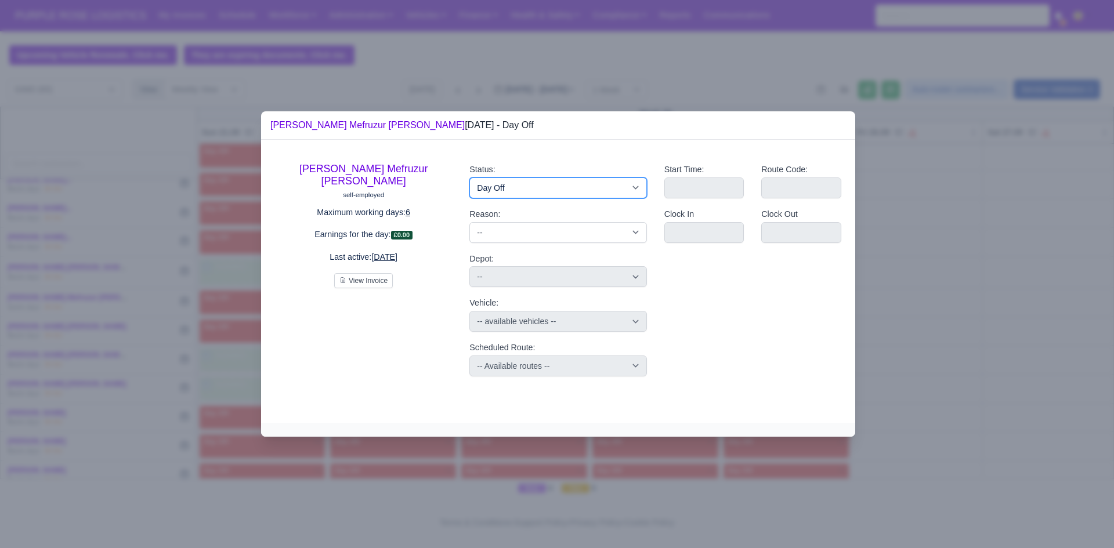
click at [579, 190] on select "Available Day Off Stand By Holiday Other Depot In Office OSM Ridealong Nursery …" at bounding box center [557, 188] width 177 height 21
click at [469, 178] on select "Available Day Off Stand By Holiday Other Depot In Office OSM Ridealong Nursery …" at bounding box center [557, 188] width 177 height 21
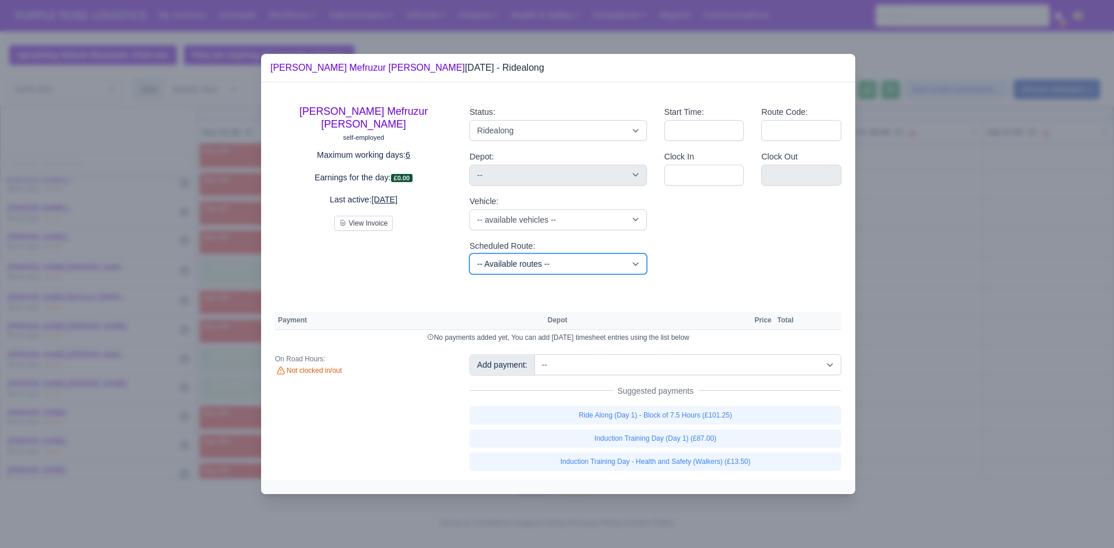
click at [597, 268] on select "-- Available routes -- Standard Parcel - Block of 6 Hours - (SD6) AmFlex RTS Ve…" at bounding box center [557, 264] width 177 height 21
click at [469, 254] on select "-- Available routes -- Standard Parcel - Block of 6 Hours - (SD6) AmFlex RTS Ve…" at bounding box center [557, 264] width 177 height 21
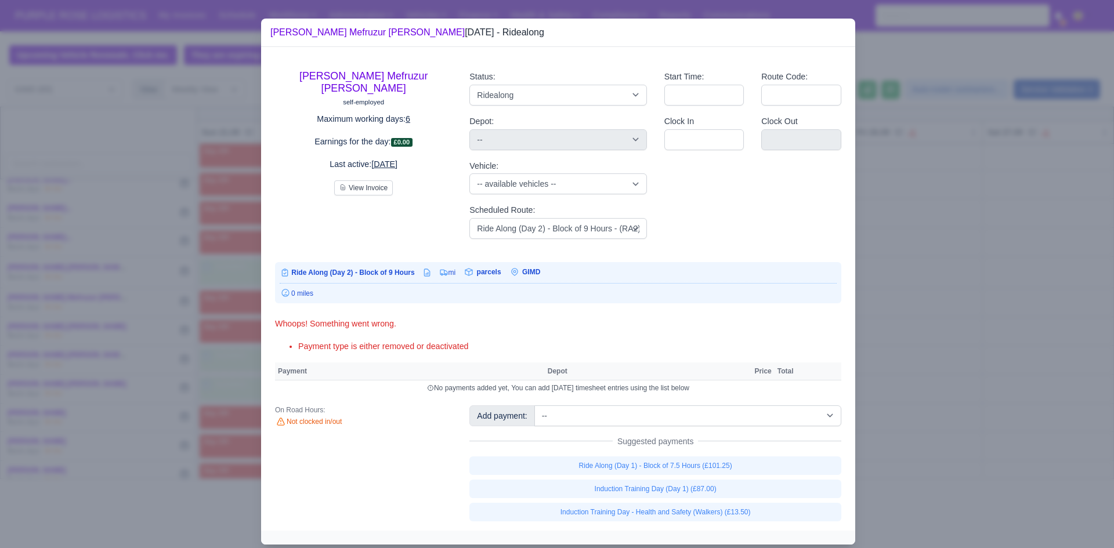
click at [640, 430] on div "Add payment: -- Additional Hour Support (£14.50) Additional Hour Support (Walke…" at bounding box center [655, 464] width 389 height 116
click at [661, 416] on select "-- Additional Hour Support (£14.50) Additional Hour Support (Walkers) (£13.50) …" at bounding box center [687, 416] width 307 height 21
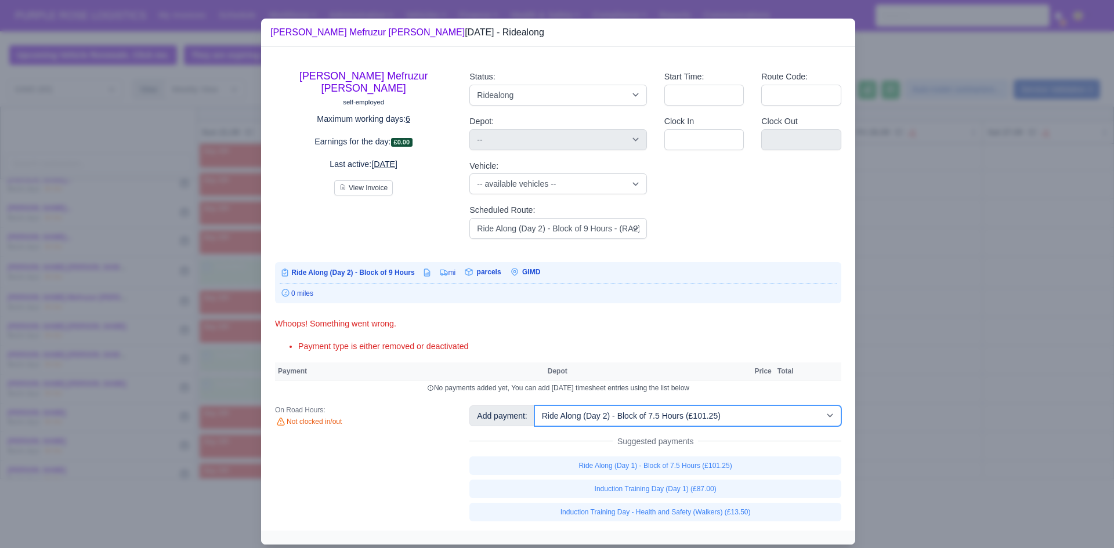
click at [534, 406] on select "-- Additional Hour Support (£14.50) Additional Hour Support (Walkers) (£13.50) …" at bounding box center [687, 416] width 307 height 21
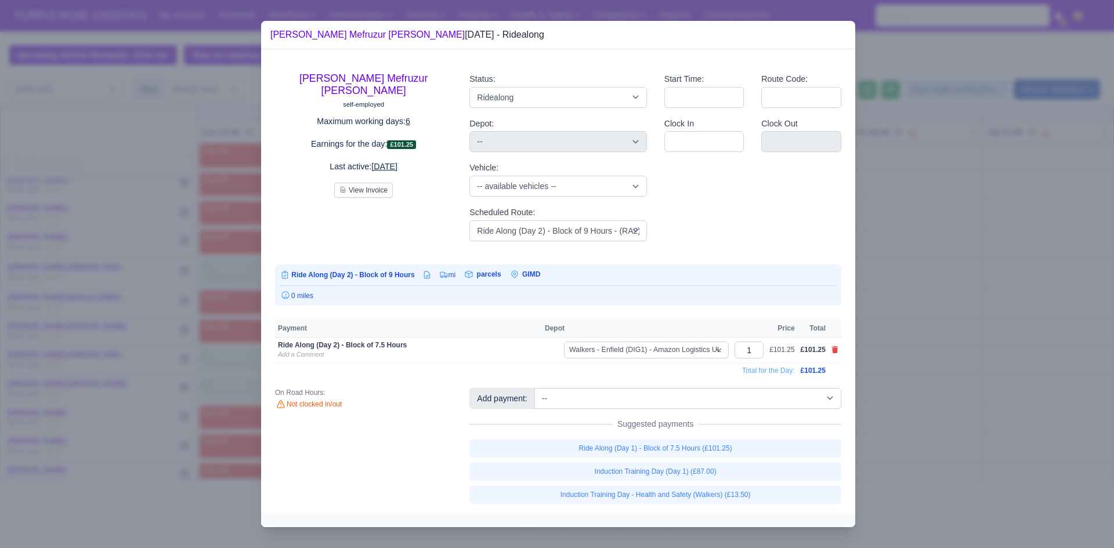
click at [934, 326] on div at bounding box center [557, 274] width 1114 height 548
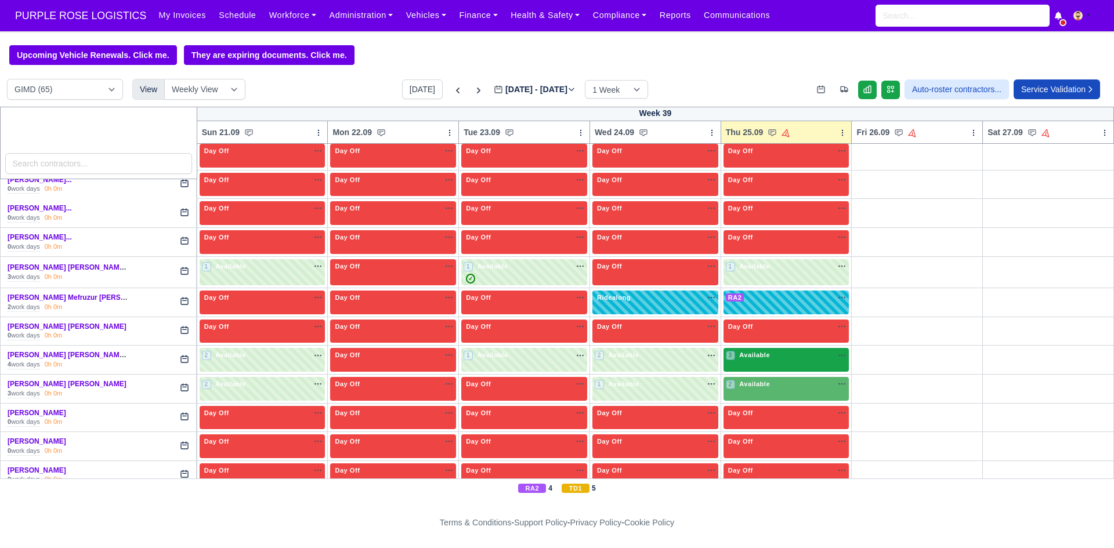
click at [796, 365] on div "3 Available" at bounding box center [787, 360] width 126 height 24
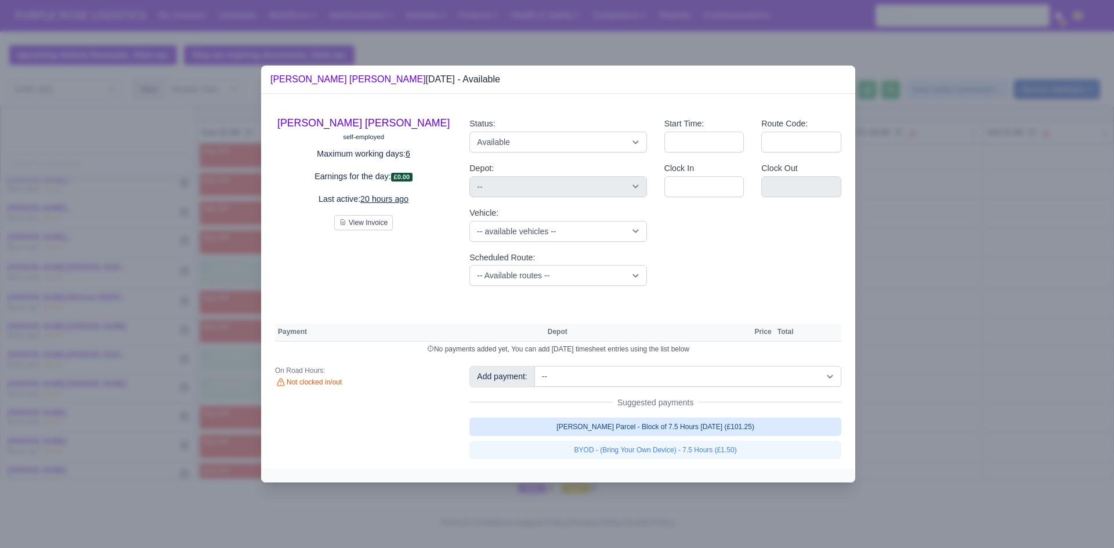
click at [678, 432] on link "[PERSON_NAME] Parcel - Block of 7.5 Hours [DATE] (£101.25)" at bounding box center [655, 427] width 372 height 19
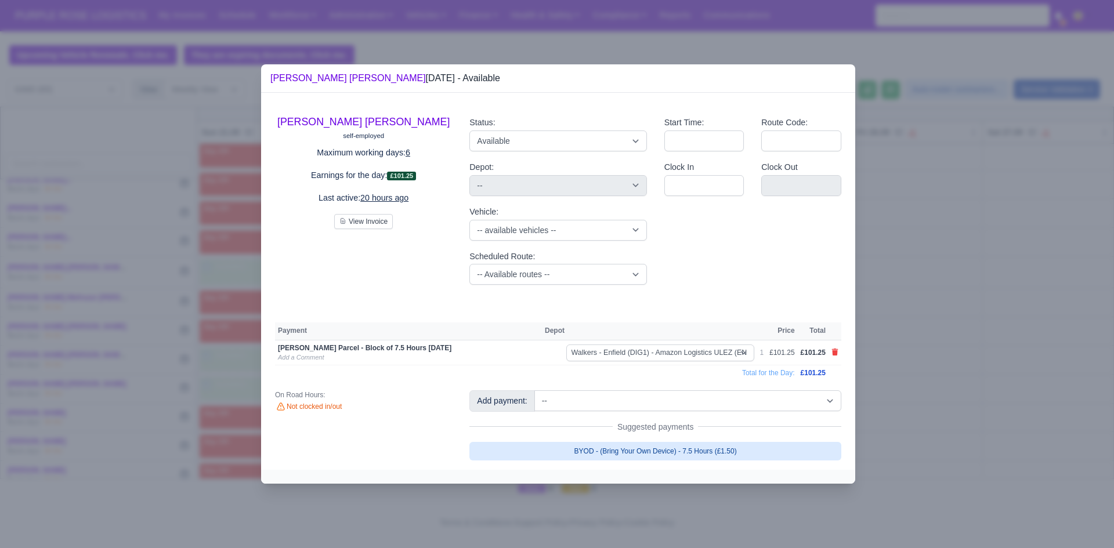
click at [680, 451] on link "BYOD - (Bring Your Own Device) - 7.5 Hours (£1.50)" at bounding box center [655, 451] width 372 height 19
click at [938, 377] on div at bounding box center [557, 274] width 1114 height 548
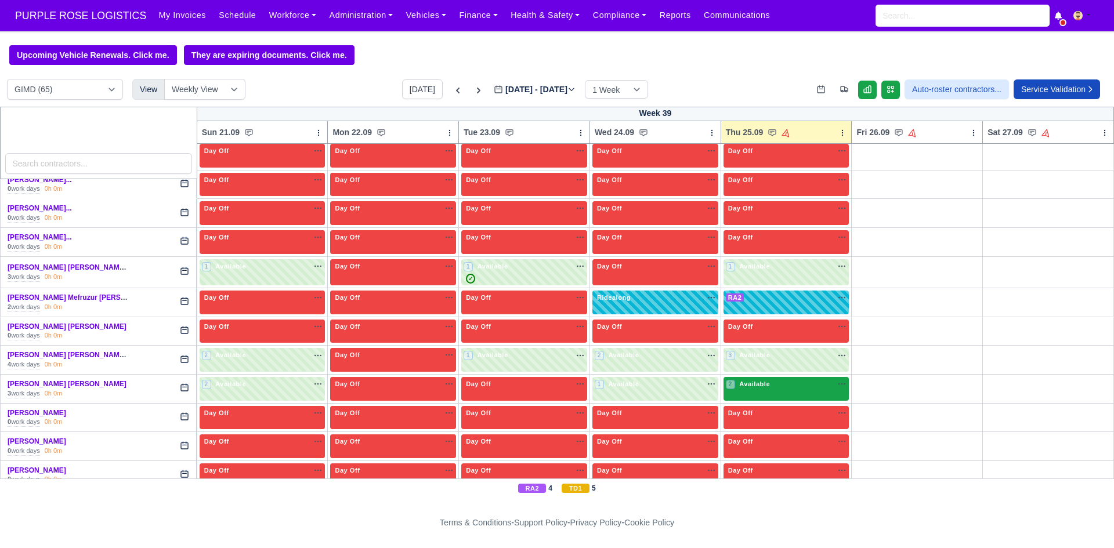
click at [806, 384] on div "2 Available na" at bounding box center [786, 385] width 121 height 10
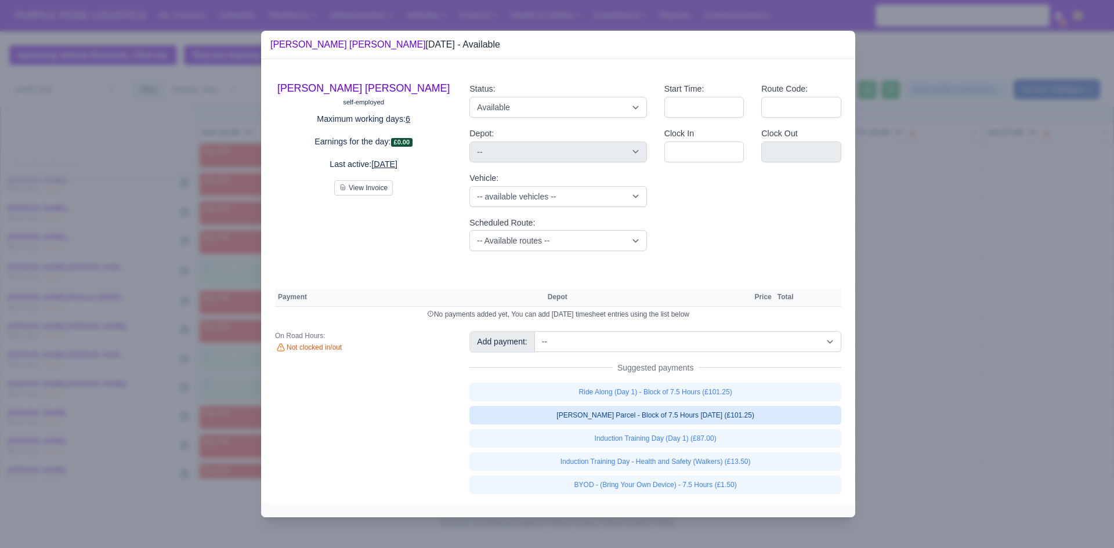
click at [735, 419] on link "[PERSON_NAME] Parcel - Block of 7.5 Hours [DATE] (£101.25)" at bounding box center [655, 415] width 372 height 19
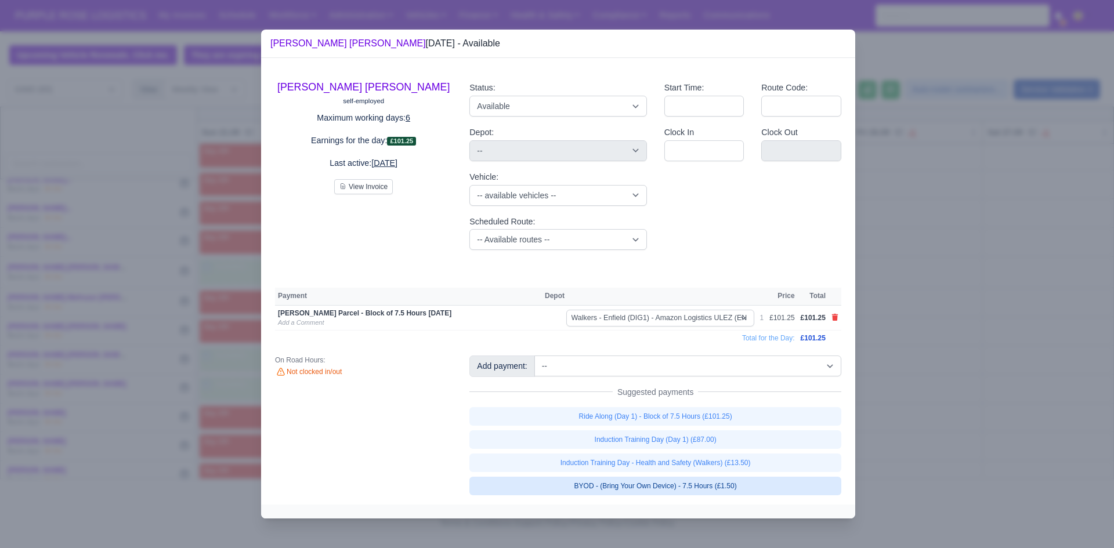
click at [725, 490] on link "BYOD - (Bring Your Own Device) - 7.5 Hours (£1.50)" at bounding box center [655, 486] width 372 height 19
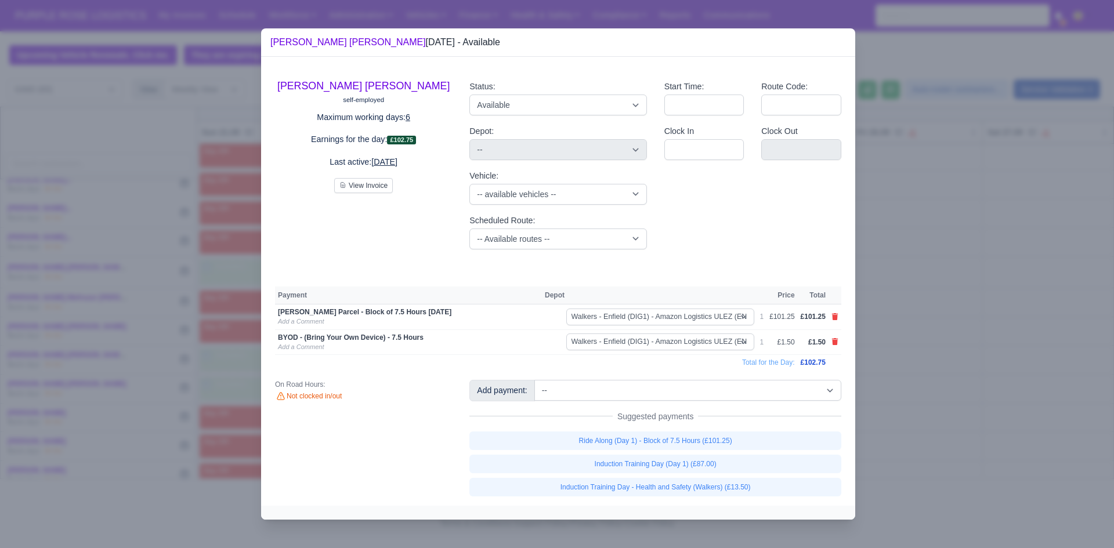
click at [946, 460] on div at bounding box center [557, 274] width 1114 height 548
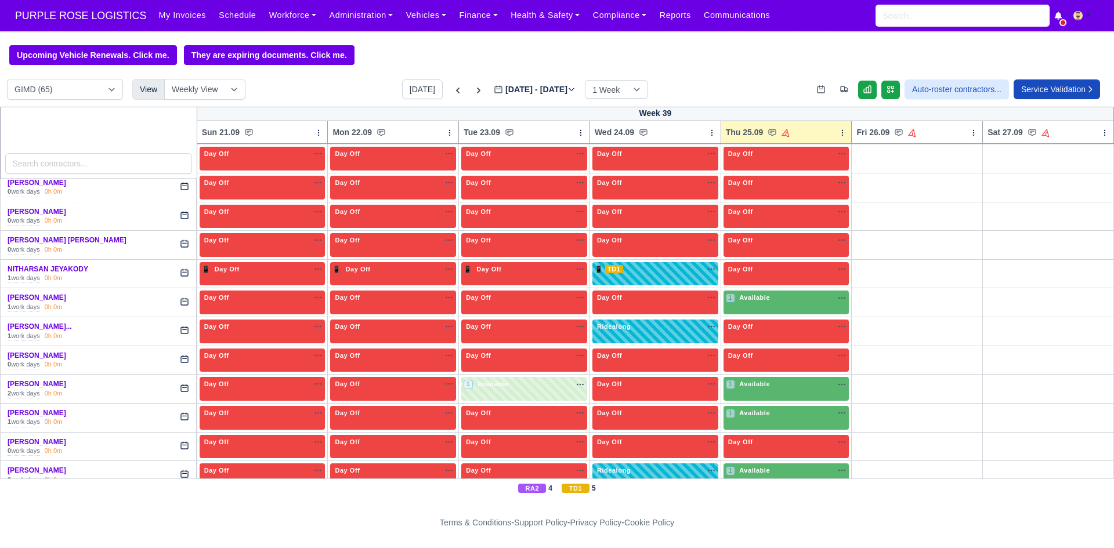
scroll to position [1458, 0]
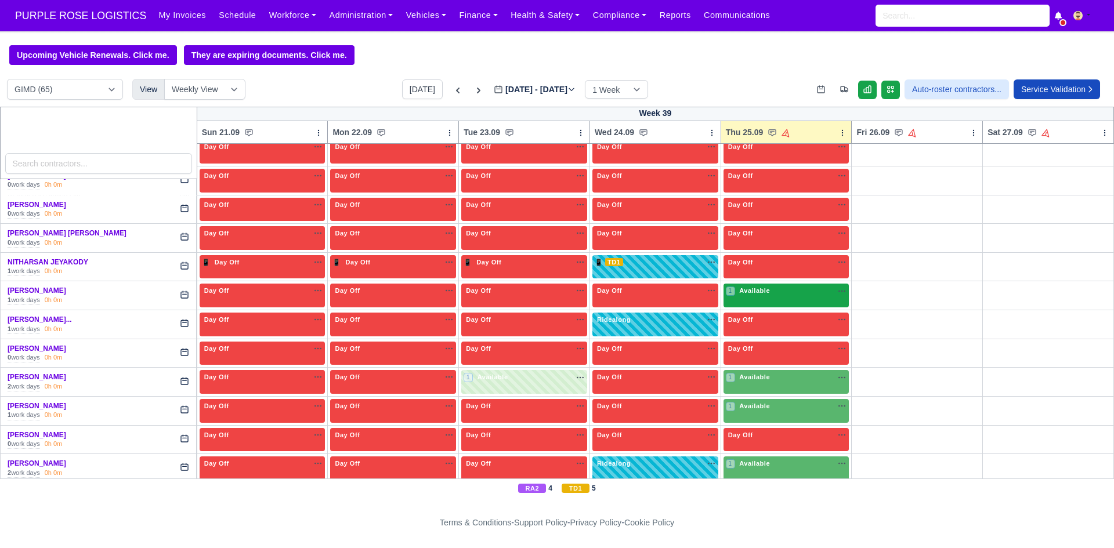
click at [795, 292] on div "1 Available na" at bounding box center [786, 291] width 121 height 10
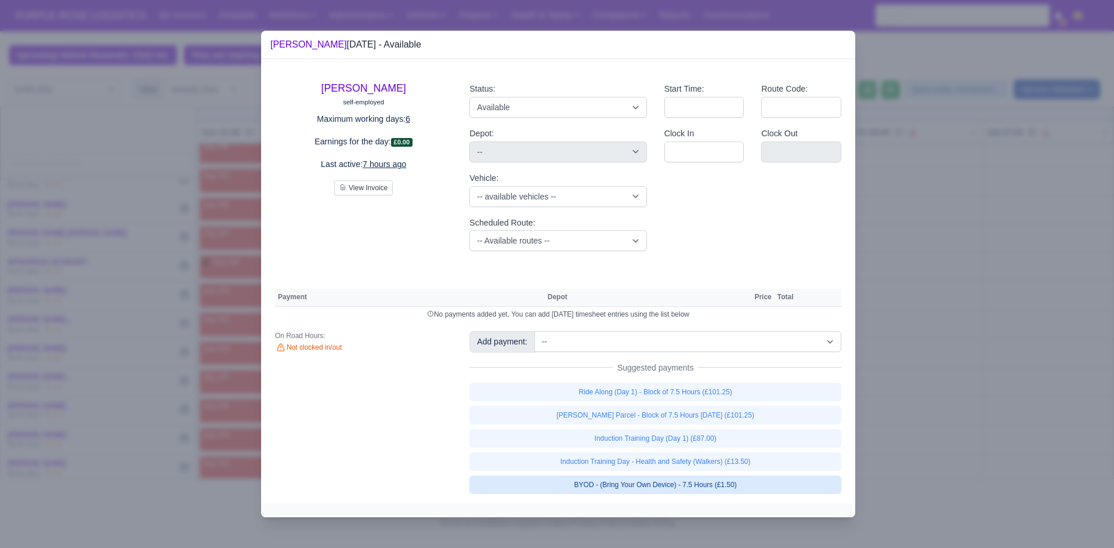
click at [705, 479] on link "BYOD - (Bring Your Own Device) - 7.5 Hours (£1.50)" at bounding box center [655, 485] width 372 height 19
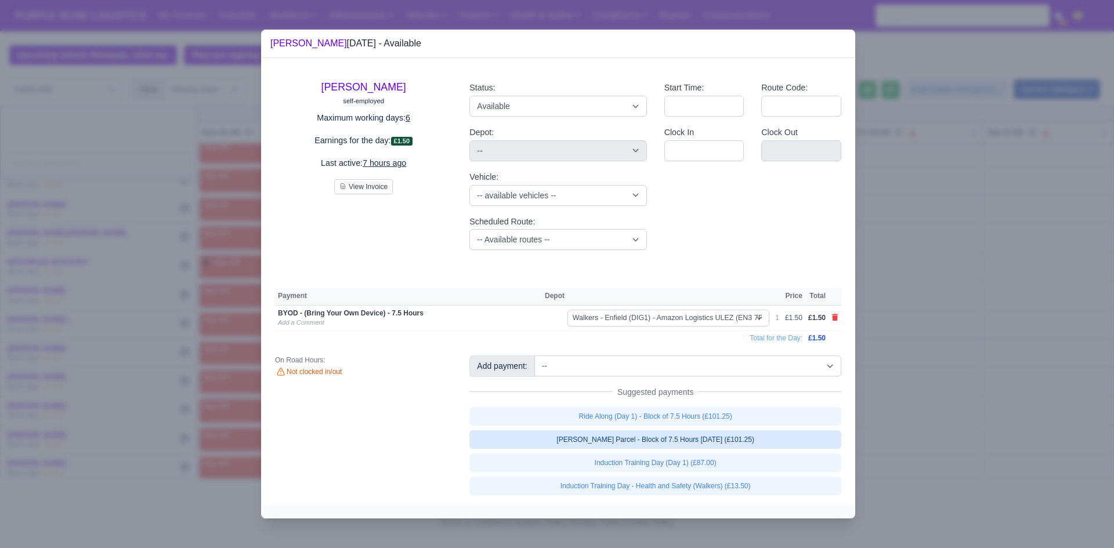
click at [735, 436] on link "[PERSON_NAME] Parcel - Block of 7.5 Hours [DATE] (£101.25)" at bounding box center [655, 440] width 372 height 19
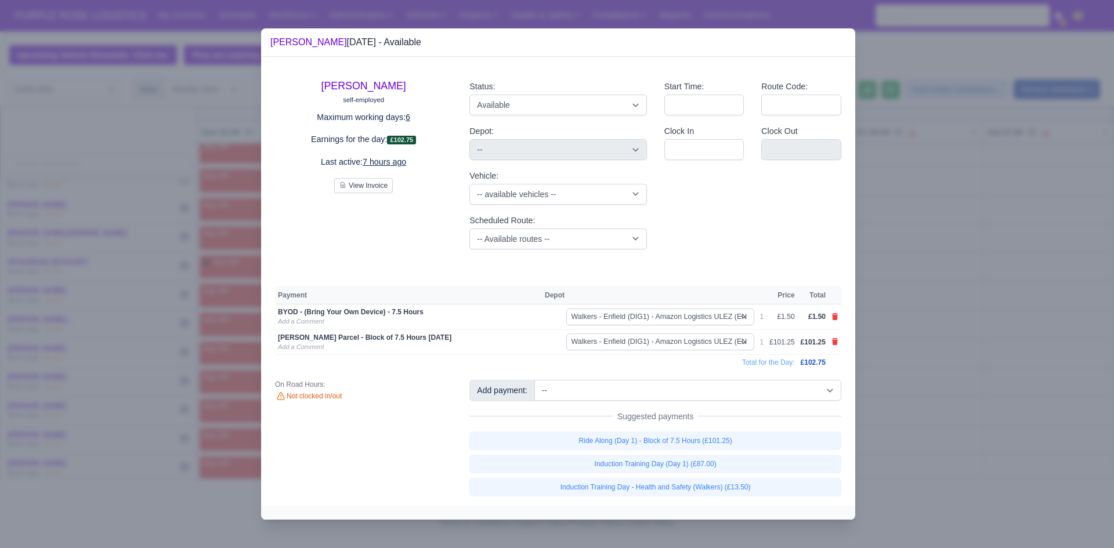
click at [815, 245] on div "Start Time: Route Code: Clock In Clock Out" at bounding box center [753, 164] width 194 height 187
click at [887, 244] on div at bounding box center [557, 274] width 1114 height 548
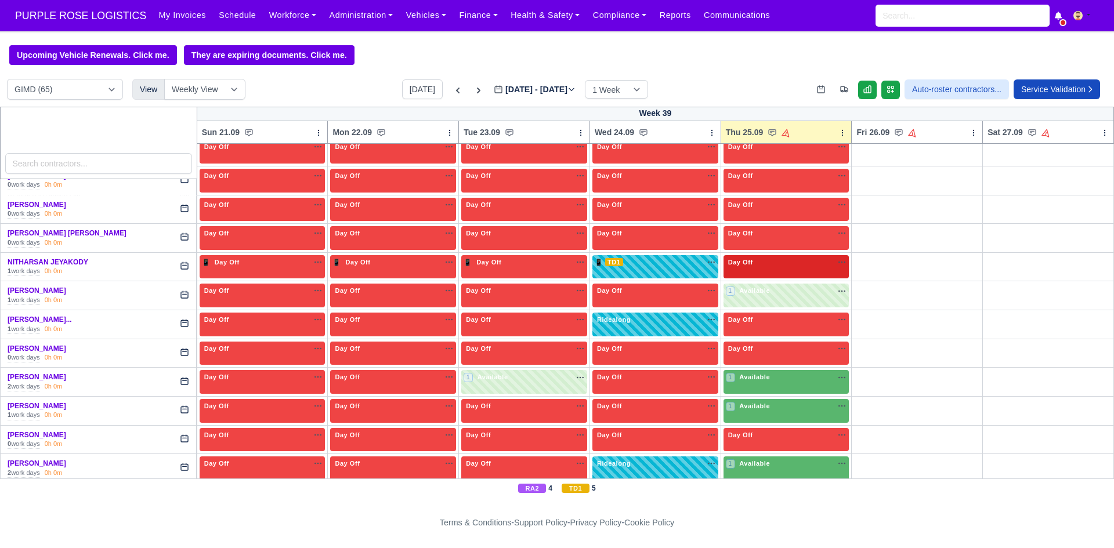
click at [736, 263] on span "Day Off" at bounding box center [741, 262] width 30 height 8
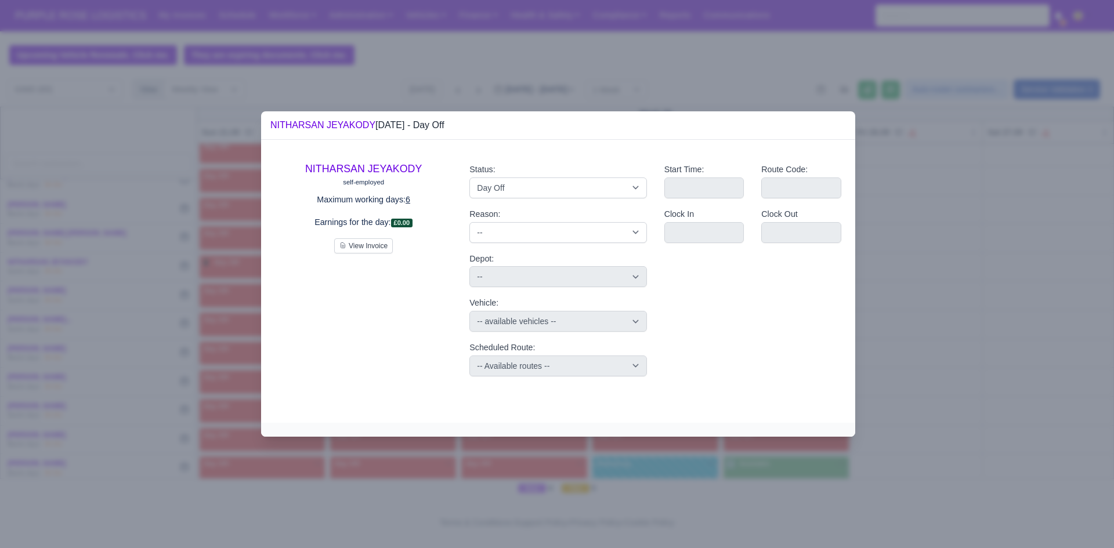
click at [931, 232] on div at bounding box center [557, 274] width 1114 height 548
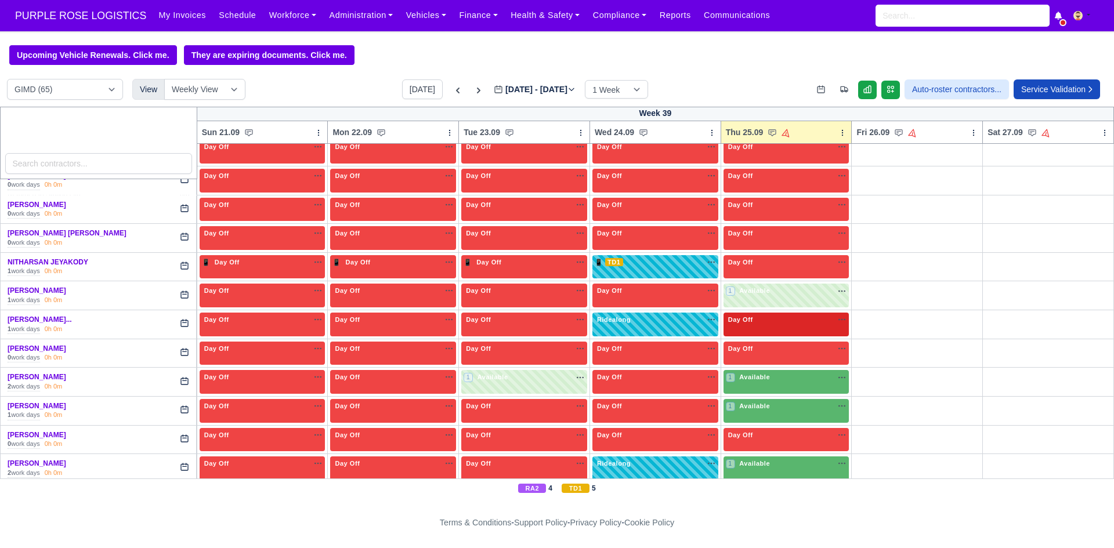
click at [779, 321] on div "Day Off Available" at bounding box center [786, 320] width 121 height 10
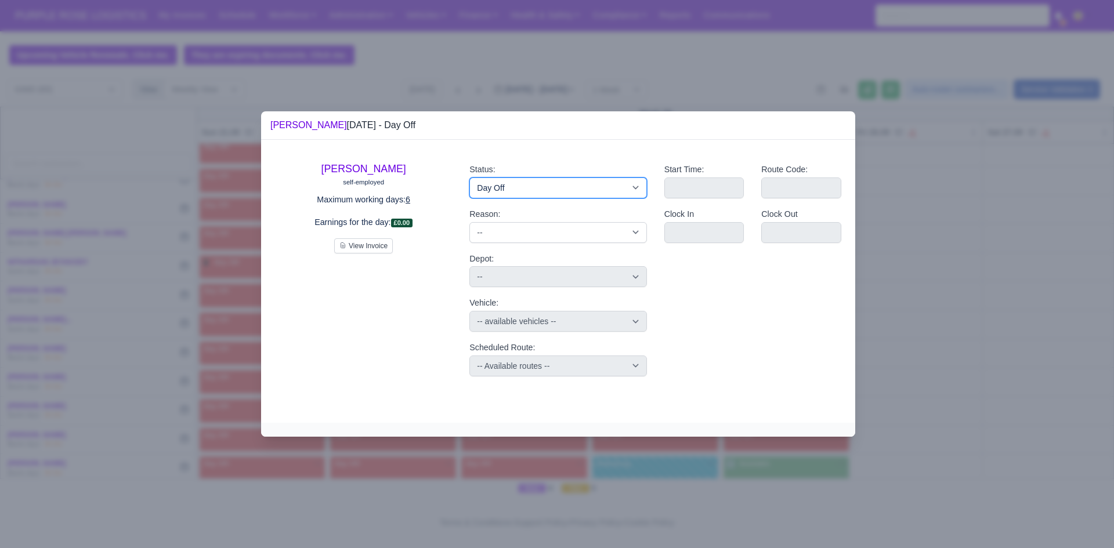
click at [572, 192] on select "Available Day Off Stand By Holiday Other Depot In Office OSM Ridealong Nursery …" at bounding box center [557, 188] width 177 height 21
click at [469, 178] on select "Available Day Off Stand By Holiday Other Depot In Office OSM Ridealong Nursery …" at bounding box center [557, 188] width 177 height 21
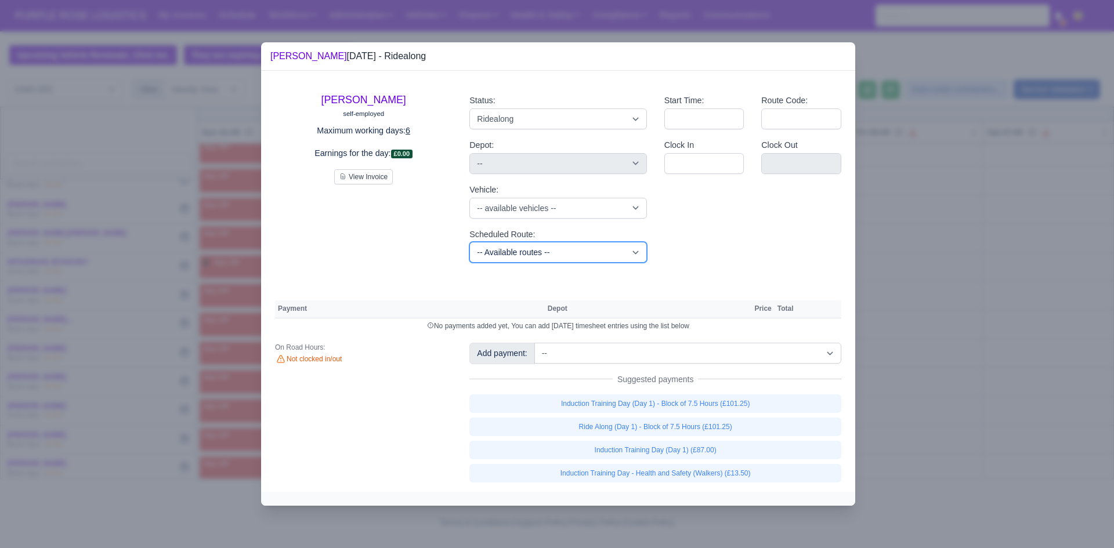
click at [604, 250] on select "-- Available routes -- Standard Parcel - Block of 6 Hours - (SD6) AmFlex RTS Ve…" at bounding box center [557, 252] width 177 height 21
click at [469, 242] on select "-- Available routes -- Standard Parcel - Block of 6 Hours - (SD6) AmFlex RTS Ve…" at bounding box center [557, 252] width 177 height 21
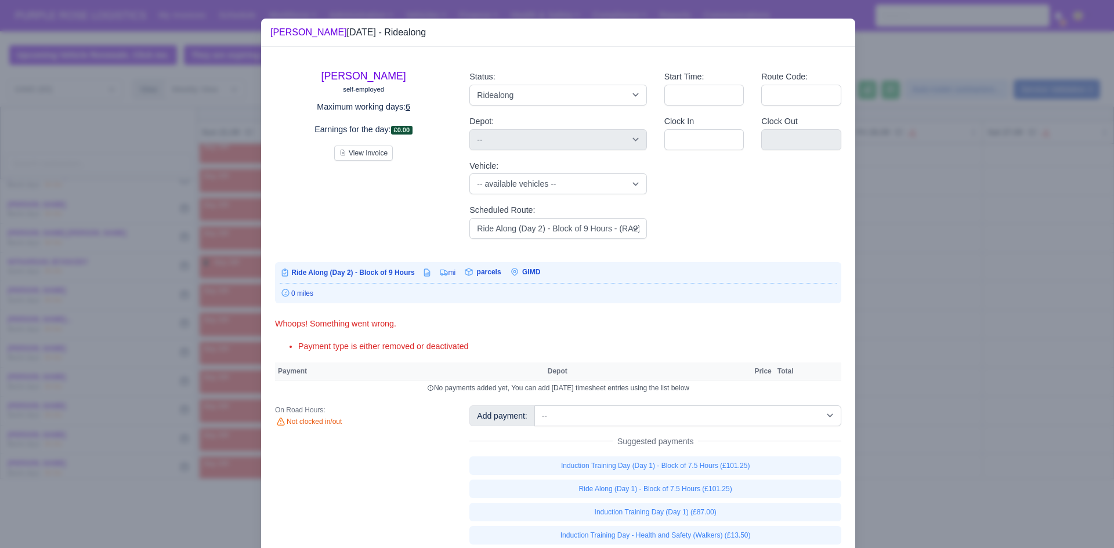
click at [611, 360] on div "[PERSON_NAME] self-employed Maximum working days: 6 Earnings for the day: £0.00…" at bounding box center [558, 300] width 594 height 507
click at [627, 420] on select "-- Additional Hour Support (£14.50) Additional Hour Support (Walkers) (£13.50) …" at bounding box center [687, 416] width 307 height 21
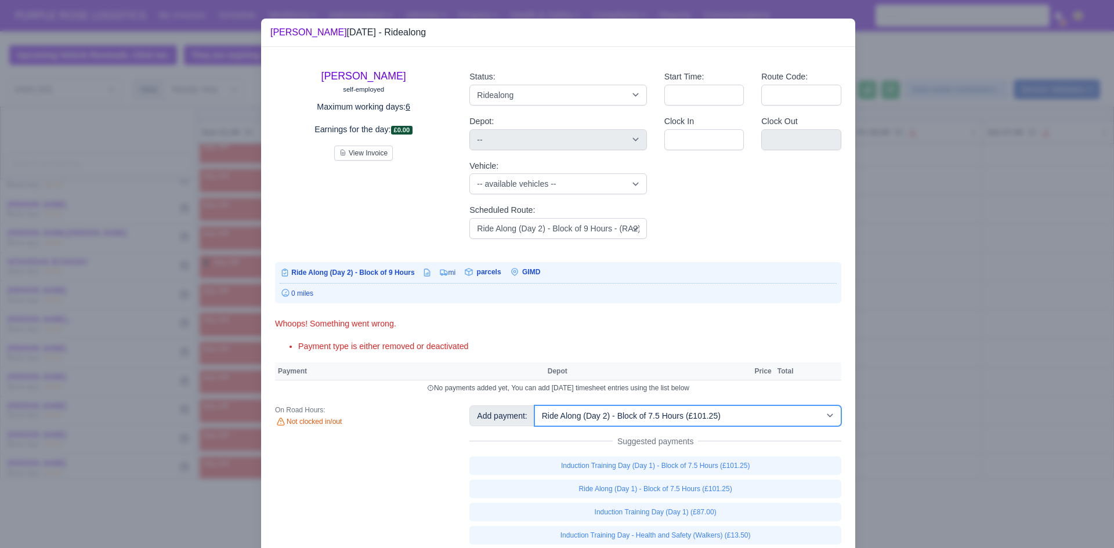
click at [534, 406] on select "-- Additional Hour Support (£14.50) Additional Hour Support (Walkers) (£13.50) …" at bounding box center [687, 416] width 307 height 21
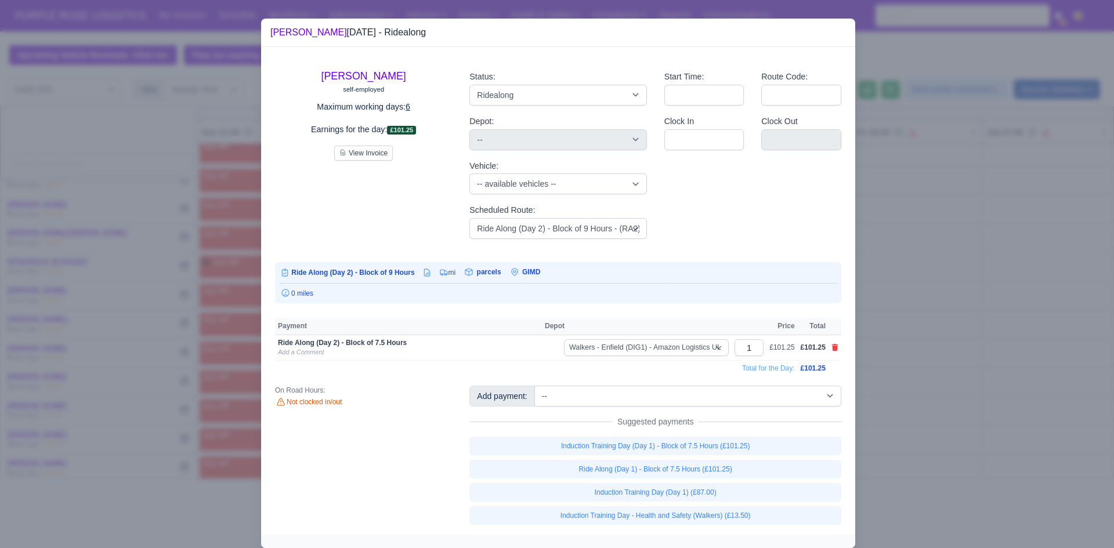
click at [913, 306] on div at bounding box center [557, 274] width 1114 height 548
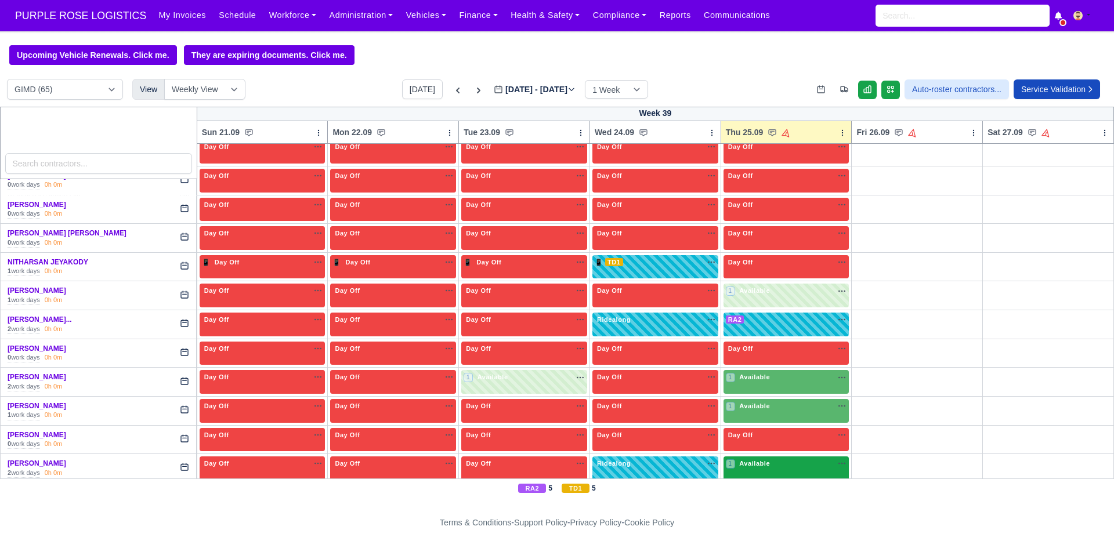
click at [774, 468] on div "1 Available na" at bounding box center [786, 464] width 121 height 10
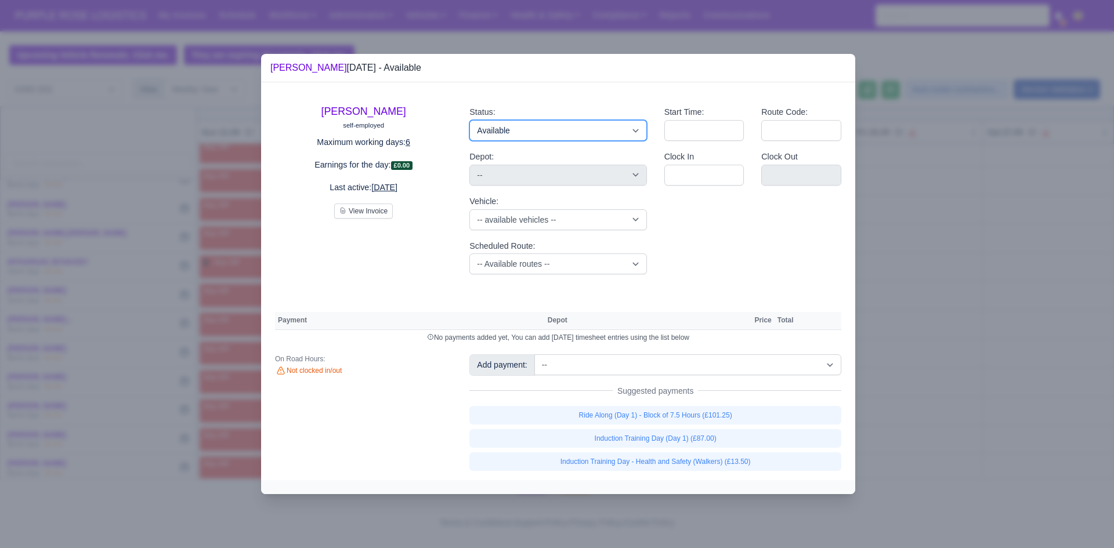
click at [619, 137] on select "Available Day Off Stand By Holiday Other Depot In Office OSM Ridealong Nursery …" at bounding box center [557, 130] width 177 height 21
click at [469, 120] on select "Available Day Off Stand By Holiday Other Depot In Office OSM Ridealong Nursery …" at bounding box center [557, 130] width 177 height 21
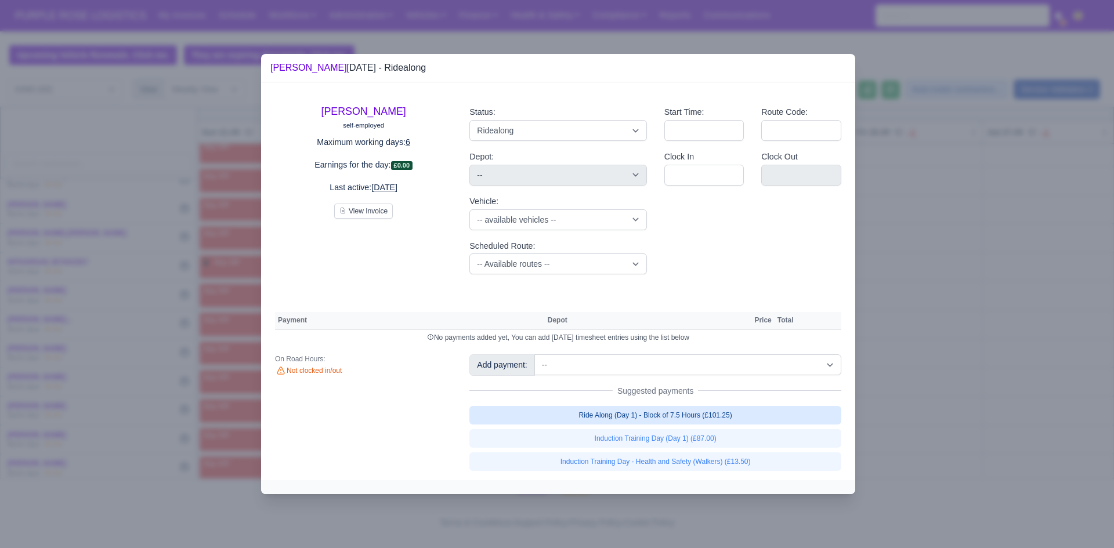
click at [640, 410] on link "Ride Along (Day 1) - Block of 7.5 Hours (£101.25)" at bounding box center [655, 415] width 372 height 19
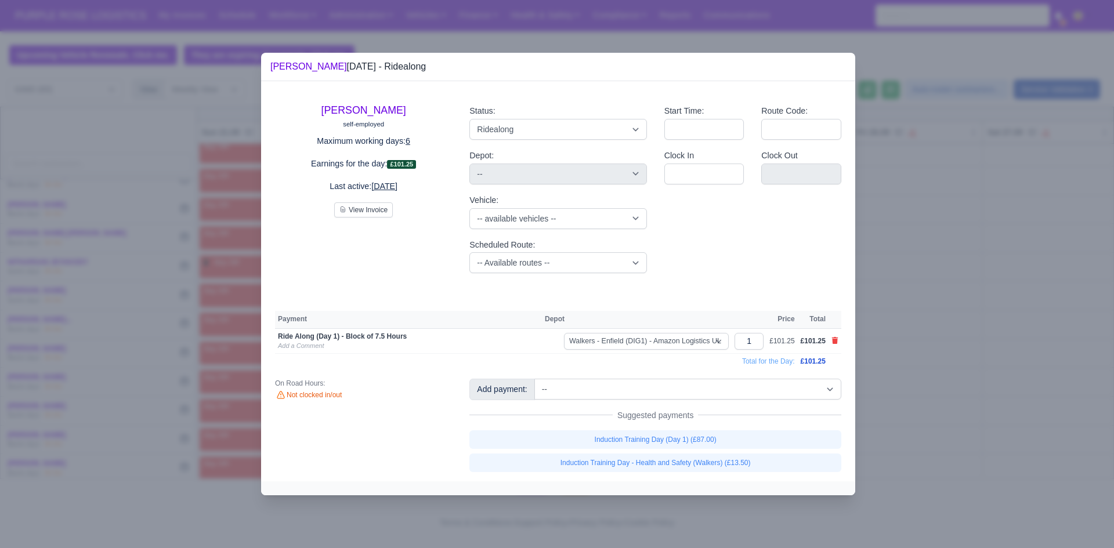
drag, startPoint x: 928, startPoint y: 362, endPoint x: 888, endPoint y: 366, distance: 40.2
click at [928, 362] on div at bounding box center [557, 274] width 1114 height 548
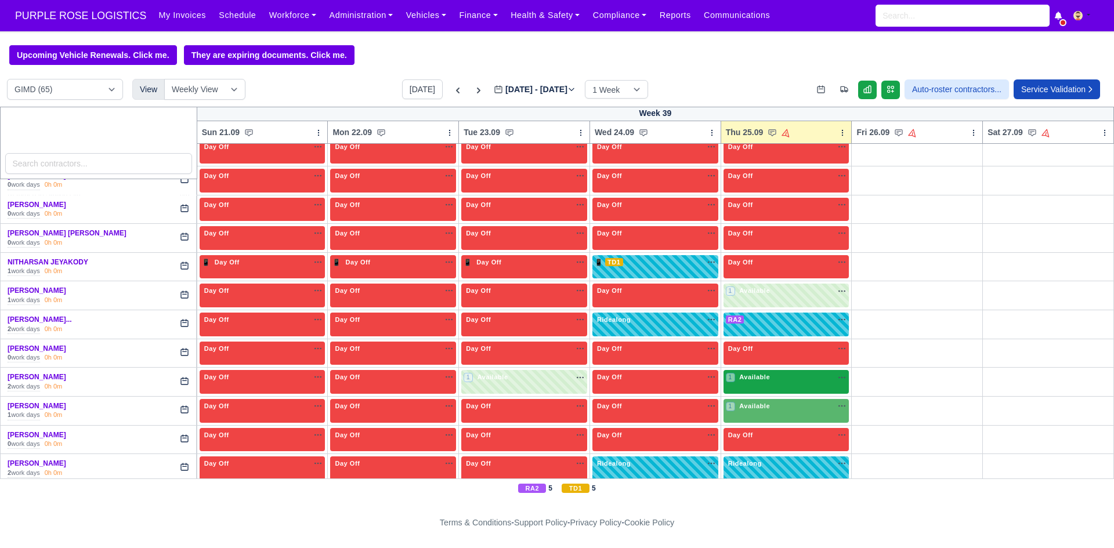
click at [792, 378] on div "1 Available na" at bounding box center [786, 378] width 121 height 10
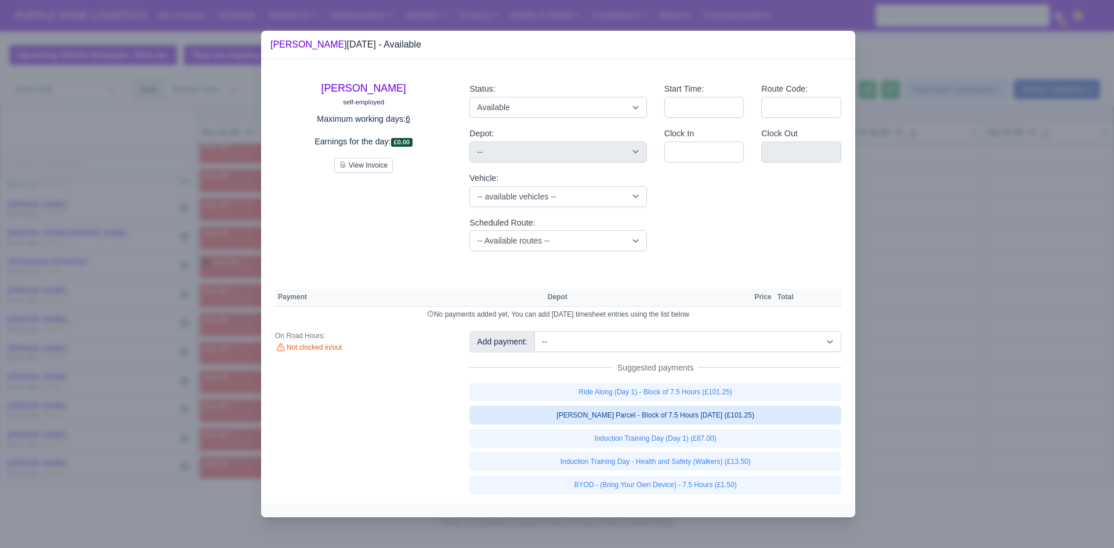
click at [718, 416] on link "[PERSON_NAME] Parcel - Block of 7.5 Hours [DATE] (£101.25)" at bounding box center [655, 415] width 372 height 19
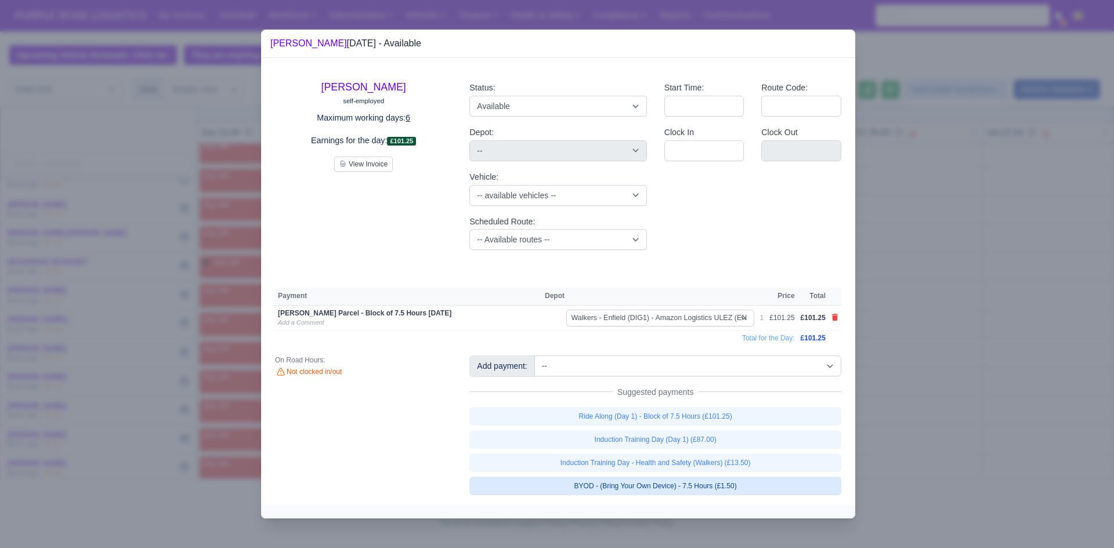
click at [720, 486] on link "BYOD - (Bring Your Own Device) - 7.5 Hours (£1.50)" at bounding box center [655, 486] width 372 height 19
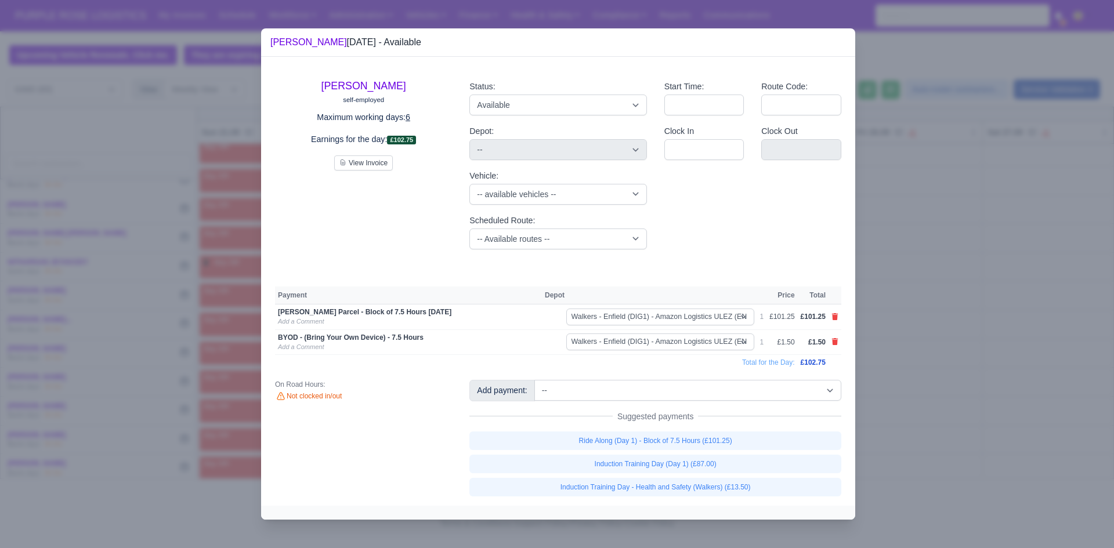
click at [1001, 463] on div at bounding box center [557, 274] width 1114 height 548
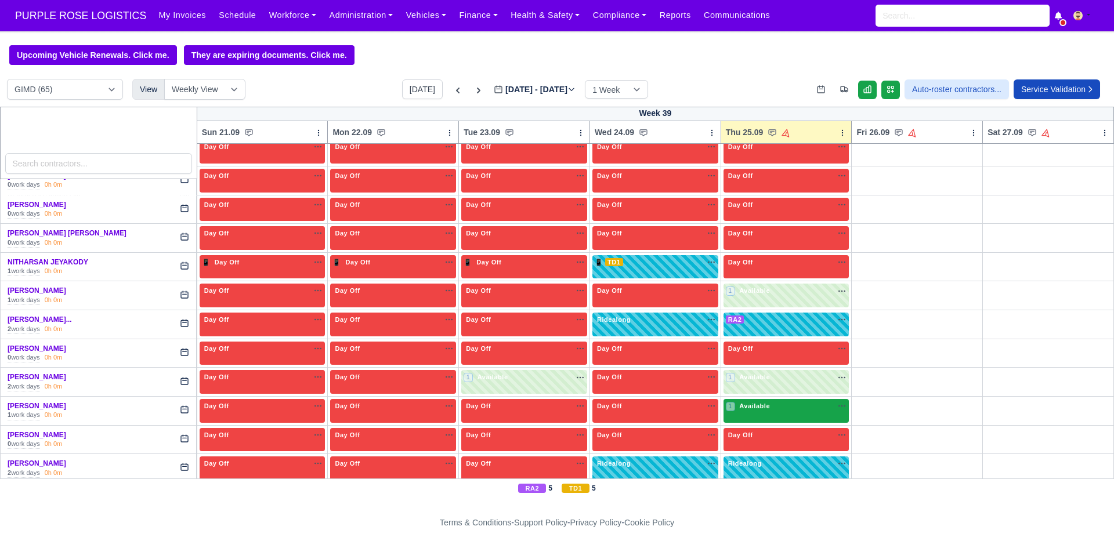
click at [788, 405] on div "1 Available na" at bounding box center [786, 407] width 121 height 10
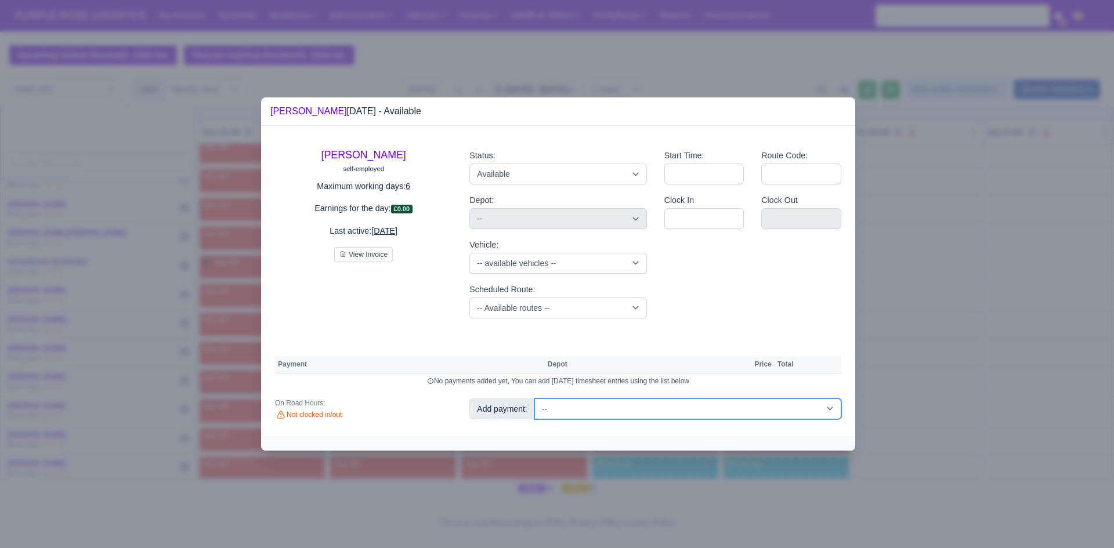
click at [680, 409] on select "-- Additional Hour Support (£14.50) Additional Hour Support (Walkers) (£13.50) …" at bounding box center [687, 409] width 307 height 21
click at [534, 399] on select "-- Additional Hour Support (£14.50) Additional Hour Support (Walkers) (£13.50) …" at bounding box center [687, 409] width 307 height 21
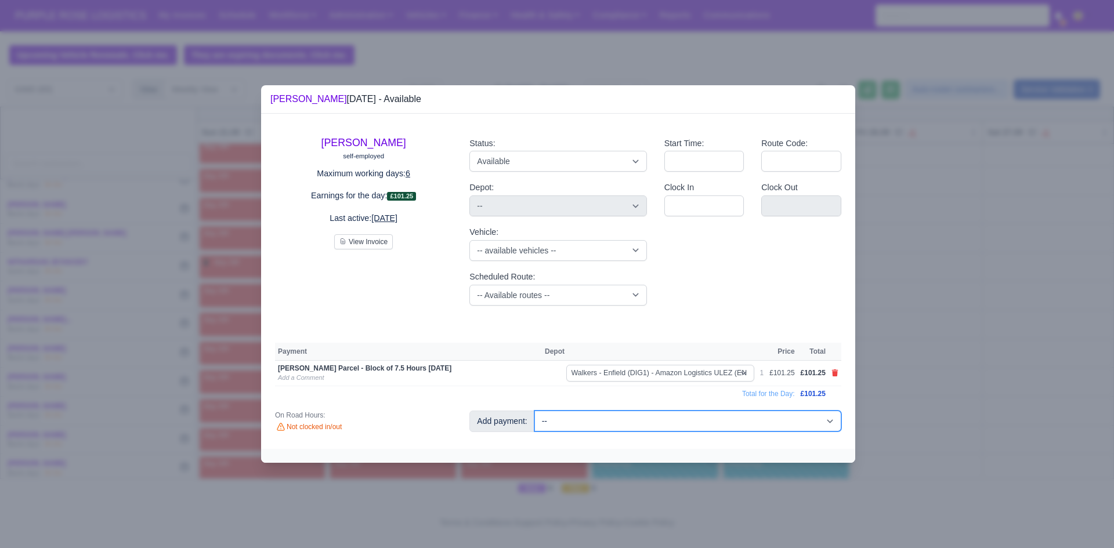
click at [673, 424] on select "-- Additional Hour Support (£14.50) Additional Hour Support (Walkers) (£13.50) …" at bounding box center [687, 421] width 307 height 21
click at [534, 411] on select "-- Additional Hour Support (£14.50) Additional Hour Support (Walkers) (£13.50) …" at bounding box center [687, 421] width 307 height 21
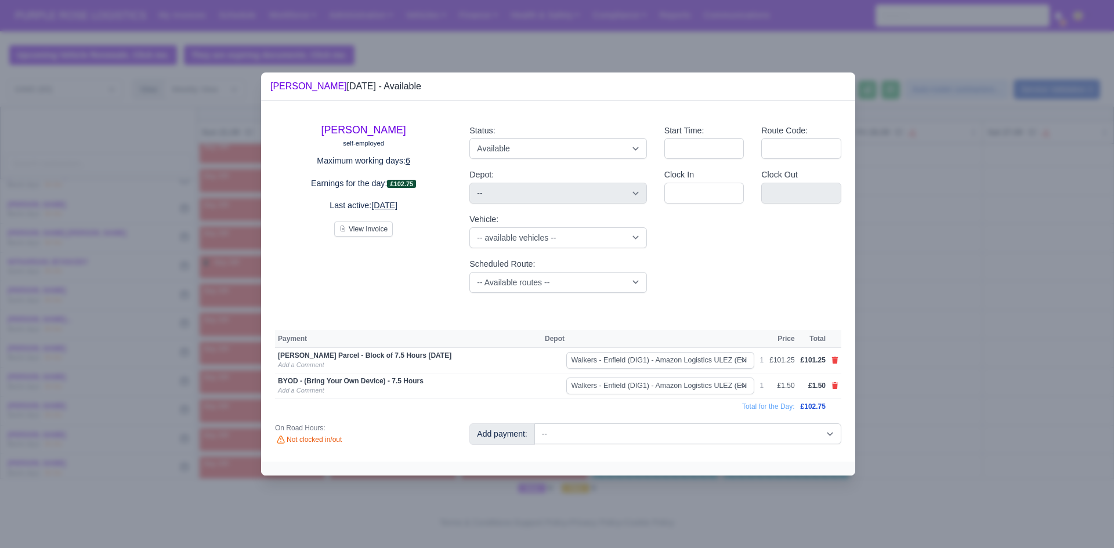
click at [1067, 357] on div at bounding box center [557, 274] width 1114 height 548
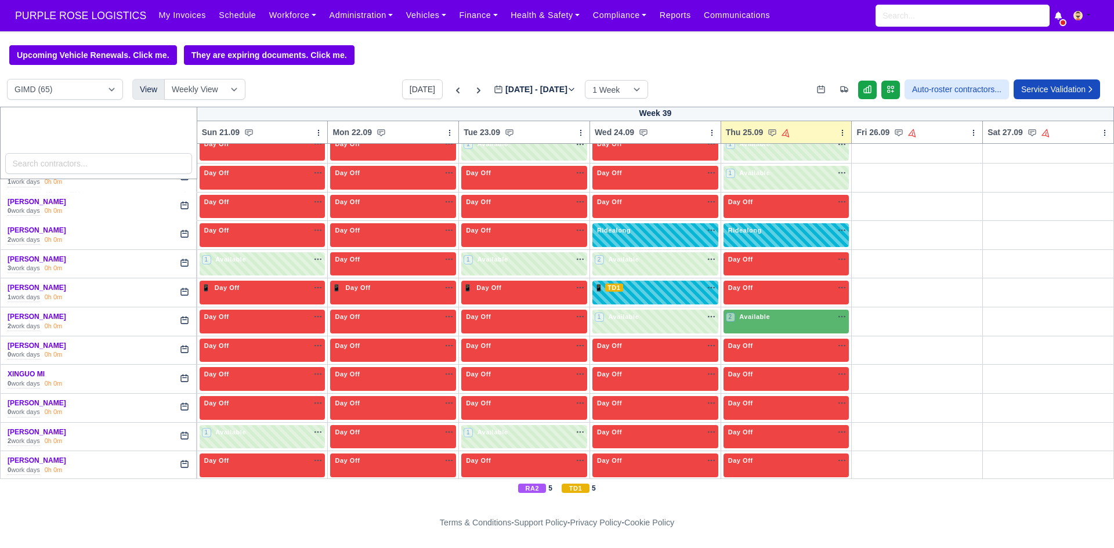
scroll to position [1693, 0]
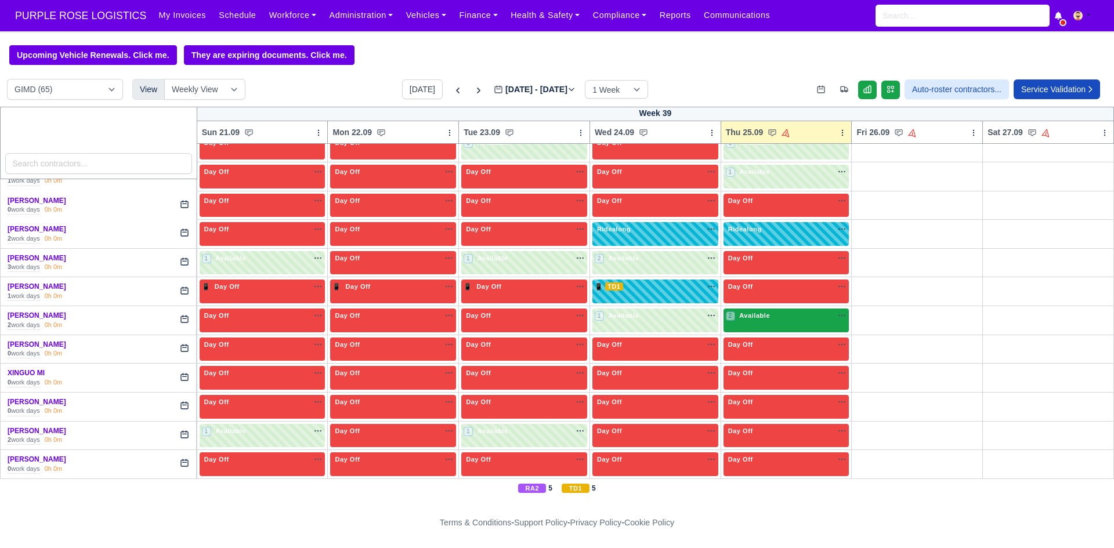
click at [798, 324] on div "2 Available" at bounding box center [787, 321] width 126 height 24
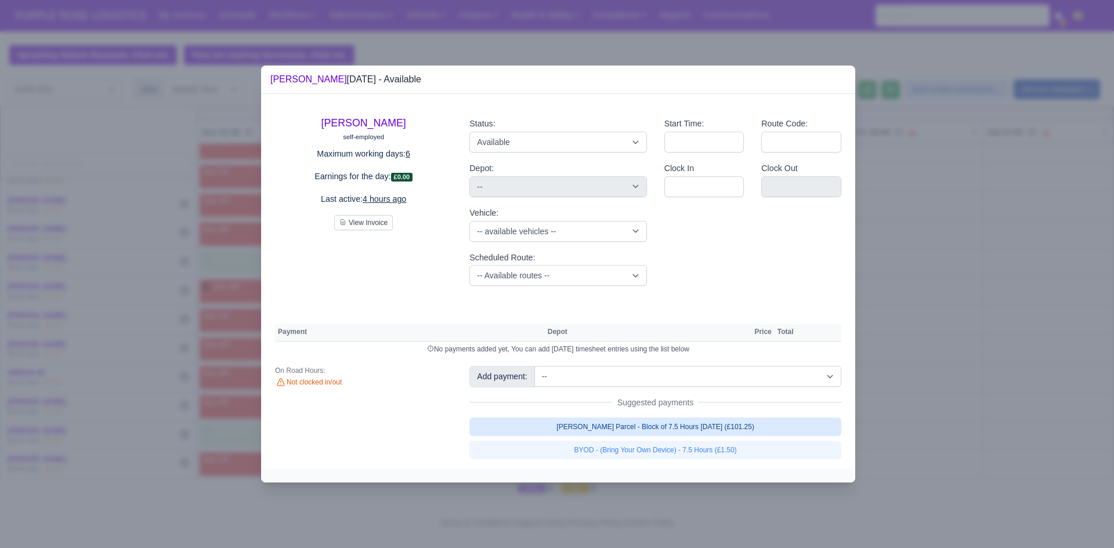
click at [732, 424] on link "[PERSON_NAME] Parcel - Block of 7.5 Hours [DATE] (£101.25)" at bounding box center [655, 427] width 372 height 19
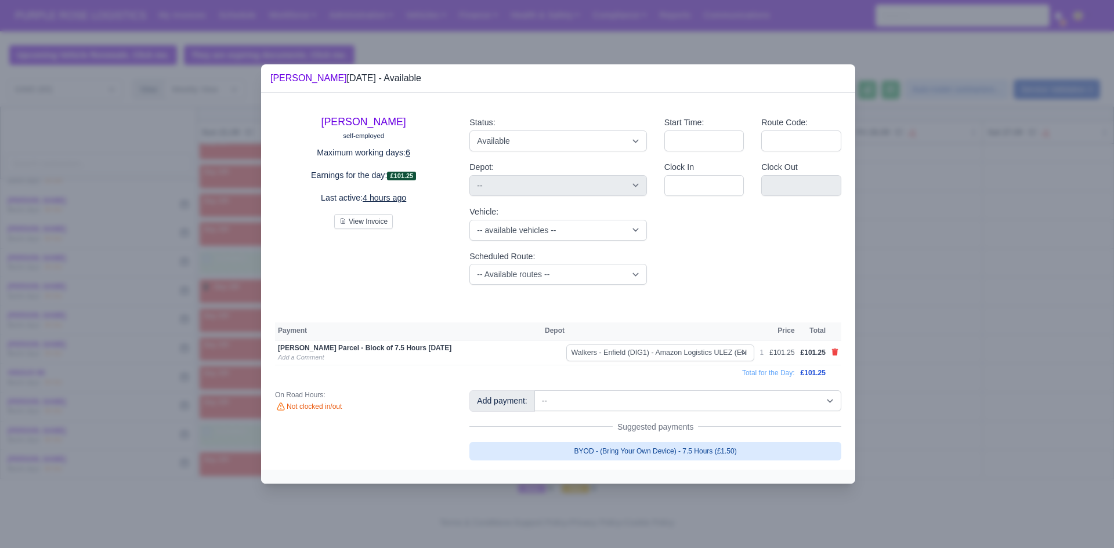
click at [727, 460] on link "BYOD - (Bring Your Own Device) - 7.5 Hours (£1.50)" at bounding box center [655, 451] width 372 height 19
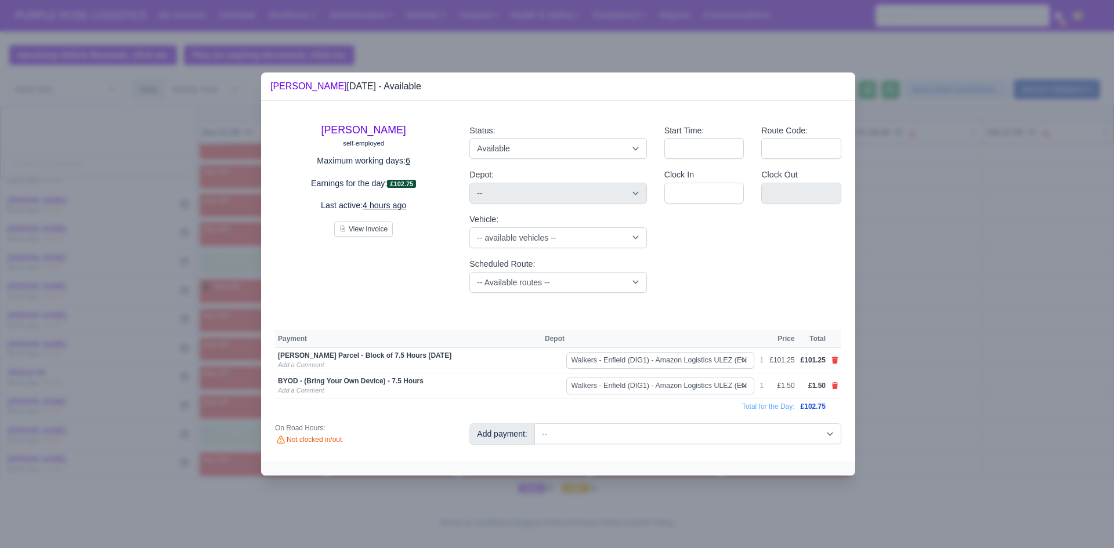
click at [921, 338] on div at bounding box center [557, 274] width 1114 height 548
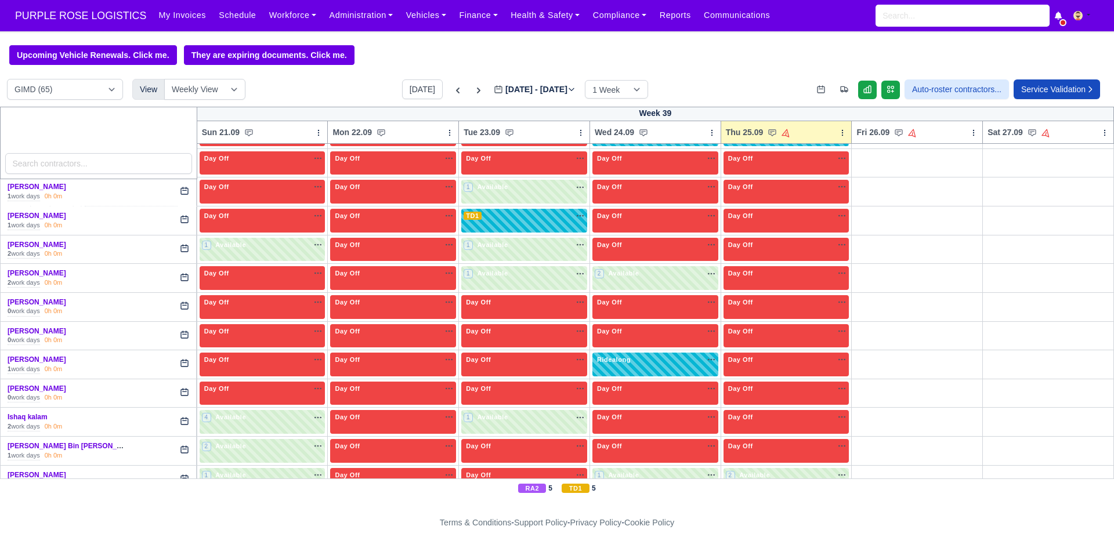
scroll to position [490, 0]
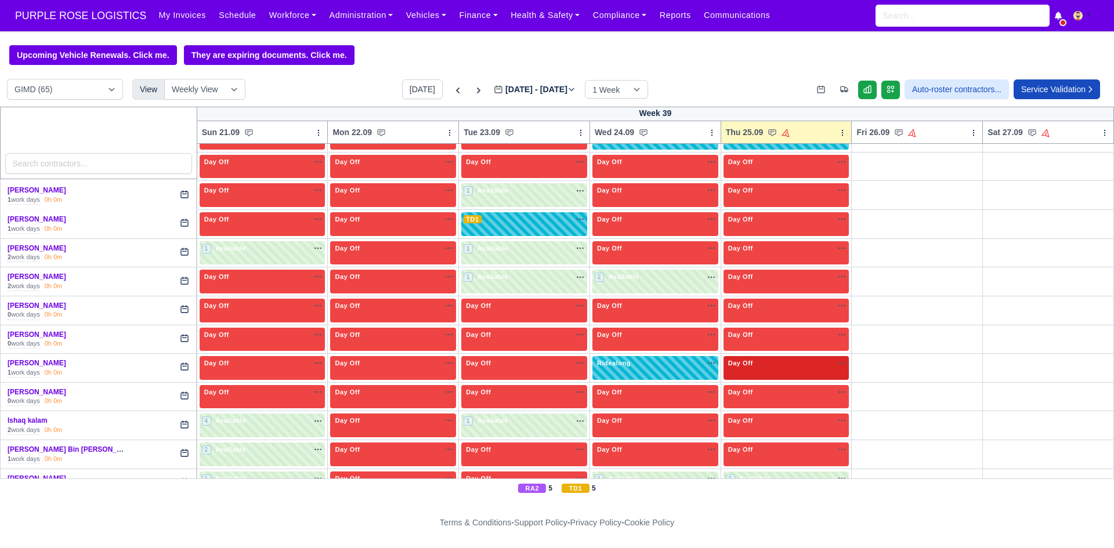
click at [761, 375] on div "Day Off Available" at bounding box center [787, 368] width 126 height 24
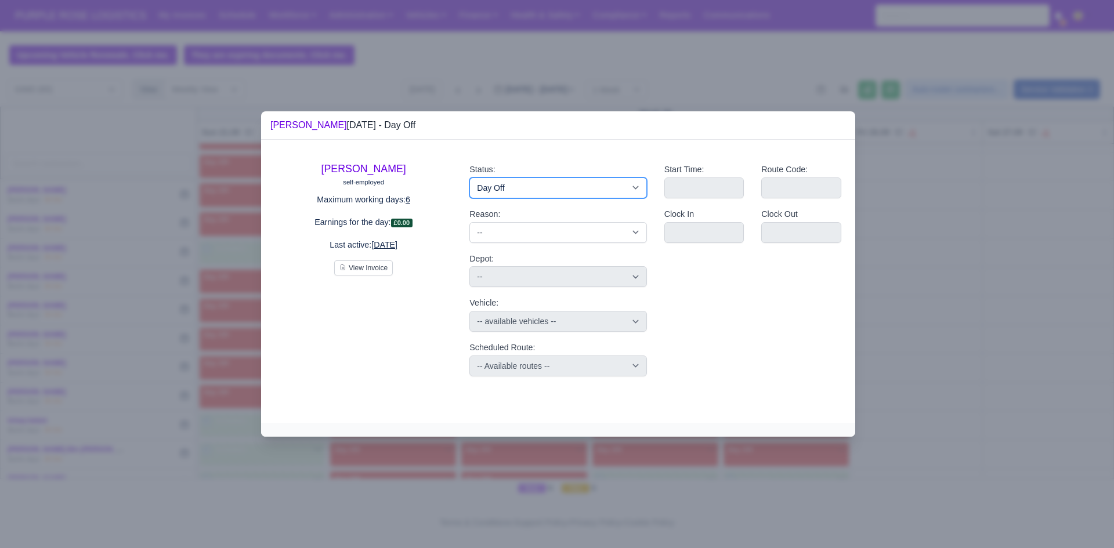
click at [514, 197] on select "Available Day Off Stand By Holiday Other Depot In Office OSM Ridealong Nursery …" at bounding box center [557, 188] width 177 height 21
click at [469, 178] on select "Available Day Off Stand By Holiday Other Depot In Office OSM Ridealong Nursery …" at bounding box center [557, 188] width 177 height 21
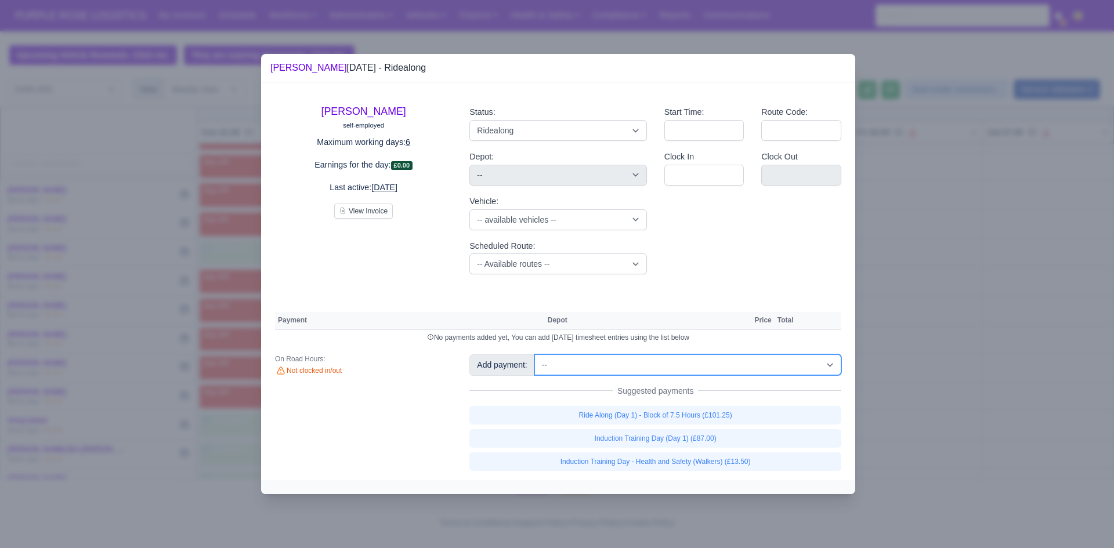
click at [700, 364] on select "-- Additional Hour Support (£14.50) Additional Hour Support (Walkers) (£13.50) …" at bounding box center [687, 365] width 307 height 21
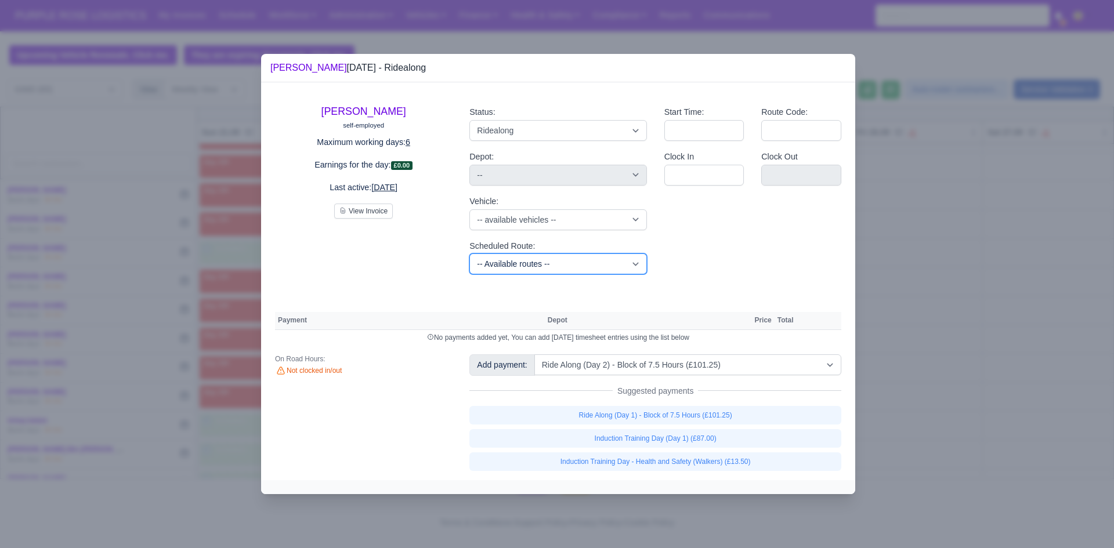
click at [482, 257] on select "-- Available routes -- Standard Parcel - Block of 6 Hours - (SD6) AmFlex RTS Ve…" at bounding box center [557, 264] width 177 height 21
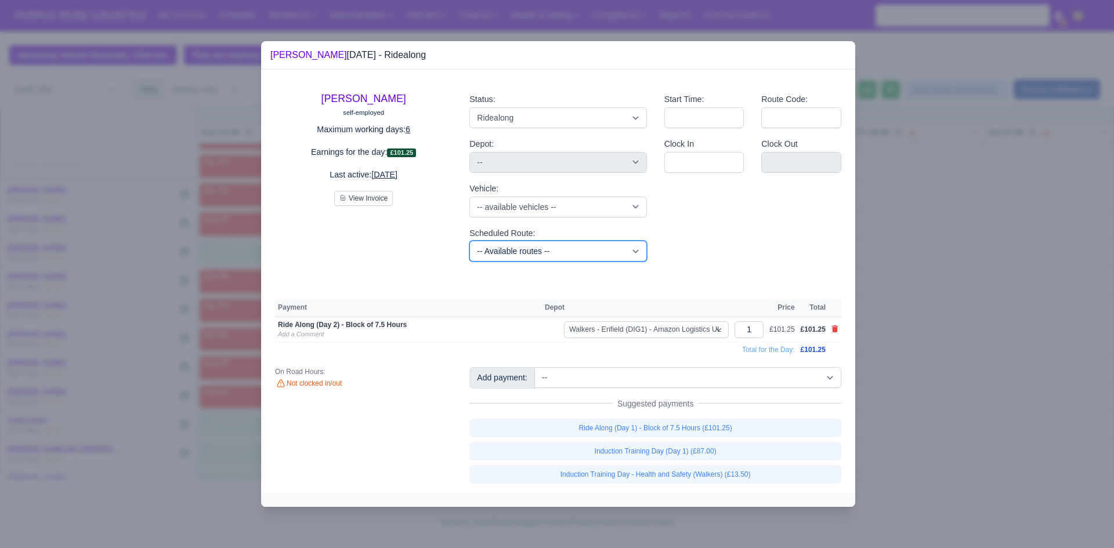
click at [469, 241] on select "-- Available routes -- Standard Parcel - Block of 6 Hours - (SD6) AmFlex RTS Ve…" at bounding box center [557, 251] width 177 height 21
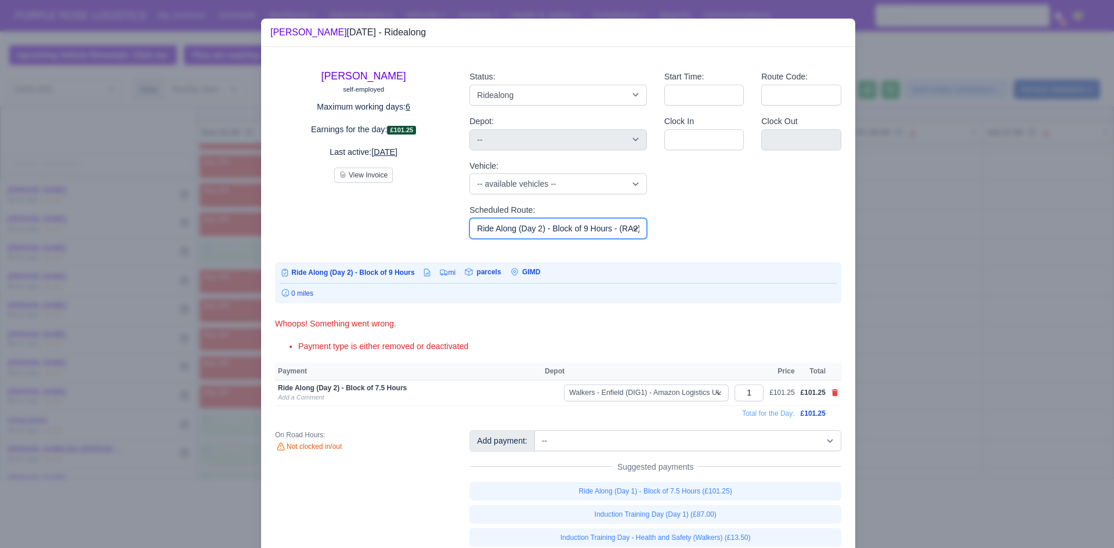
click at [530, 229] on select "-- Available routes -- Standard Parcel - Block of 6 Hours - (SD6) AmFlex RTS Ve…" at bounding box center [557, 228] width 177 height 21
click at [469, 218] on select "-- Available routes -- Standard Parcel - Block of 6 Hours - (SD6) AmFlex RTS Ve…" at bounding box center [557, 228] width 177 height 21
click at [892, 404] on div at bounding box center [557, 274] width 1114 height 548
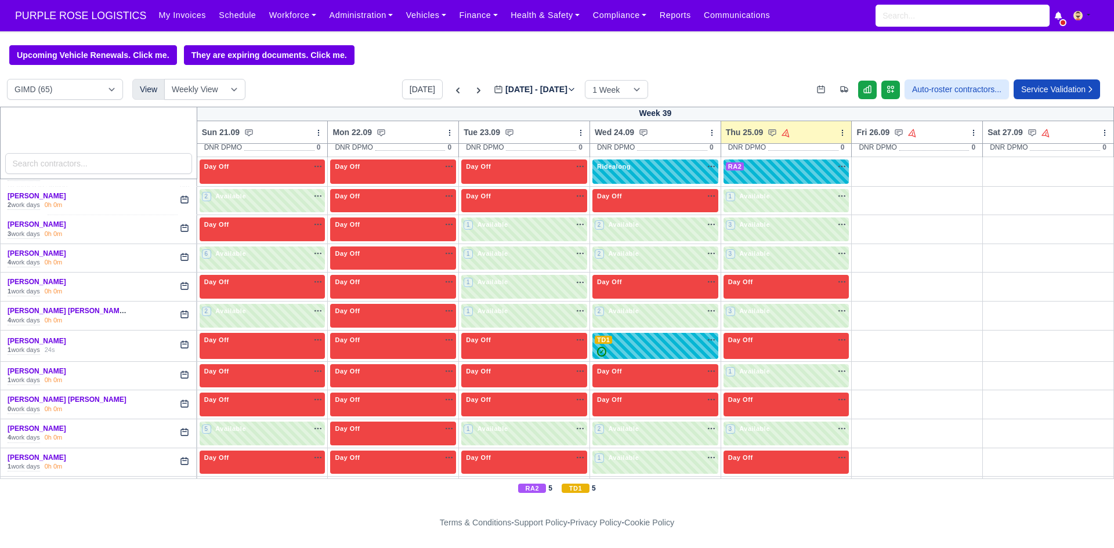
scroll to position [123, 0]
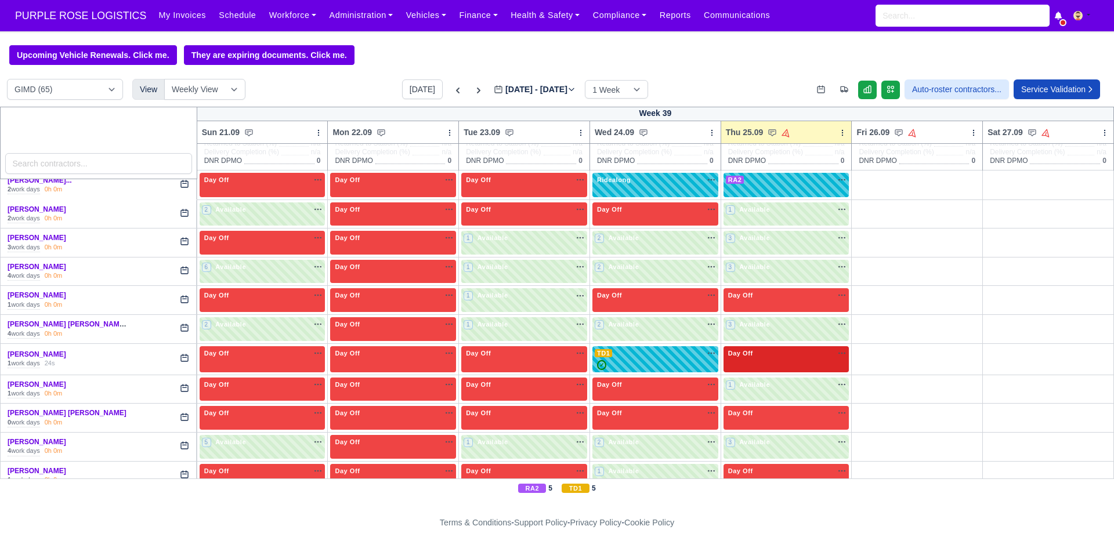
click at [758, 360] on div "Day Off Available" at bounding box center [787, 359] width 126 height 26
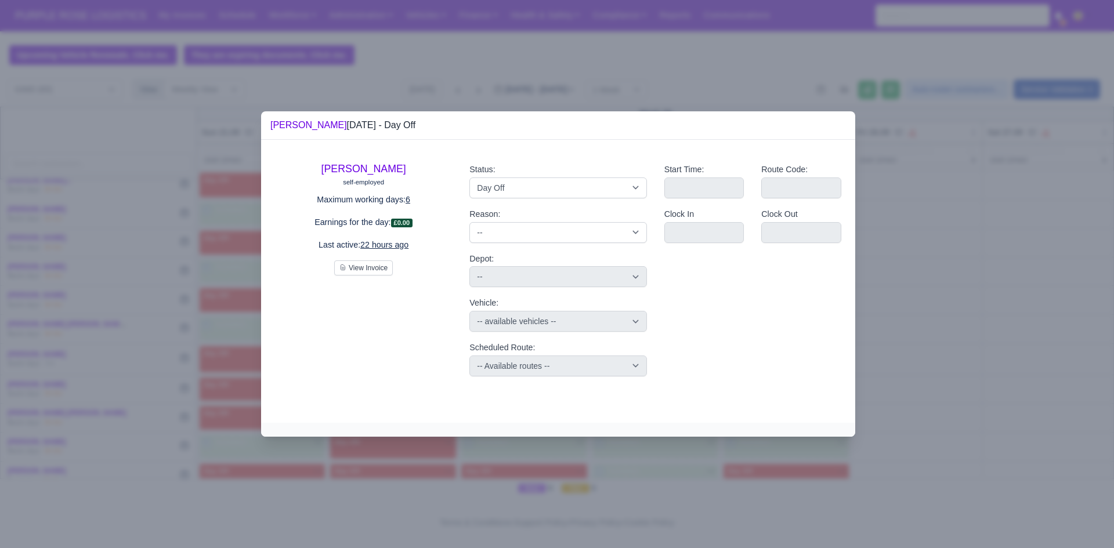
click at [970, 301] on div at bounding box center [557, 274] width 1114 height 548
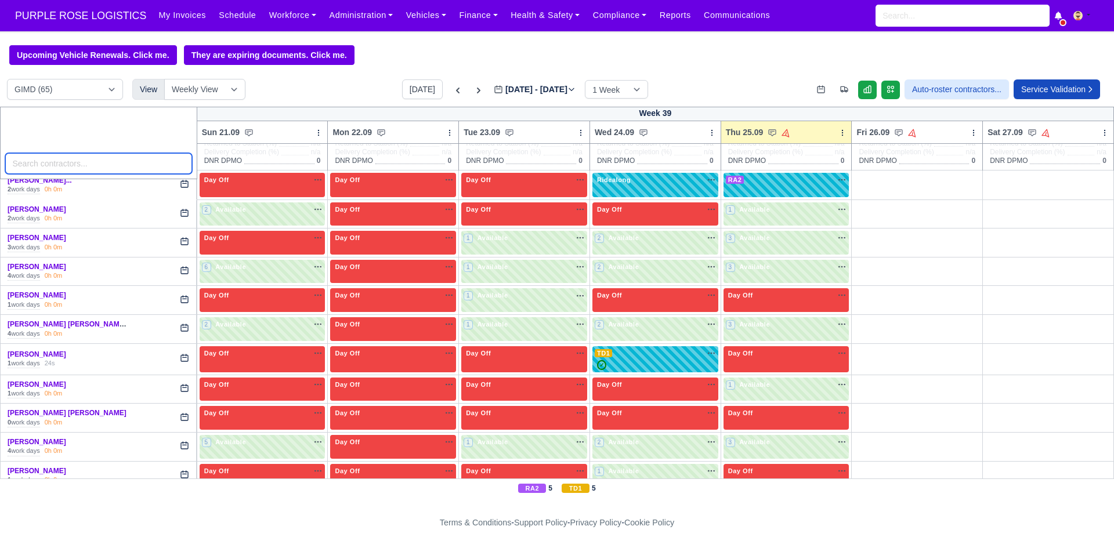
click at [169, 162] on input "search" at bounding box center [98, 163] width 187 height 21
